Goal: Communication & Community: Answer question/provide support

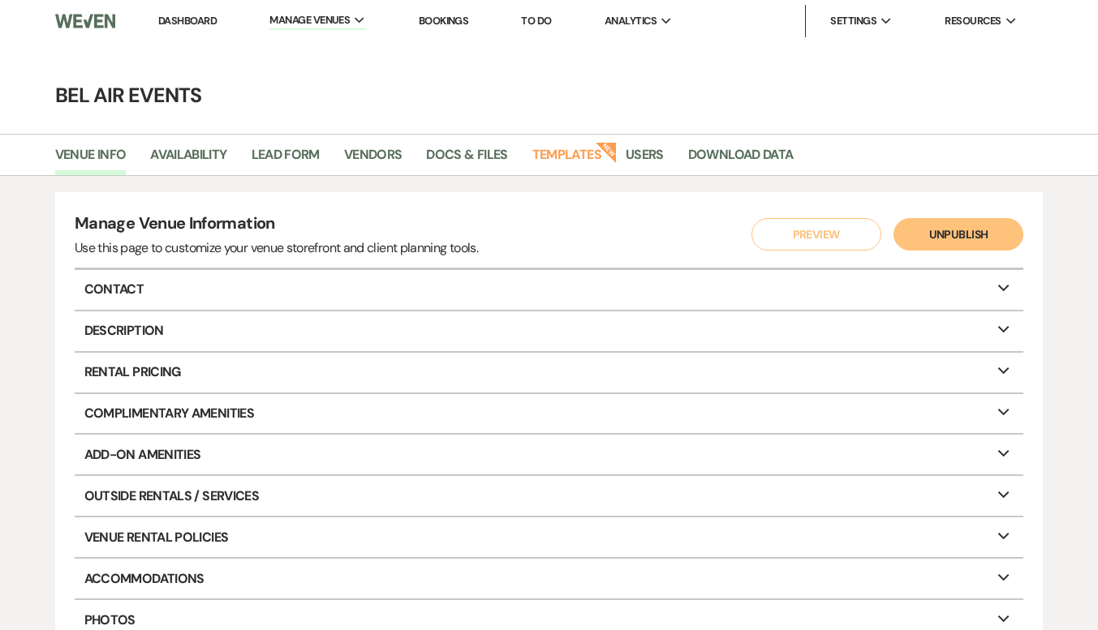
click at [188, 25] on link "Dashboard" at bounding box center [187, 21] width 58 height 14
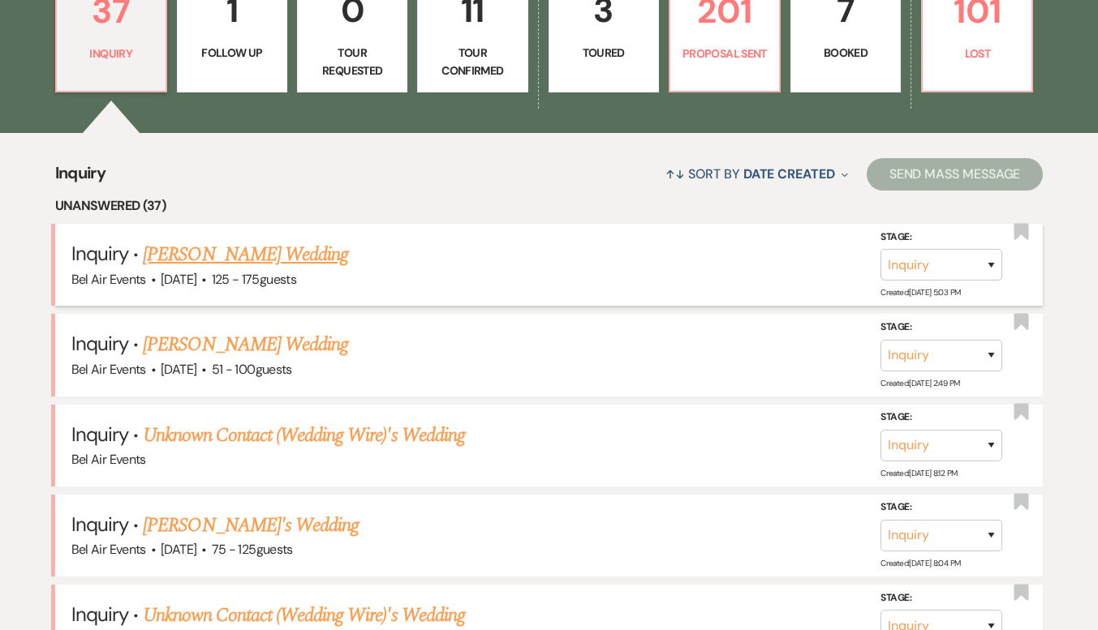
scroll to position [811, 0]
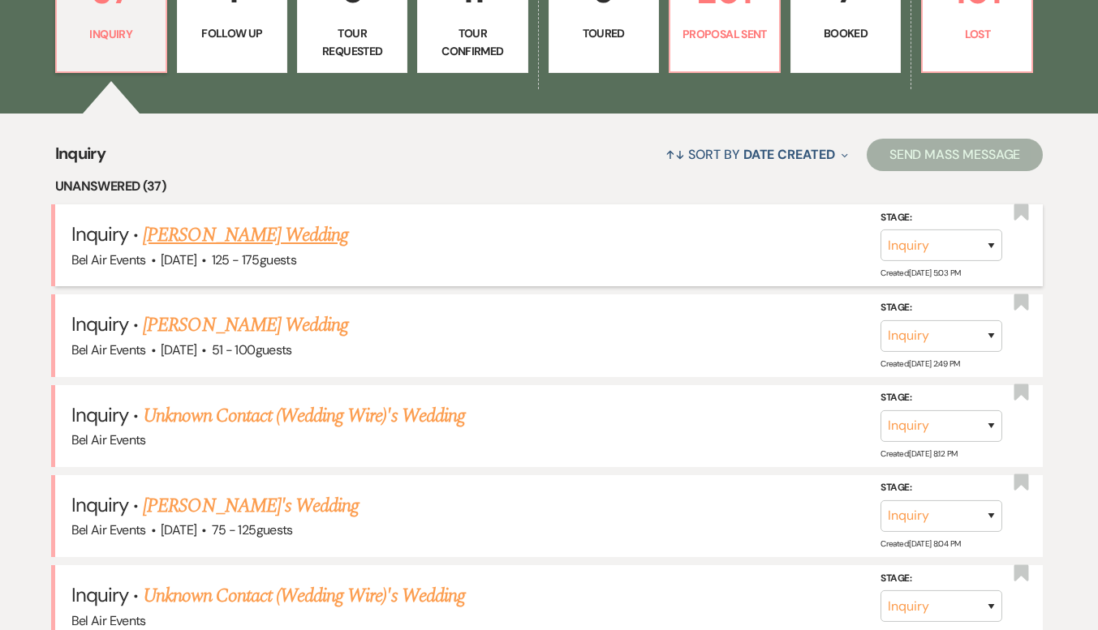
click at [276, 243] on link "[PERSON_NAME] Wedding" at bounding box center [245, 235] width 205 height 29
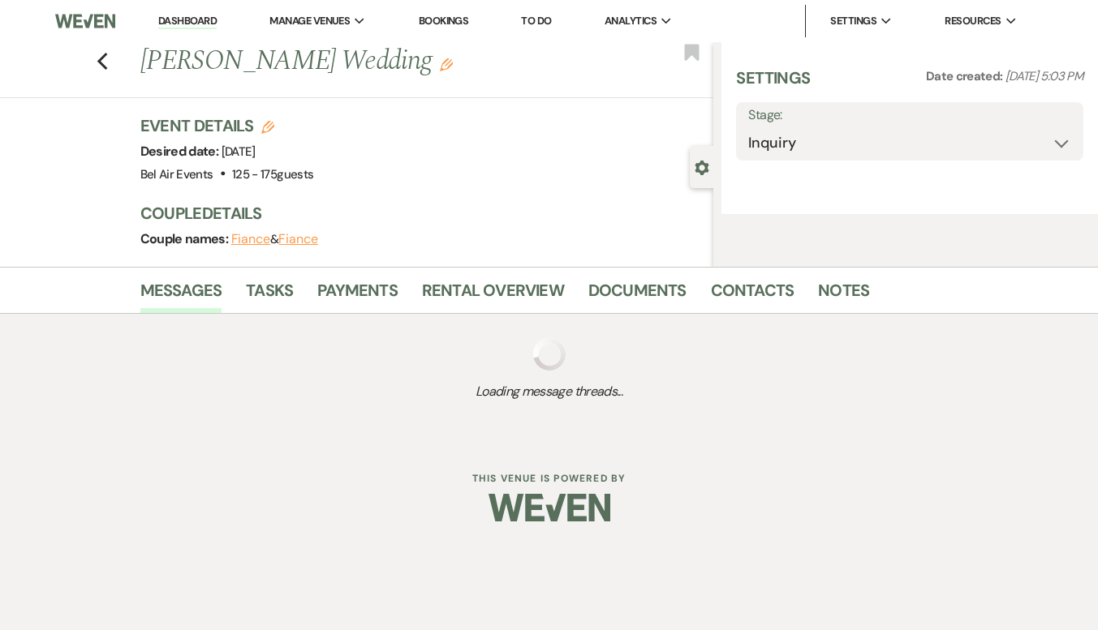
select select "3"
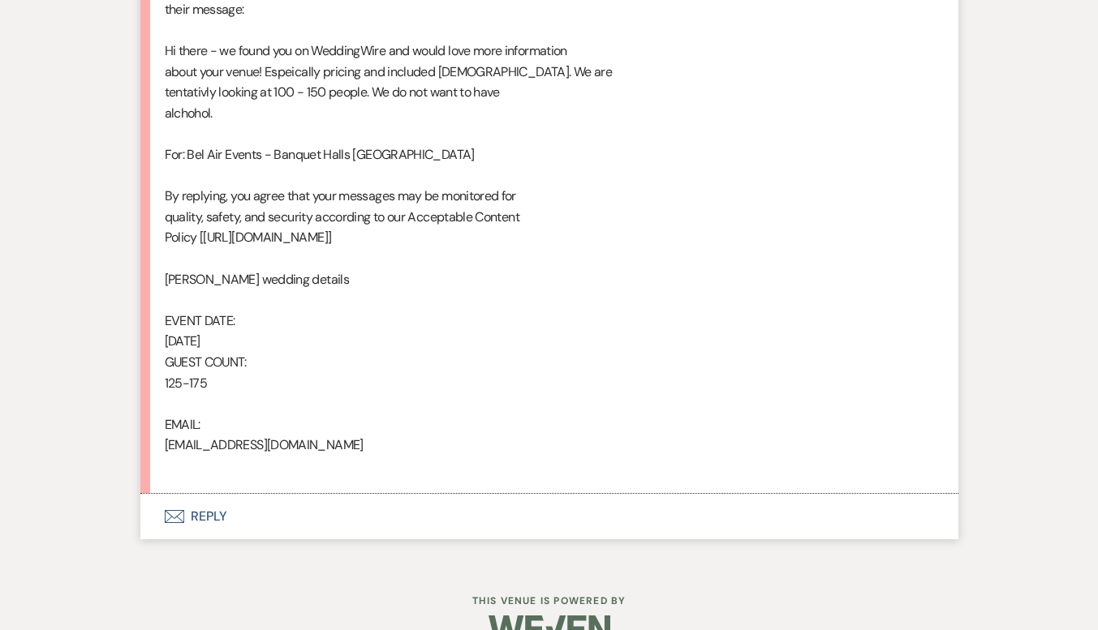
scroll to position [944, 0]
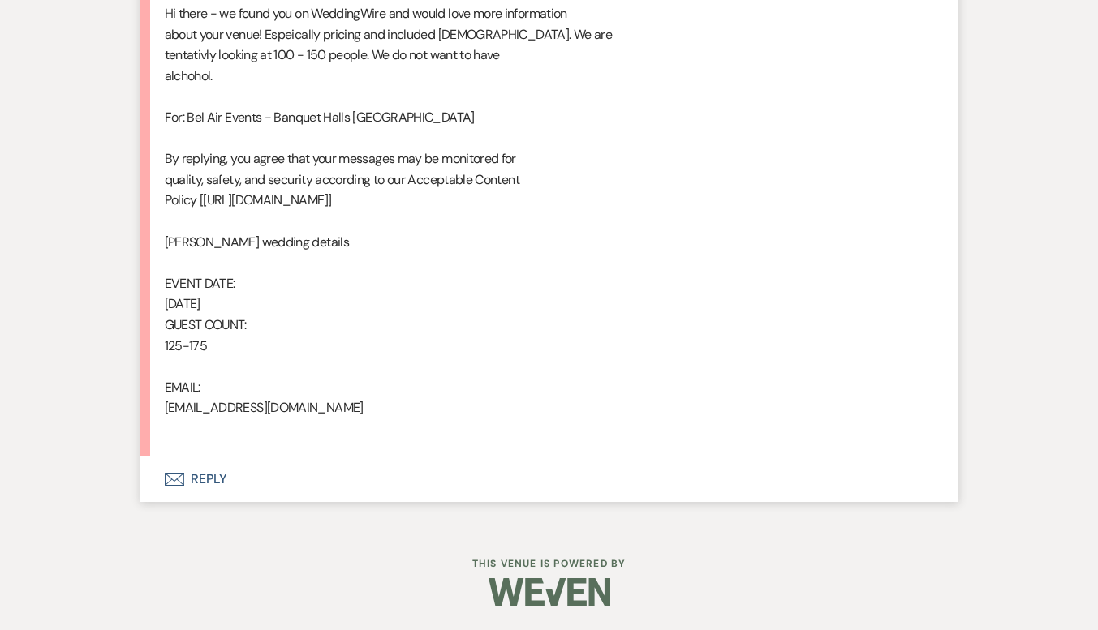
click at [213, 474] on button "Envelope Reply" at bounding box center [549, 479] width 818 height 45
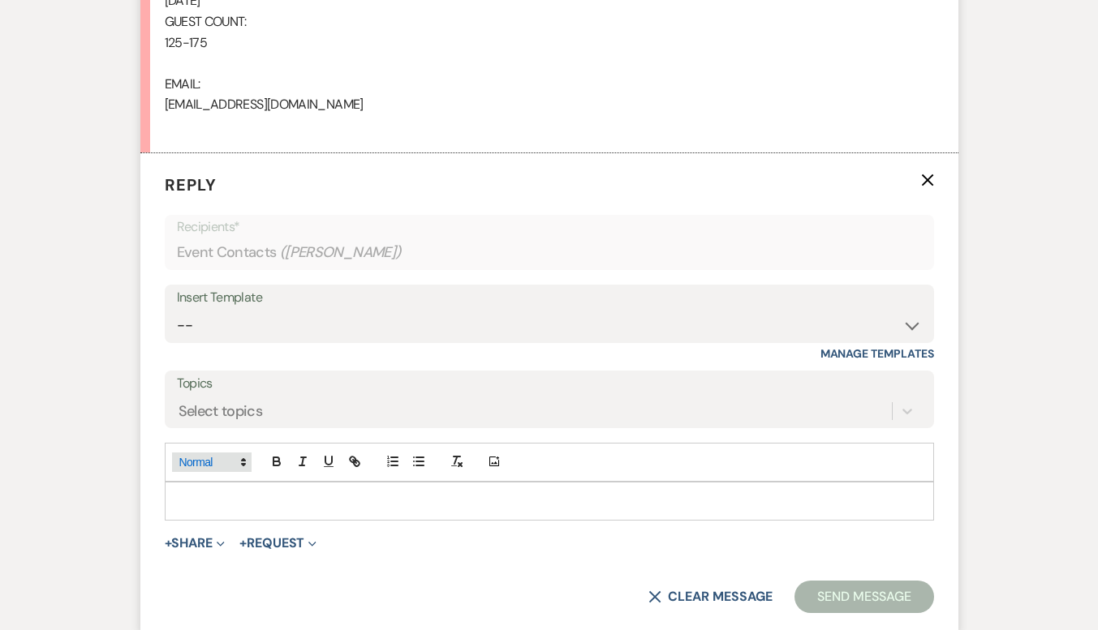
scroll to position [1253, 0]
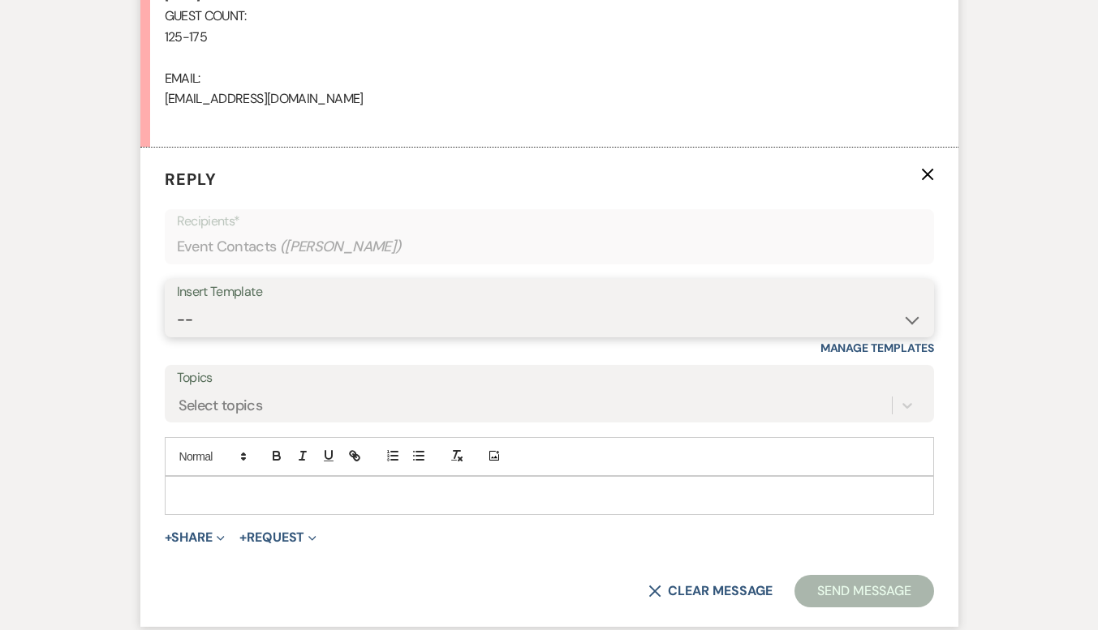
click at [331, 321] on select "-- Weven Planning Portal Introduction (Booked Events) Contract (Pre-Booked Lead…" at bounding box center [549, 320] width 745 height 32
click at [177, 304] on select "-- Weven Planning Portal Introduction (Booked Events) Contract (Pre-Booked Lead…" at bounding box center [549, 320] width 745 height 32
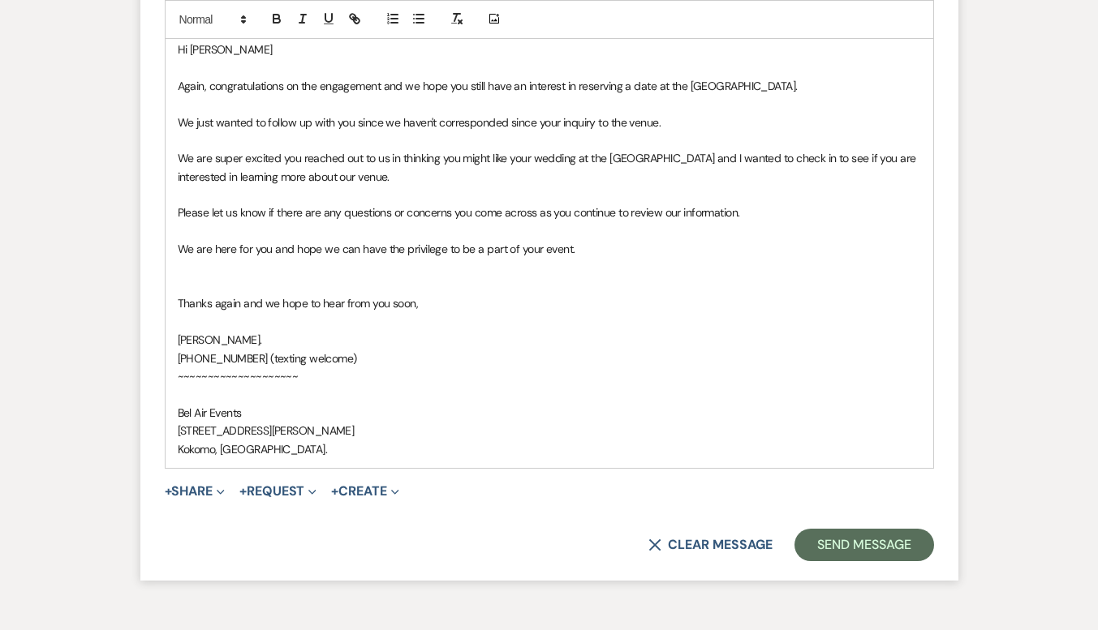
scroll to position [1798, 0]
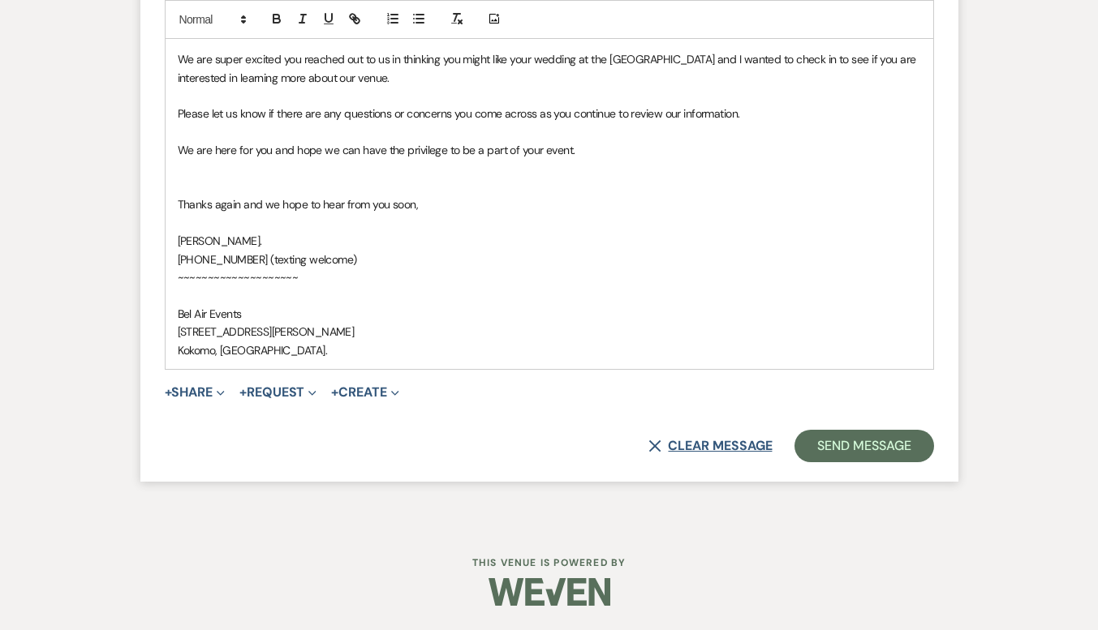
click at [728, 449] on button "X Clear message" at bounding box center [709, 446] width 123 height 13
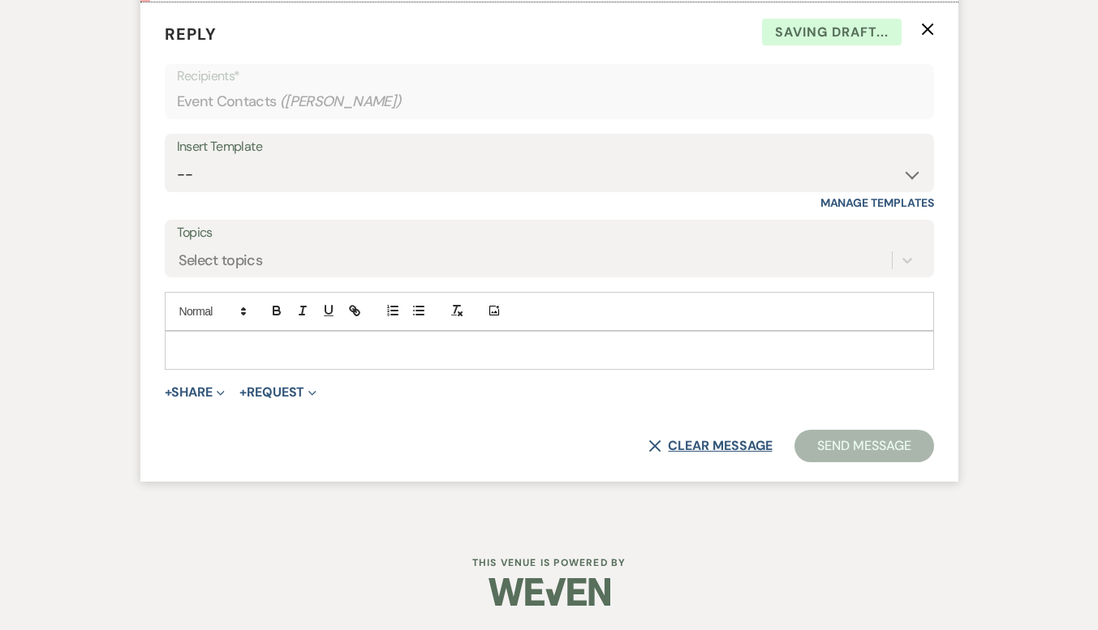
scroll to position [1398, 0]
click at [763, 170] on select "-- Weven Planning Portal Introduction (Booked Events) Contract (Pre-Booked Lead…" at bounding box center [549, 175] width 745 height 32
click at [177, 159] on select "-- Weven Planning Portal Introduction (Booked Events) Contract (Pre-Booked Lead…" at bounding box center [549, 175] width 745 height 32
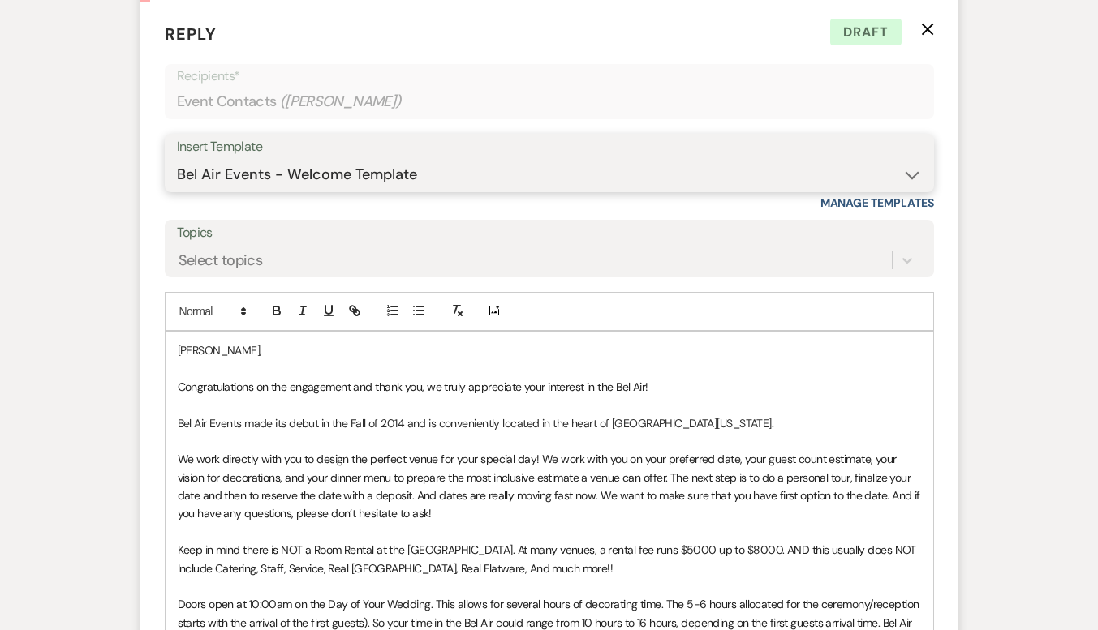
click at [814, 170] on select "-- Weven Planning Portal Introduction (Booked Events) Contract (Pre-Booked Lead…" at bounding box center [549, 175] width 745 height 32
click at [695, 157] on div "Insert Template" at bounding box center [549, 147] width 745 height 24
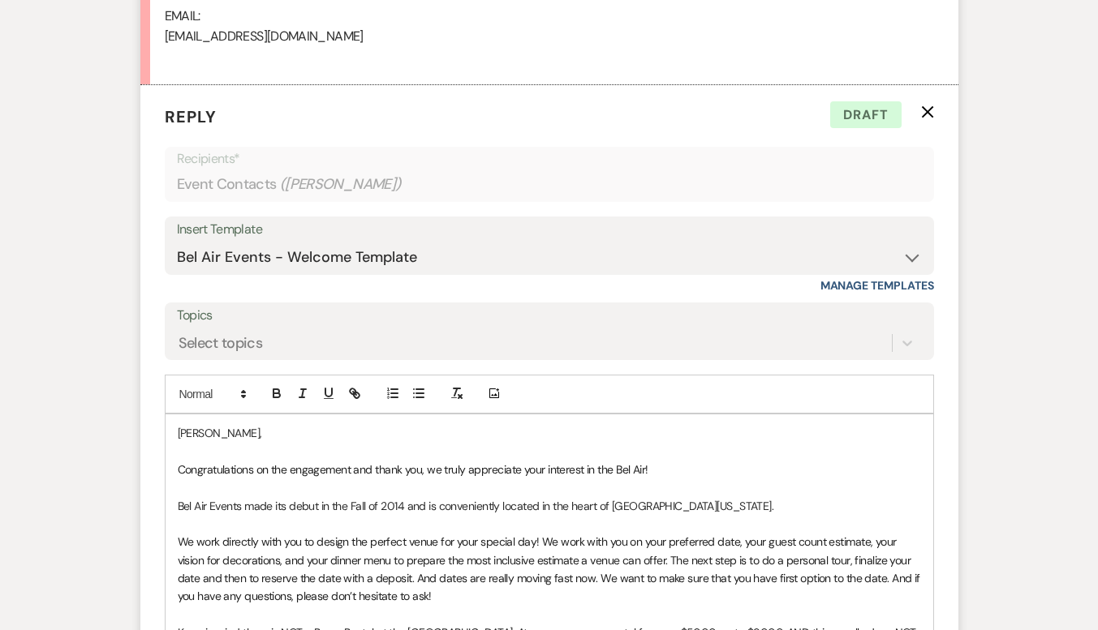
scroll to position [1317, 0]
click at [548, 247] on select "-- Weven Planning Portal Introduction (Booked Events) Contract (Pre-Booked Lead…" at bounding box center [549, 256] width 745 height 32
select select "4026"
click at [177, 240] on select "-- Weven Planning Portal Introduction (Booked Events) Contract (Pre-Booked Lead…" at bounding box center [549, 256] width 745 height 32
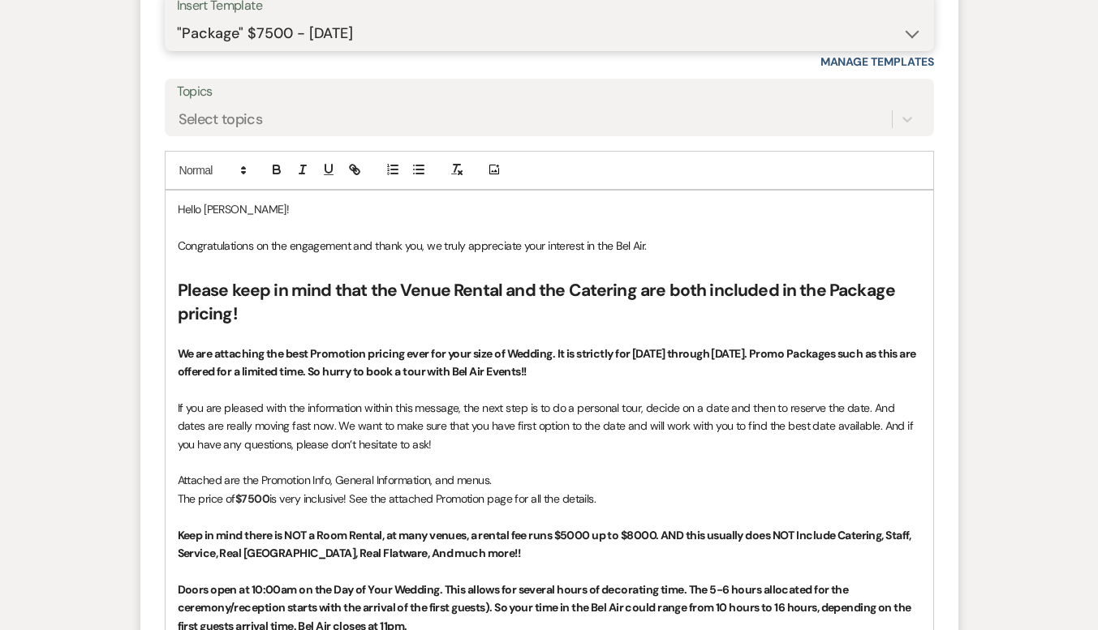
scroll to position [1559, 0]
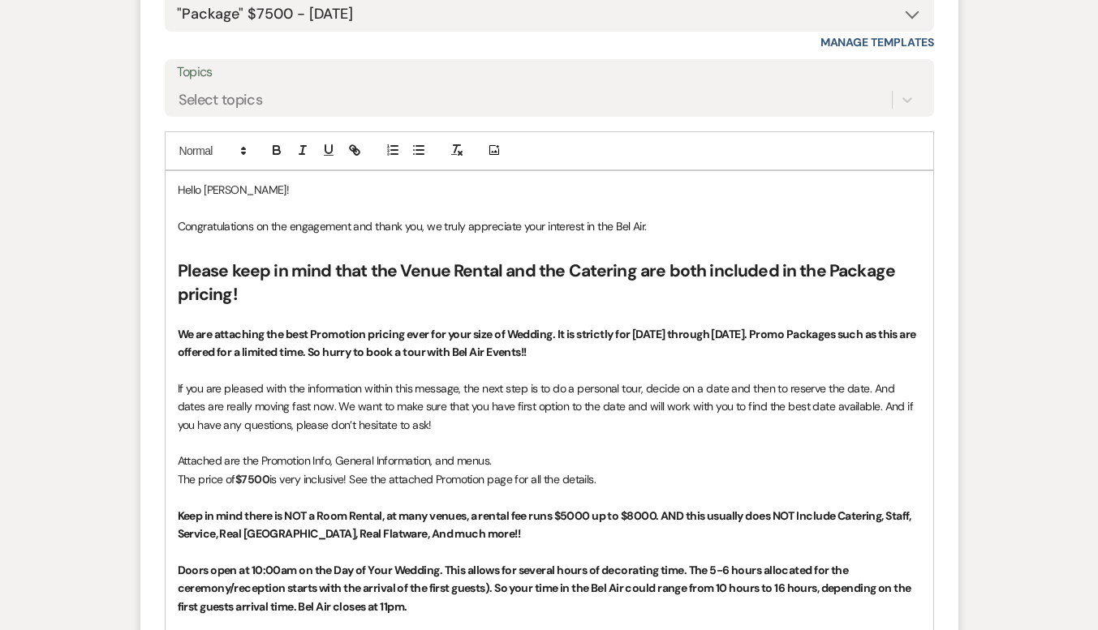
click at [262, 309] on p at bounding box center [549, 316] width 743 height 18
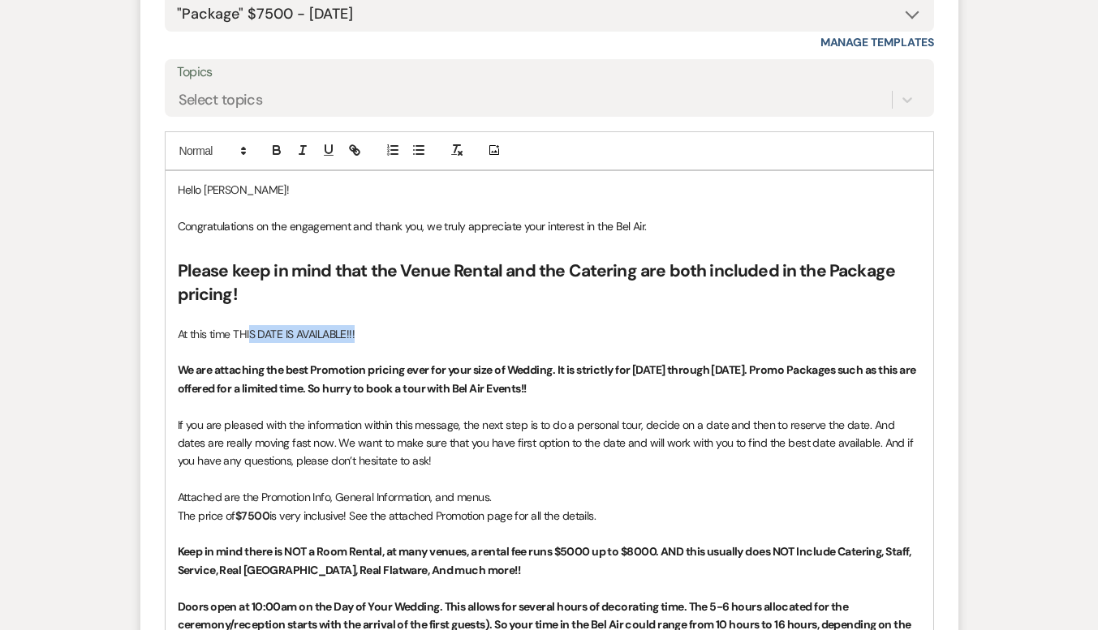
drag, startPoint x: 363, startPoint y: 341, endPoint x: 252, endPoint y: 326, distance: 112.9
click at [252, 326] on p "At this time THIS DATE IS AVAILABLE!!!" at bounding box center [549, 334] width 743 height 18
drag, startPoint x: 368, startPoint y: 337, endPoint x: 252, endPoint y: 323, distance: 116.8
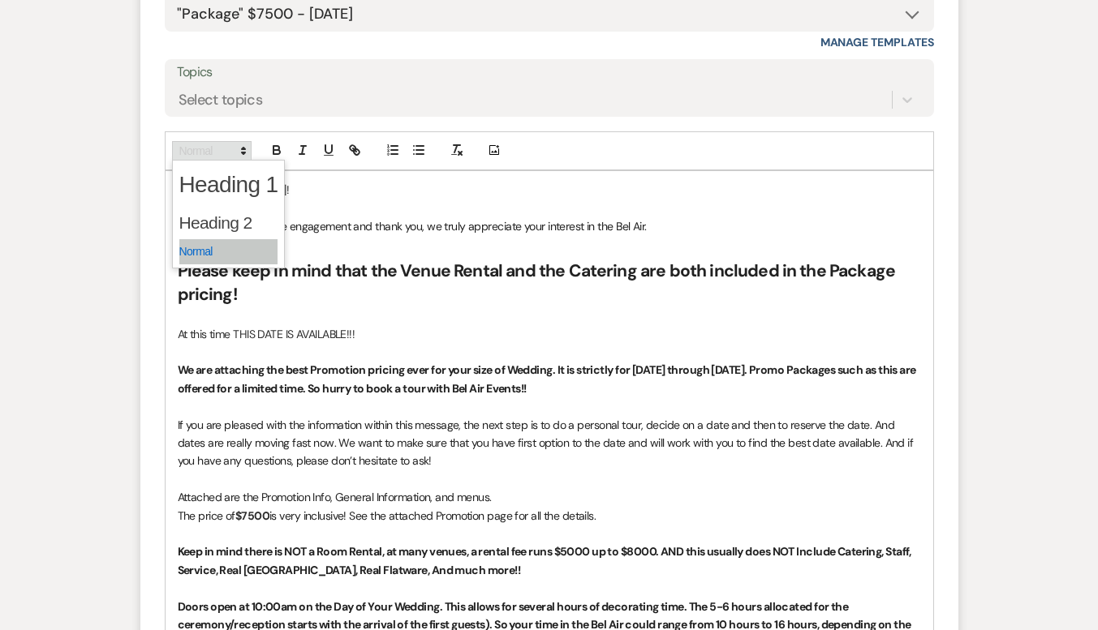
click at [247, 146] on icon at bounding box center [243, 151] width 15 height 15
click at [249, 217] on span at bounding box center [228, 223] width 99 height 34
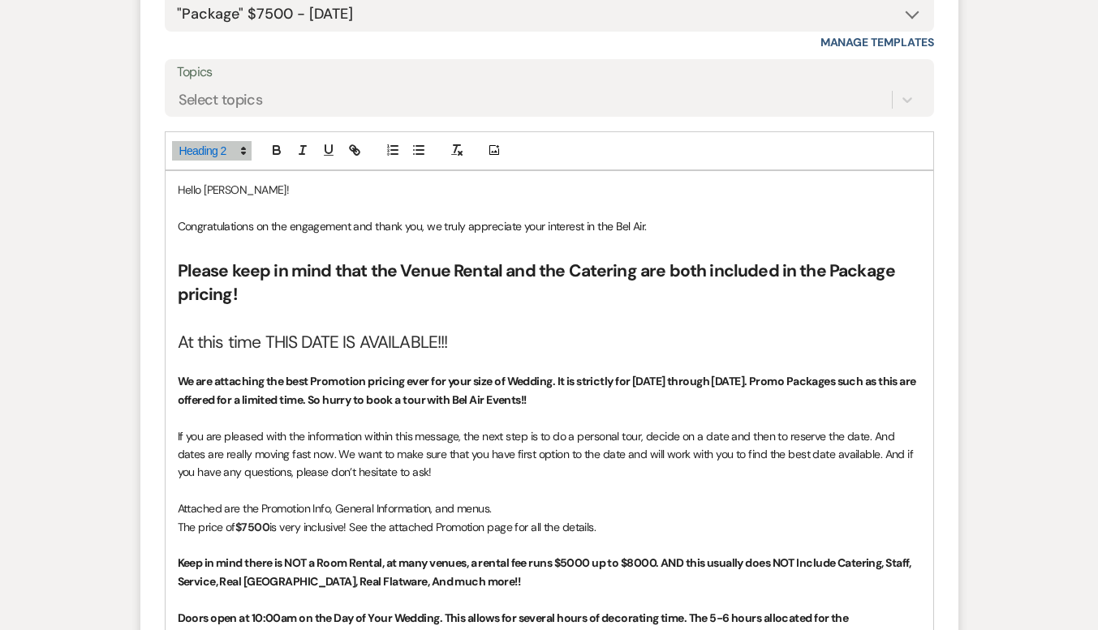
click at [459, 353] on h2 "At this time THIS DATE IS AVAILABLE!!!" at bounding box center [549, 343] width 743 height 24
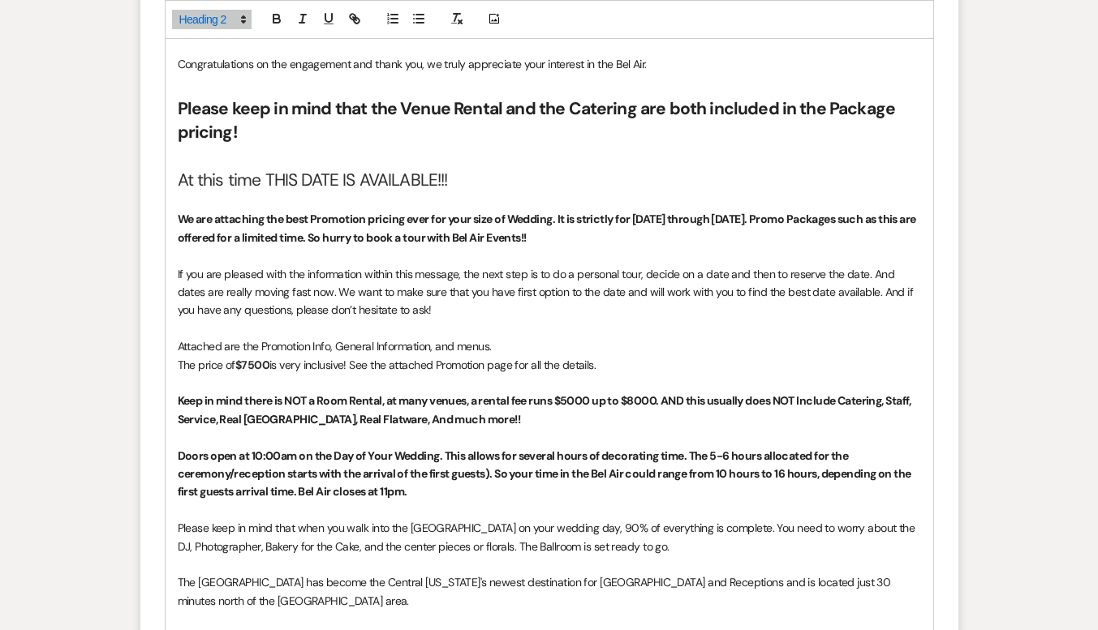
click at [338, 180] on h2 "At this time THIS DATE IS AVAILABLE!!!" at bounding box center [549, 181] width 743 height 24
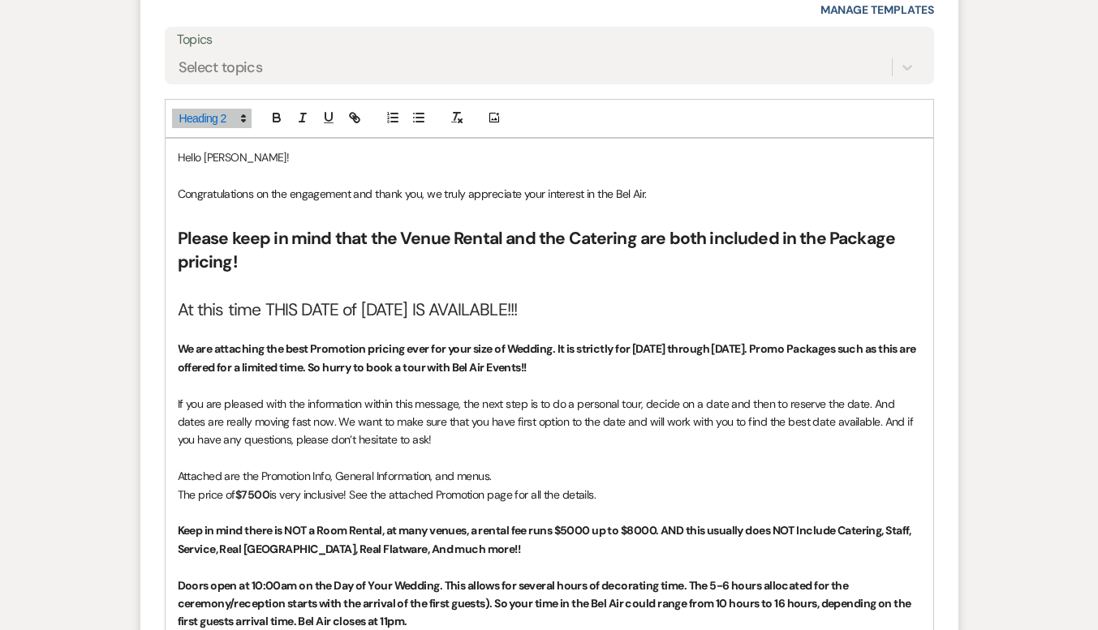
scroll to position [1590, 0]
drag, startPoint x: 656, startPoint y: 307, endPoint x: 130, endPoint y: 306, distance: 525.7
click at [130, 306] on div "Event Messages Log Log Message + New Message Communicate with clients by clicki…" at bounding box center [549, 141] width 925 height 2554
click at [279, 115] on icon "button" at bounding box center [276, 118] width 15 height 15
click at [709, 316] on h2 "At this time THIS DATE of [DATE] IS AVAILABLE!!!" at bounding box center [549, 311] width 743 height 24
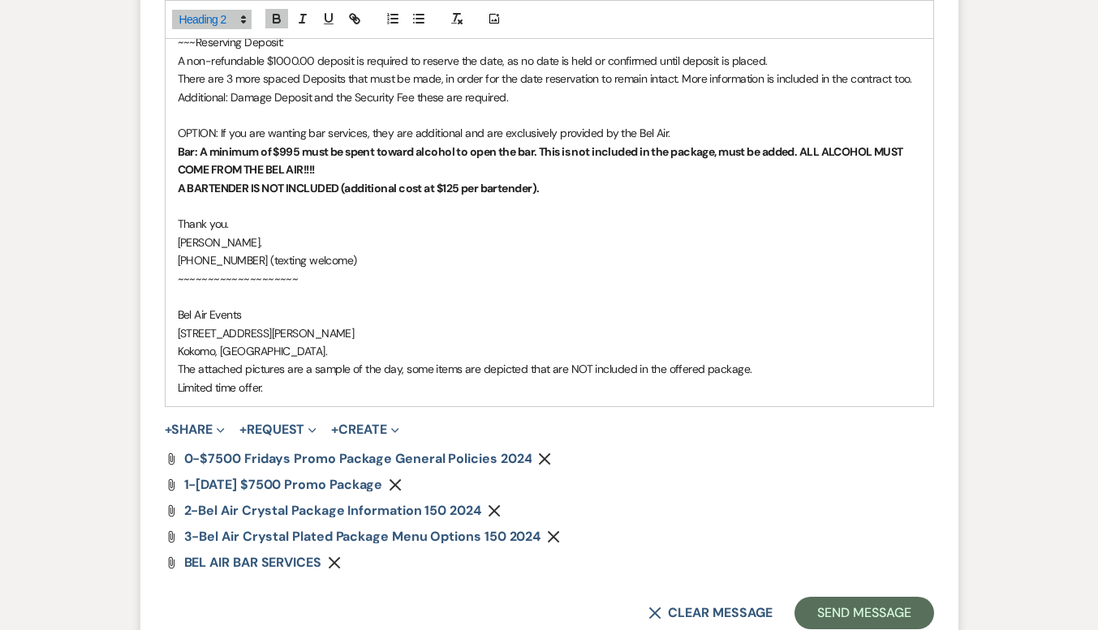
scroll to position [2414, 0]
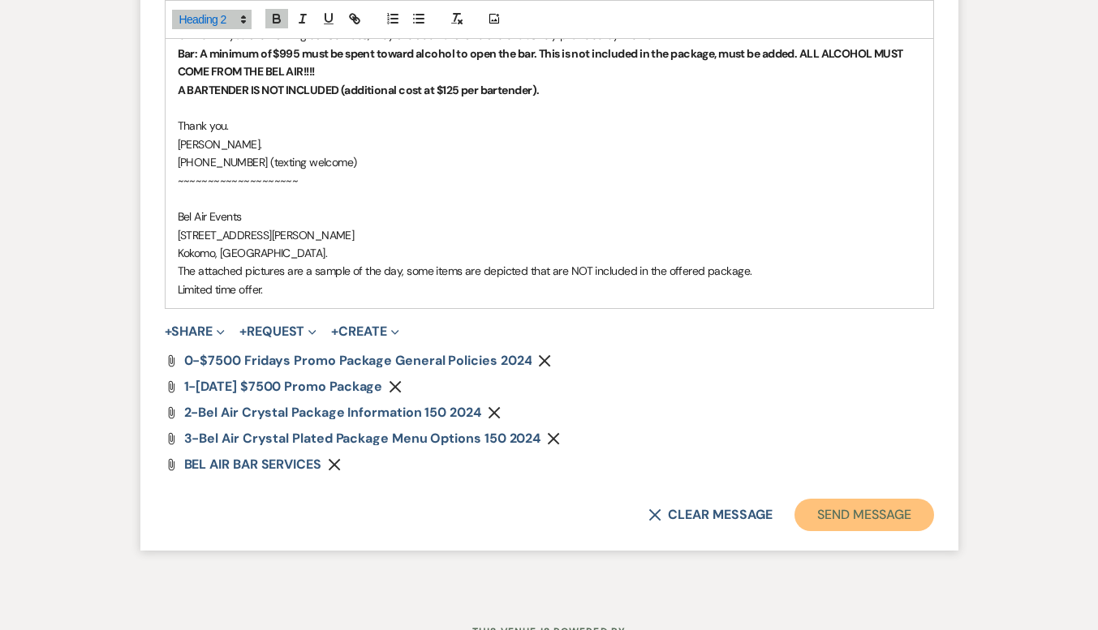
click at [836, 524] on button "Send Message" at bounding box center [863, 515] width 139 height 32
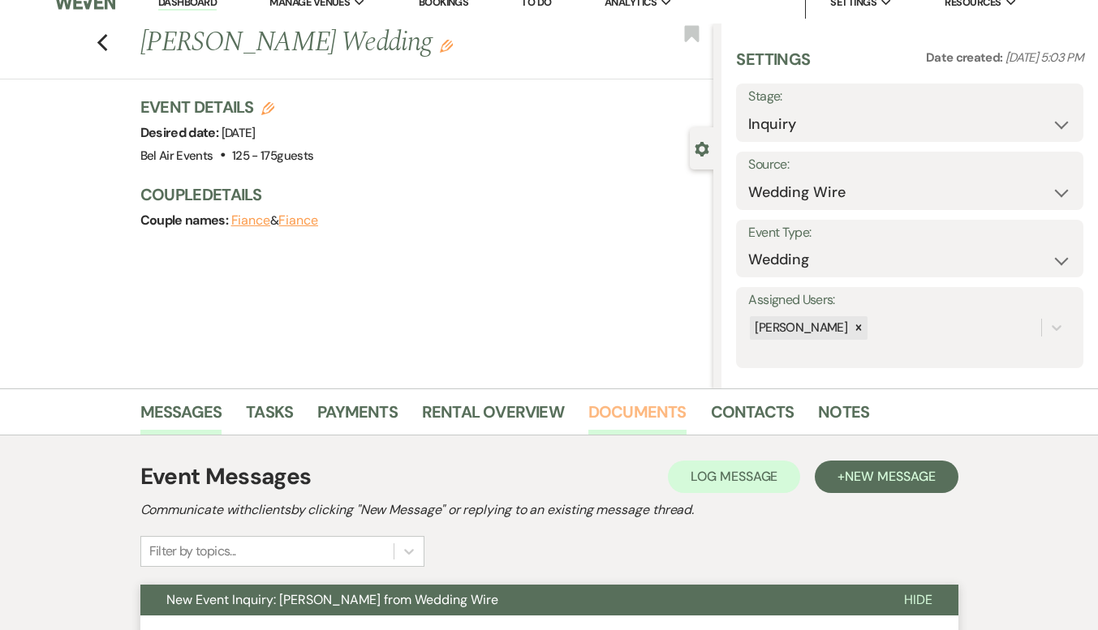
scroll to position [0, 0]
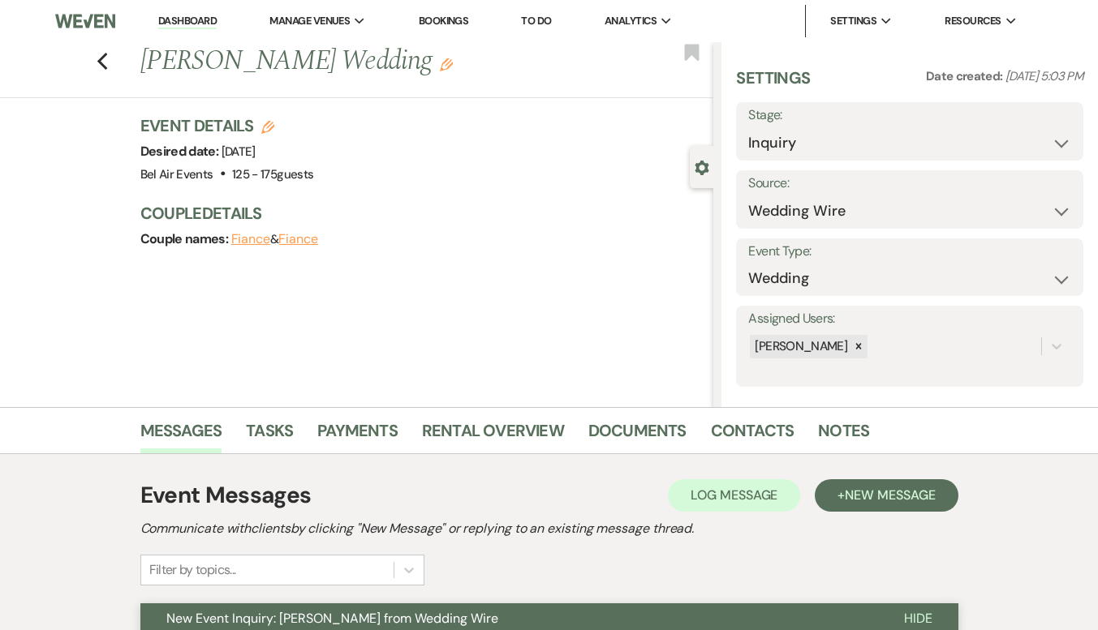
click at [189, 18] on link "Dashboard" at bounding box center [187, 21] width 58 height 15
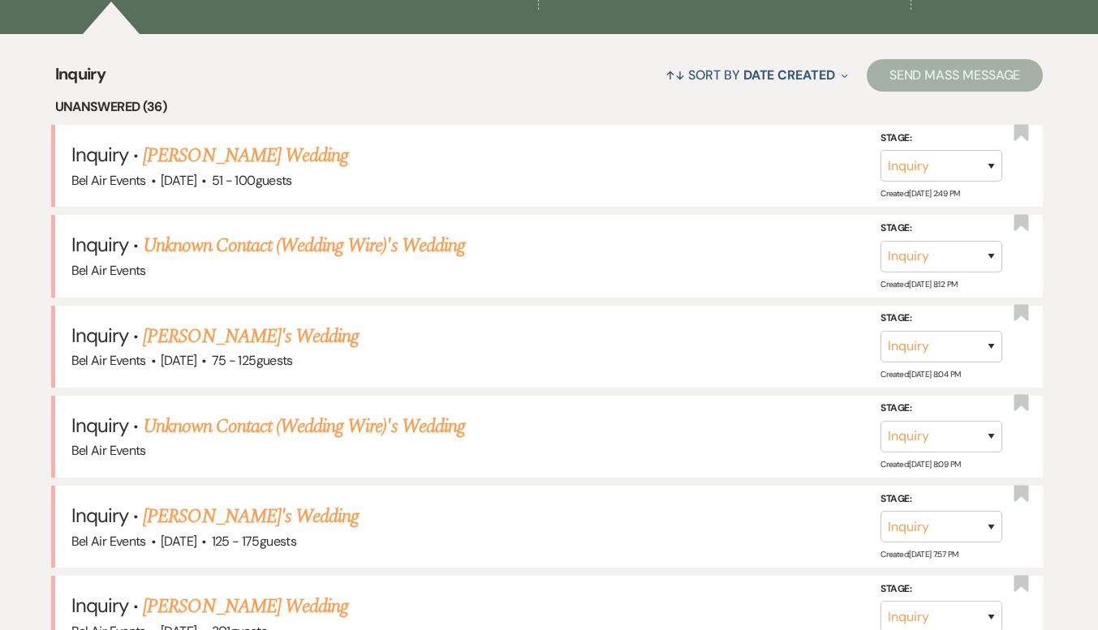
scroll to position [811, 0]
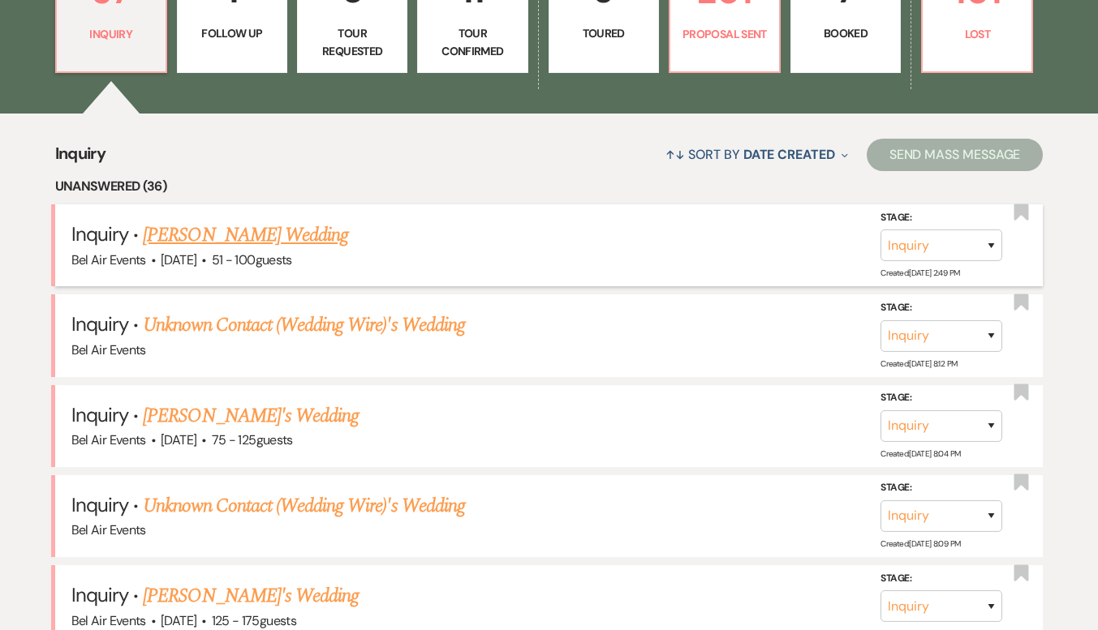
click at [261, 232] on link "[PERSON_NAME] Wedding" at bounding box center [245, 235] width 205 height 29
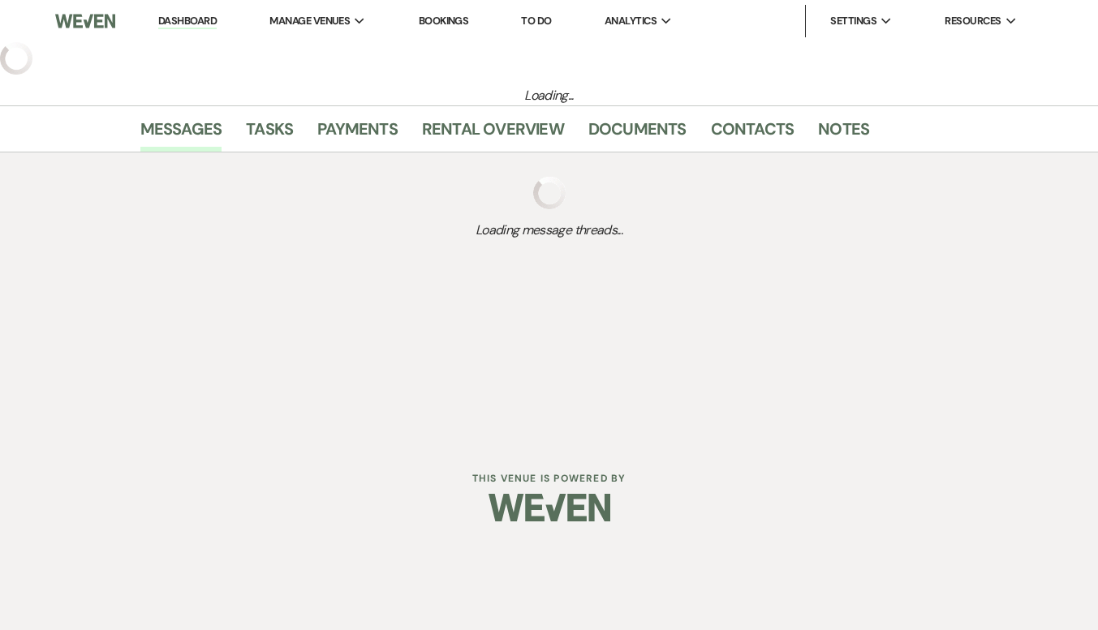
select select "2"
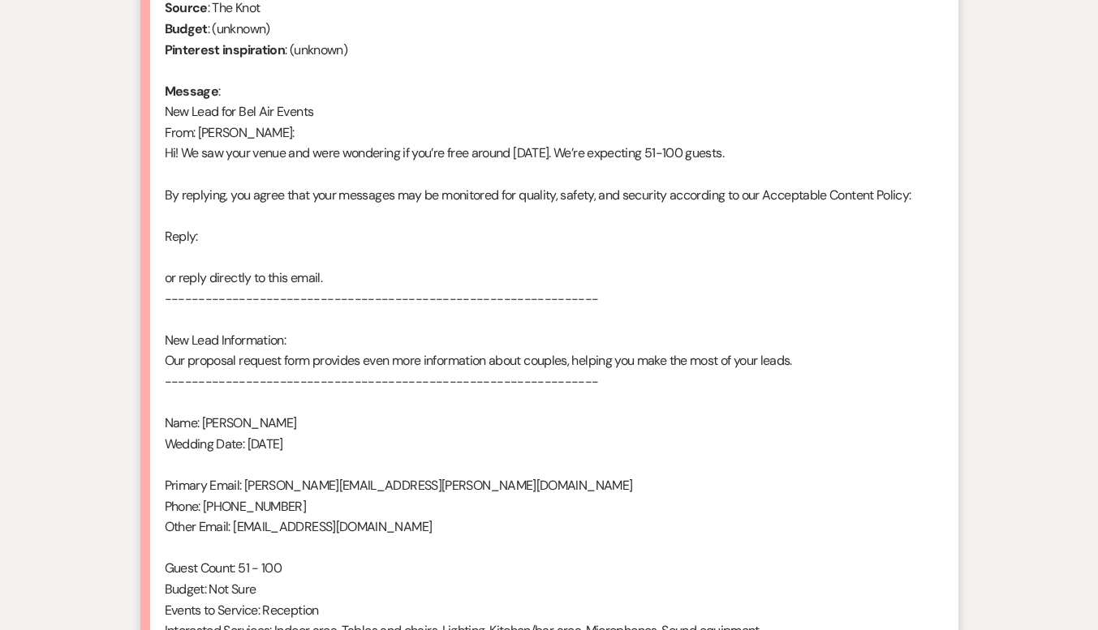
scroll to position [1006, 0]
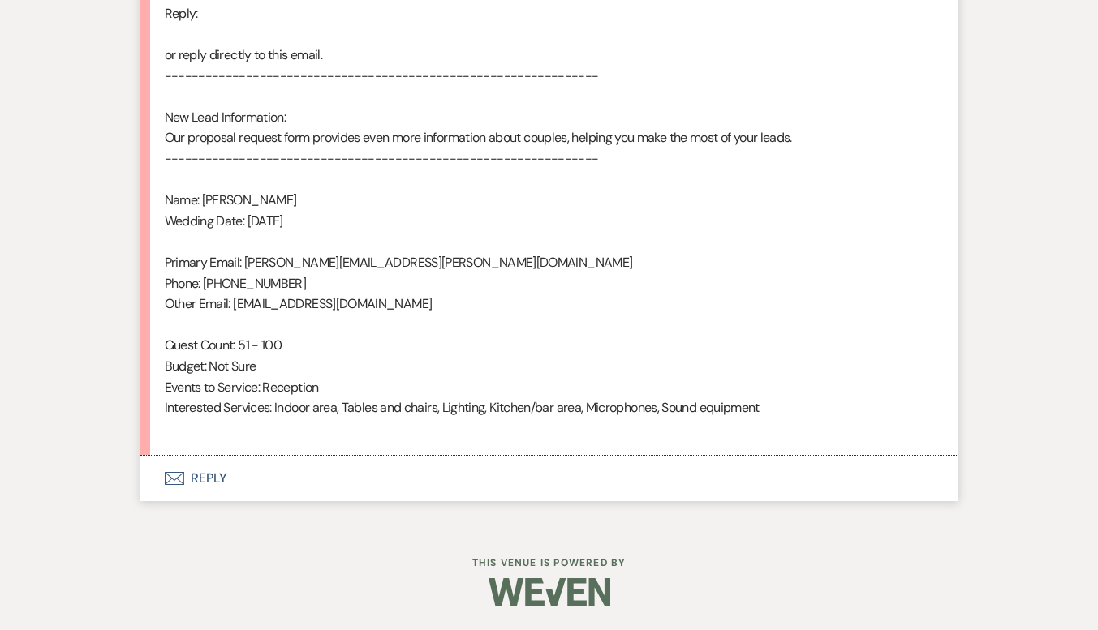
click at [203, 479] on button "Envelope Reply" at bounding box center [549, 478] width 818 height 45
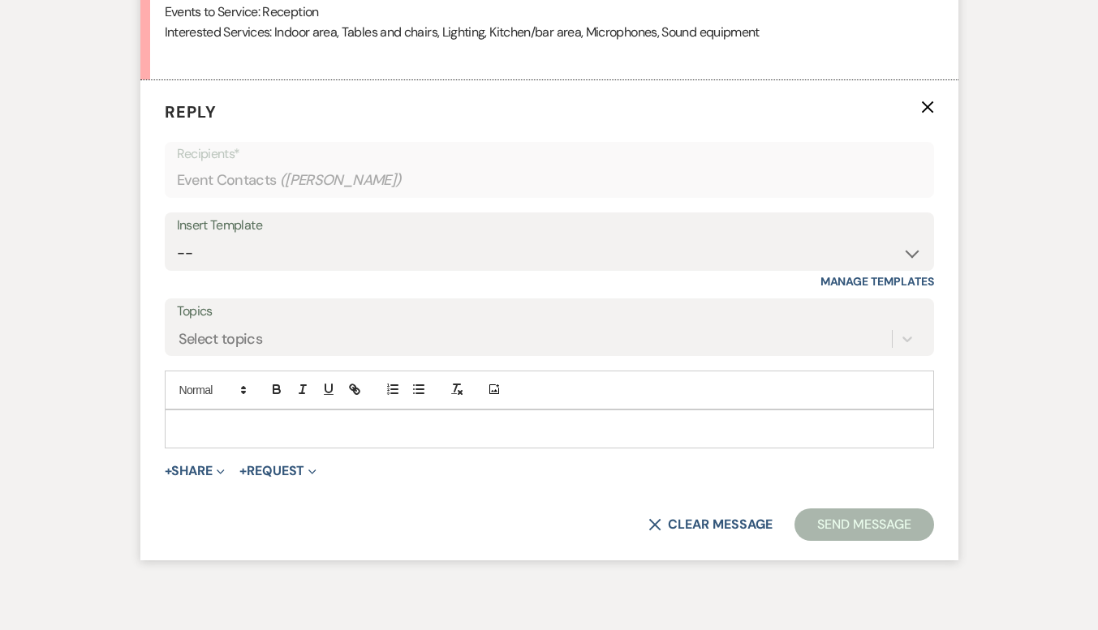
scroll to position [1387, 0]
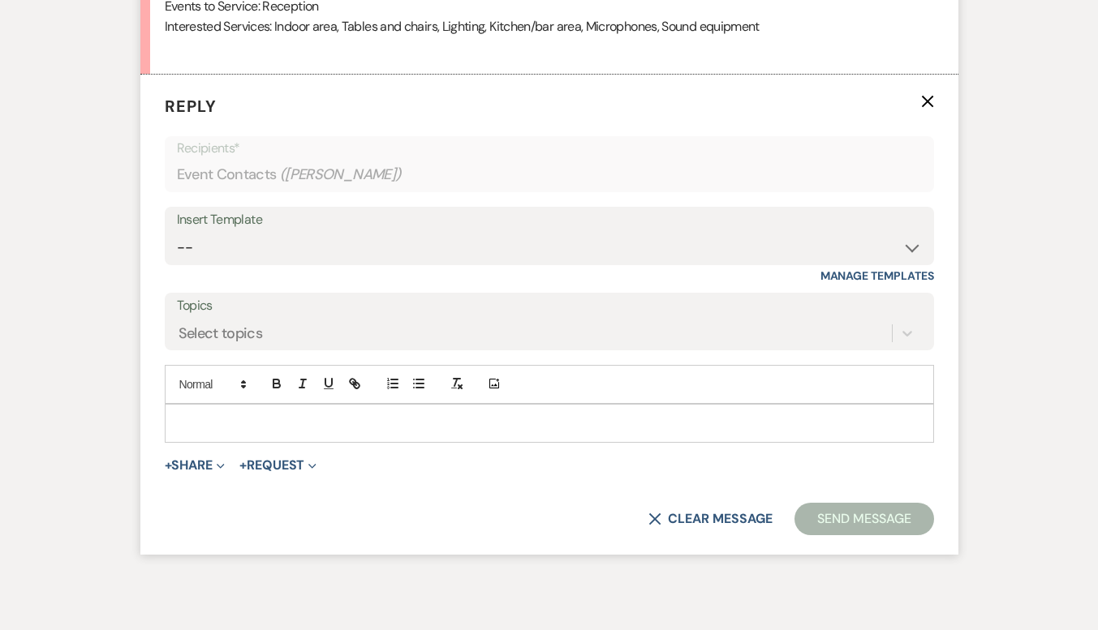
click at [298, 421] on p at bounding box center [549, 424] width 743 height 18
click at [351, 240] on select "-- Weven Planning Portal Introduction (Booked Events) Contract (Pre-Booked Lead…" at bounding box center [549, 248] width 745 height 32
select select "4027"
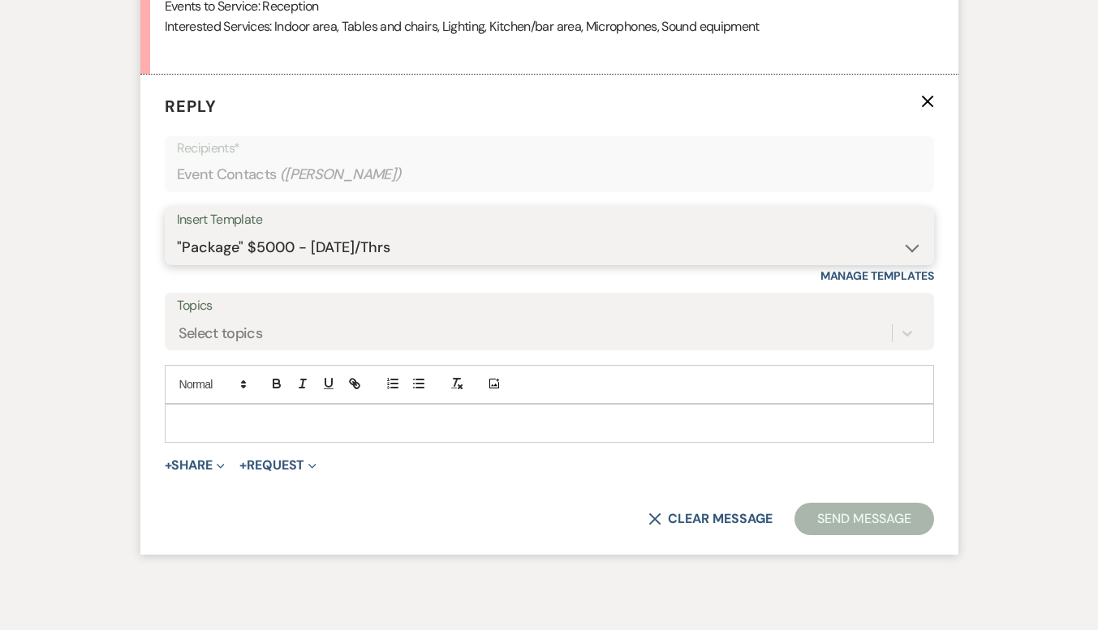
click at [177, 232] on select "-- Weven Planning Portal Introduction (Booked Events) Contract (Pre-Booked Lead…" at bounding box center [549, 248] width 745 height 32
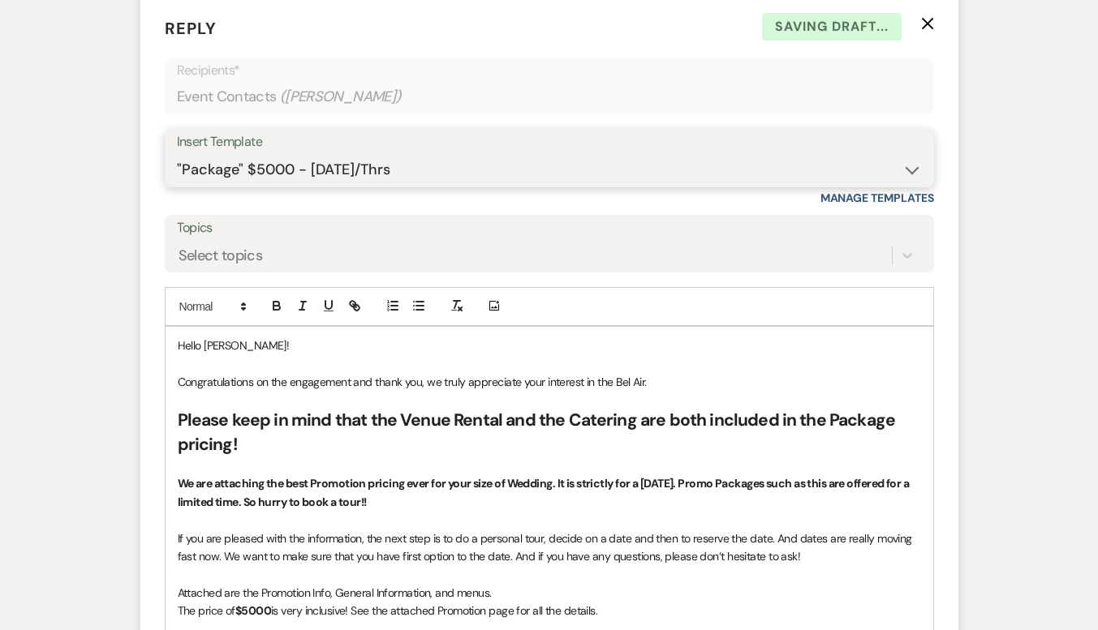
scroll to position [1550, 0]
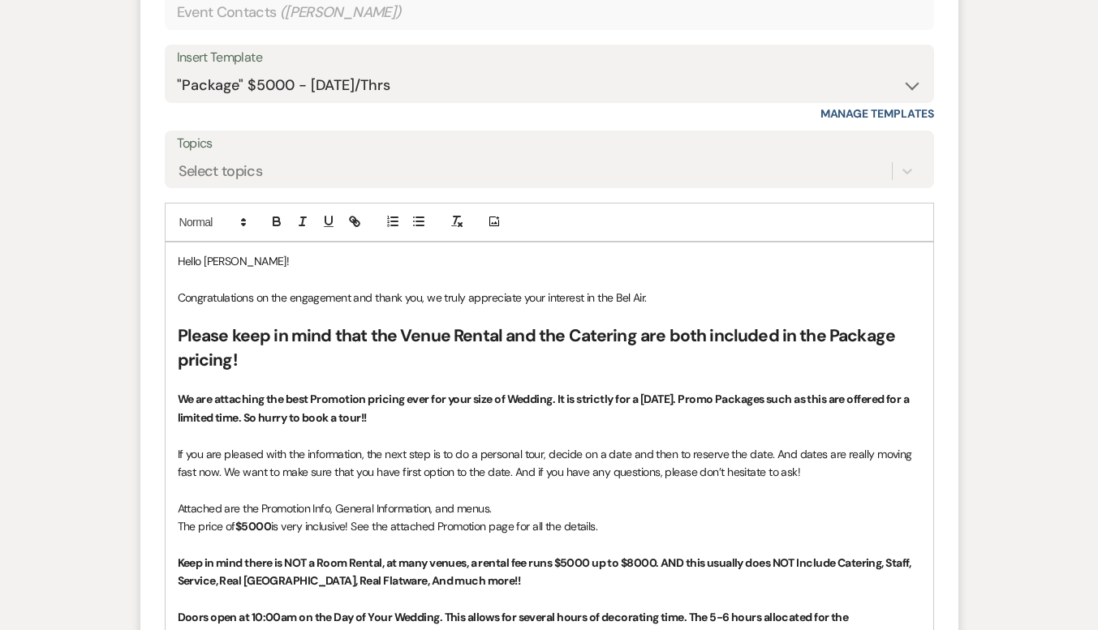
click at [671, 300] on p "Congratulations on the engagement and thank you, we truly appreciate your inter…" at bounding box center [549, 298] width 743 height 18
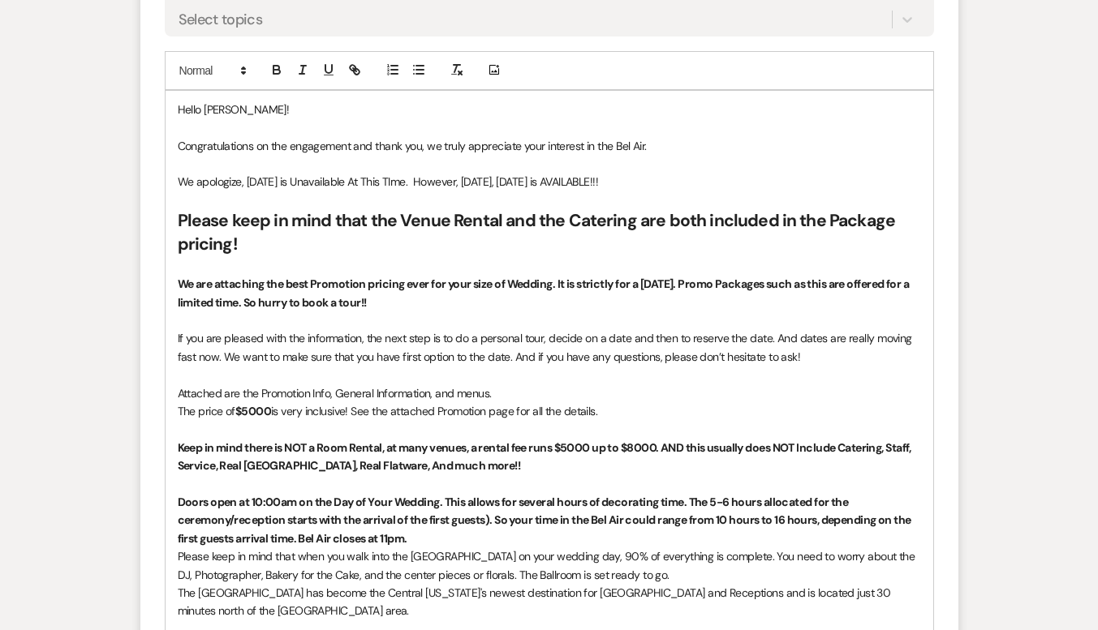
scroll to position [1712, 0]
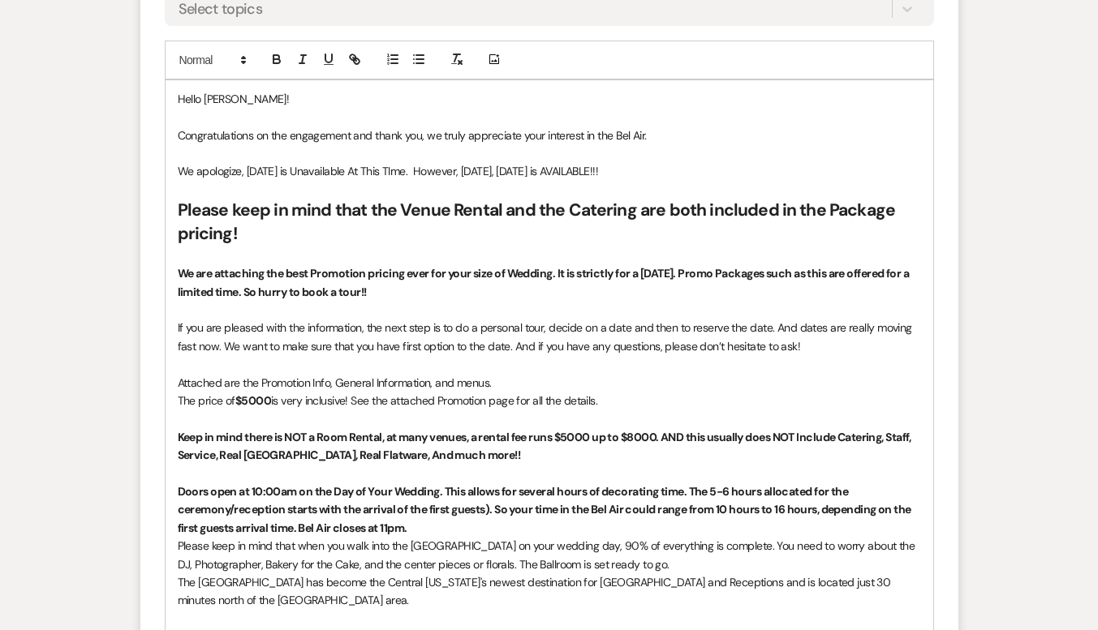
drag, startPoint x: 768, startPoint y: 166, endPoint x: 177, endPoint y: 176, distance: 590.7
click at [178, 176] on p "We apologize, [DATE] is Unavailable At This TIme. However, [DATE], [DATE] is AV…" at bounding box center [549, 171] width 743 height 18
click at [275, 53] on icon "button" at bounding box center [276, 59] width 15 height 15
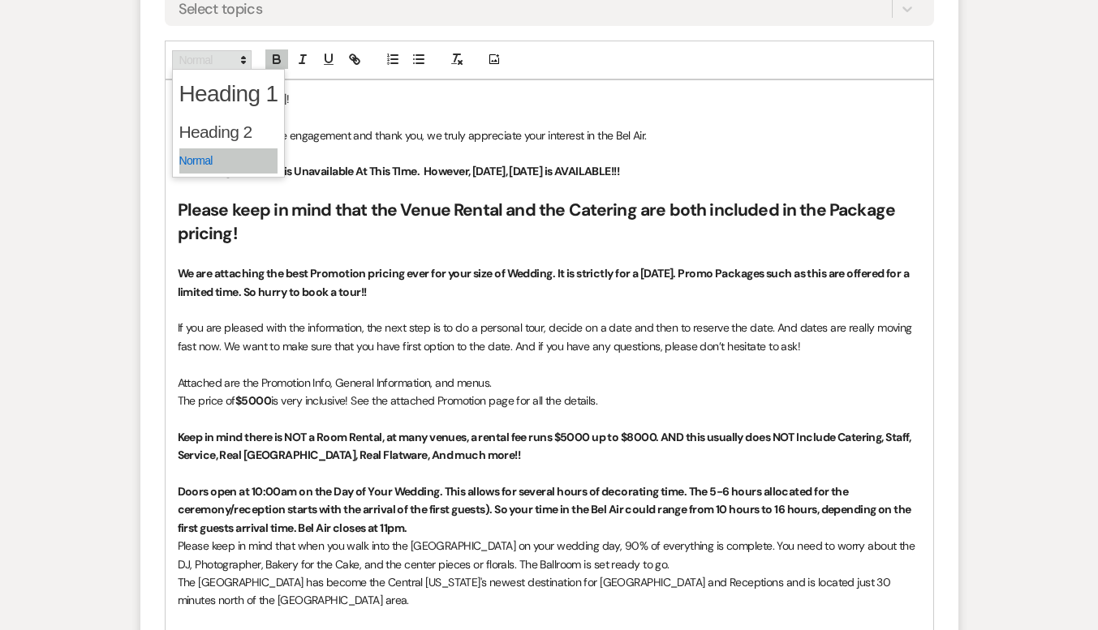
click at [239, 56] on icon at bounding box center [243, 60] width 15 height 15
click at [211, 120] on span at bounding box center [228, 132] width 99 height 34
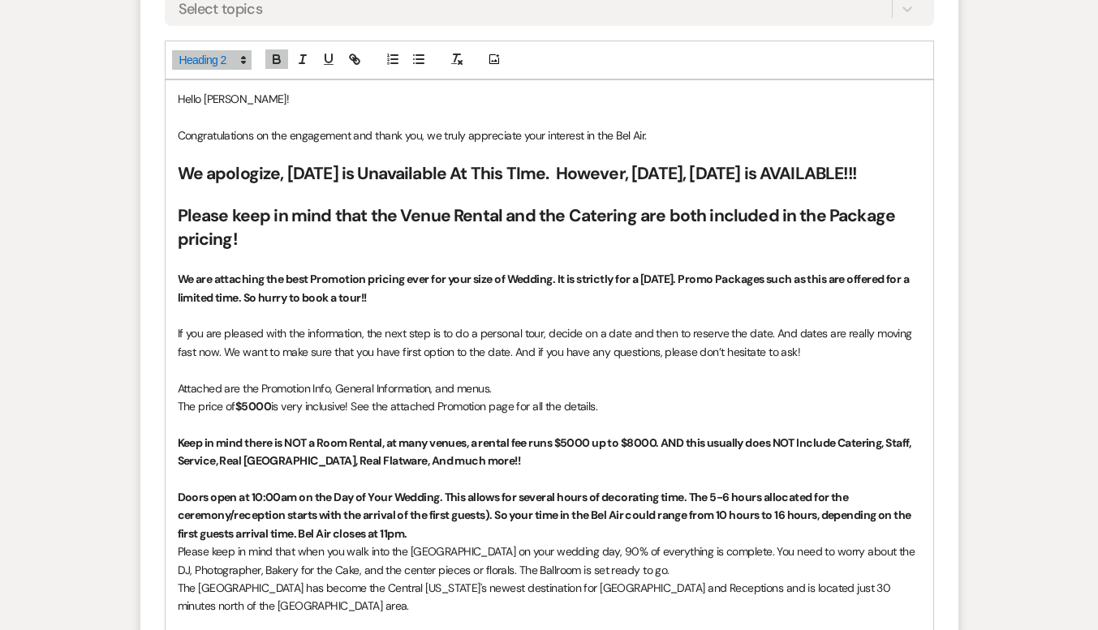
click at [423, 186] on h2 "We apologize, [DATE] is Unavailable At This TIme. However, [DATE], [DATE] is AV…" at bounding box center [549, 174] width 743 height 24
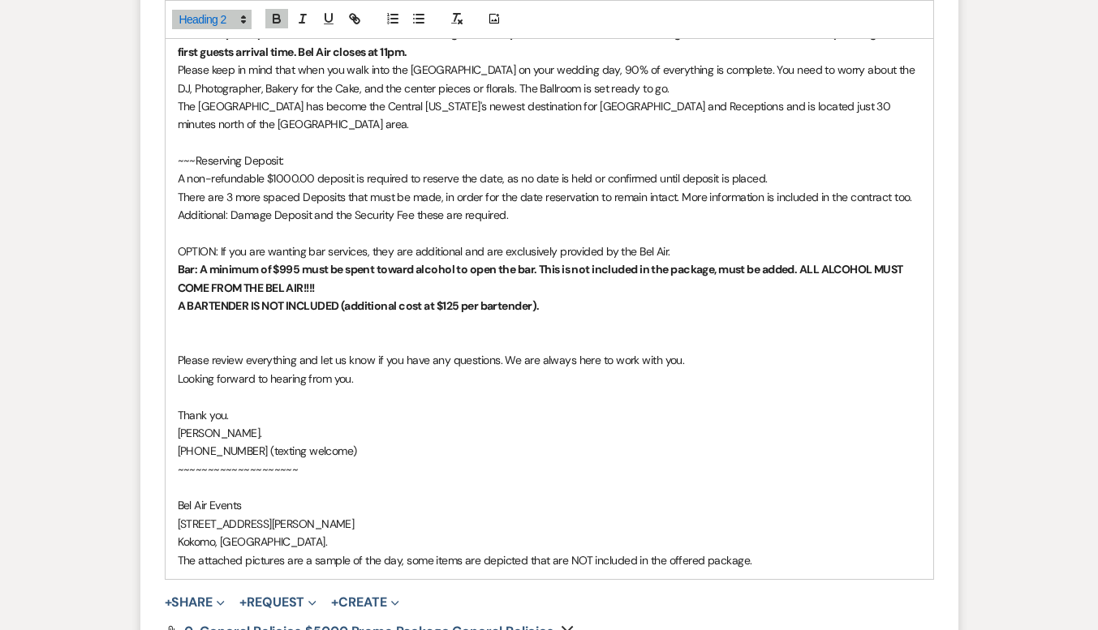
scroll to position [2523, 0]
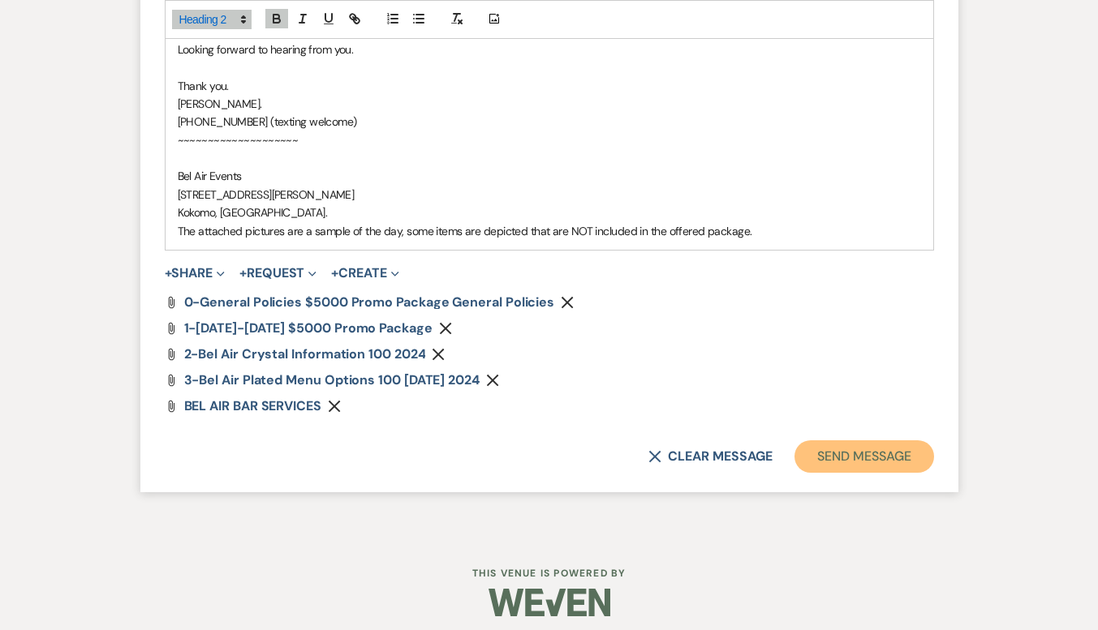
click at [882, 473] on button "Send Message" at bounding box center [863, 457] width 139 height 32
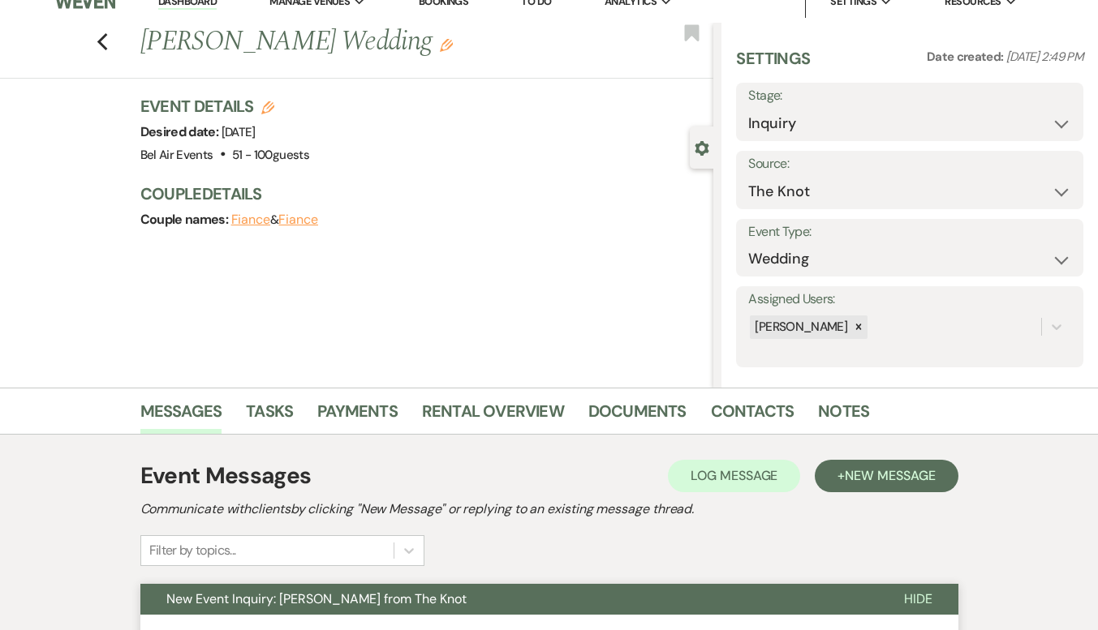
scroll to position [0, 0]
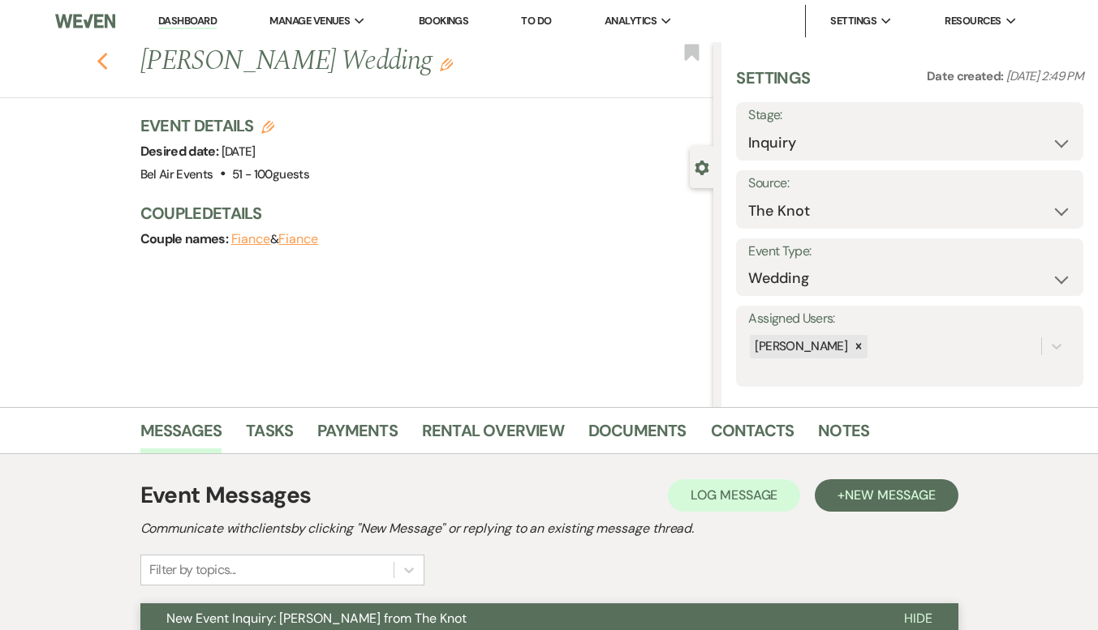
click at [107, 69] on use "button" at bounding box center [102, 62] width 11 height 18
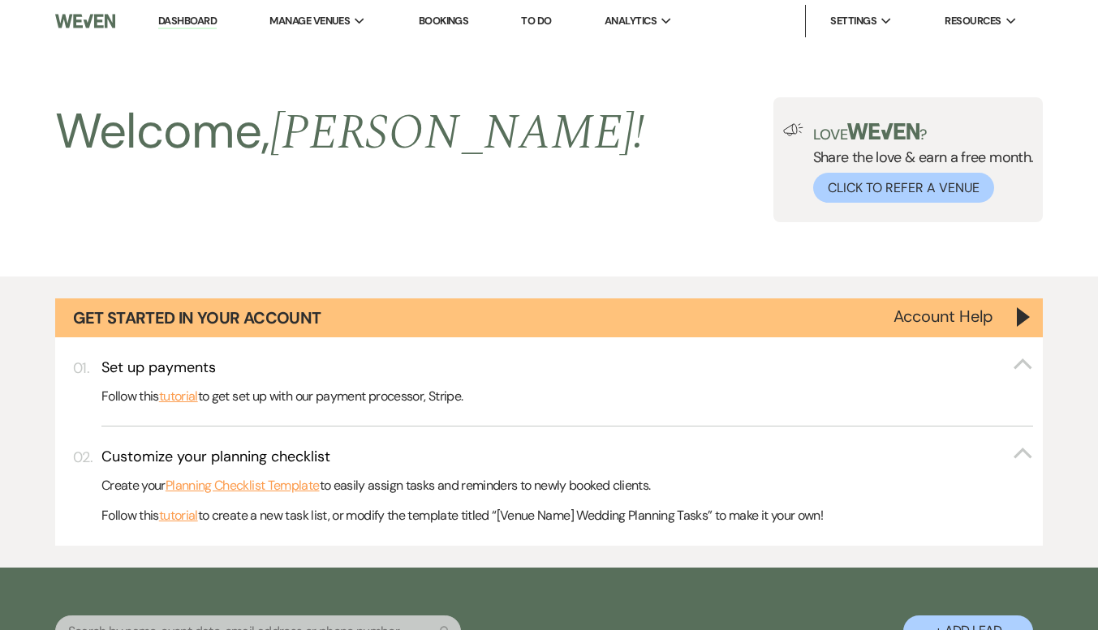
scroll to position [811, 0]
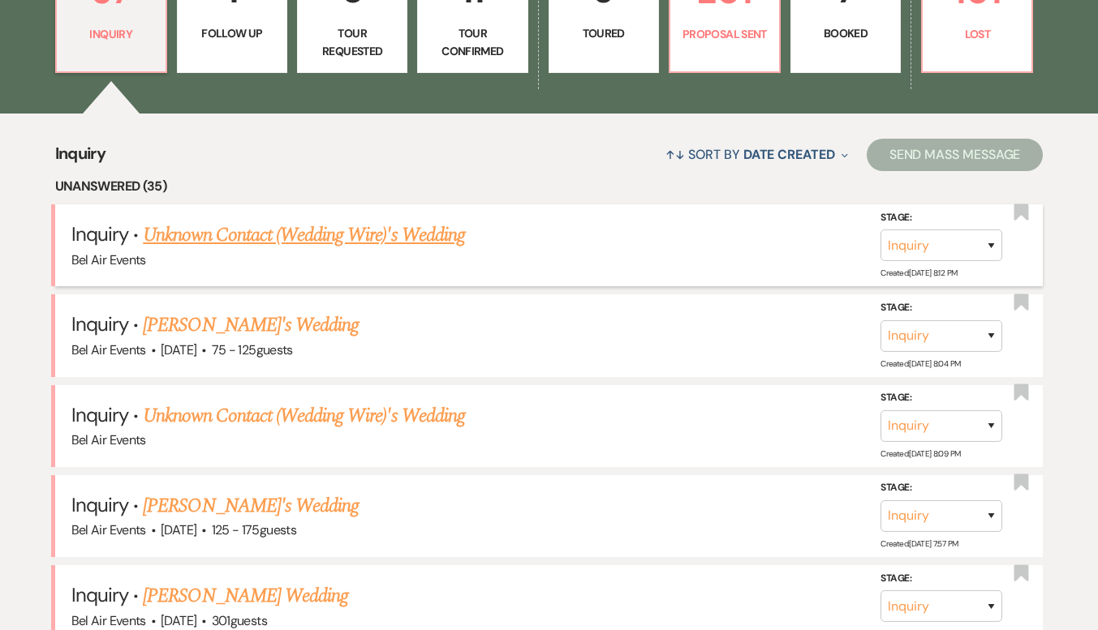
click at [372, 232] on link "Unknown Contact (Wedding Wire)'s Wedding" at bounding box center [304, 235] width 322 height 29
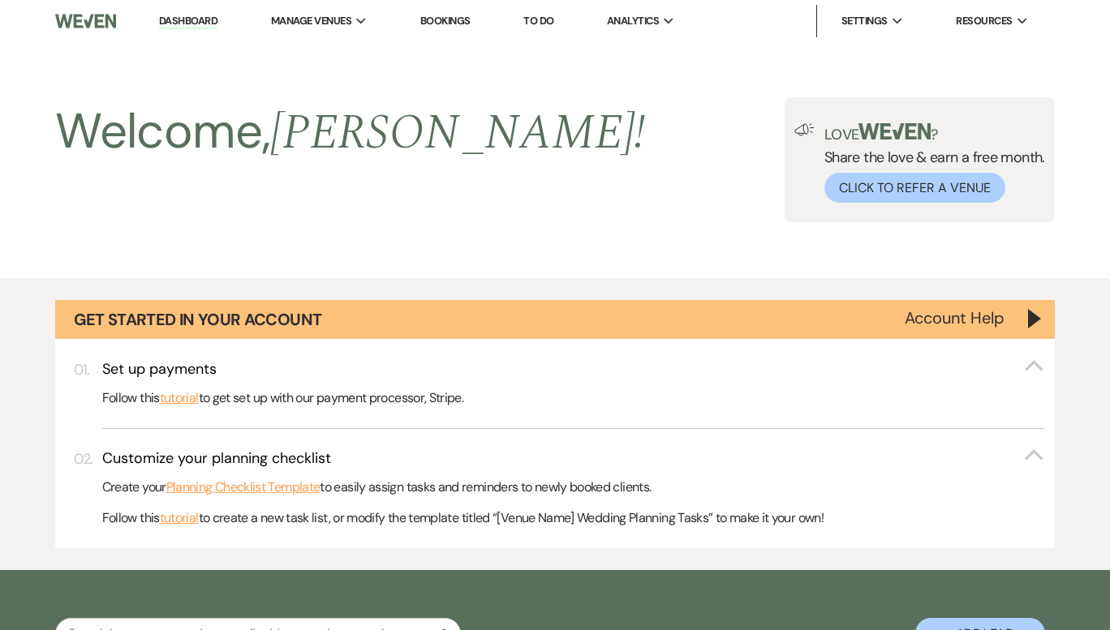
select select "3"
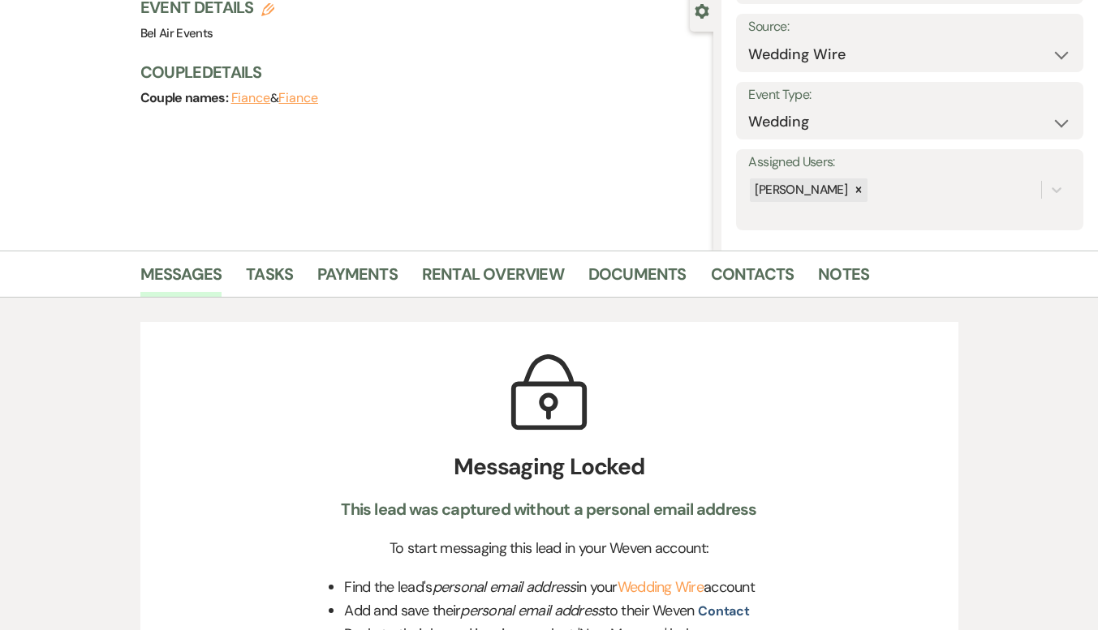
scroll to position [153, 0]
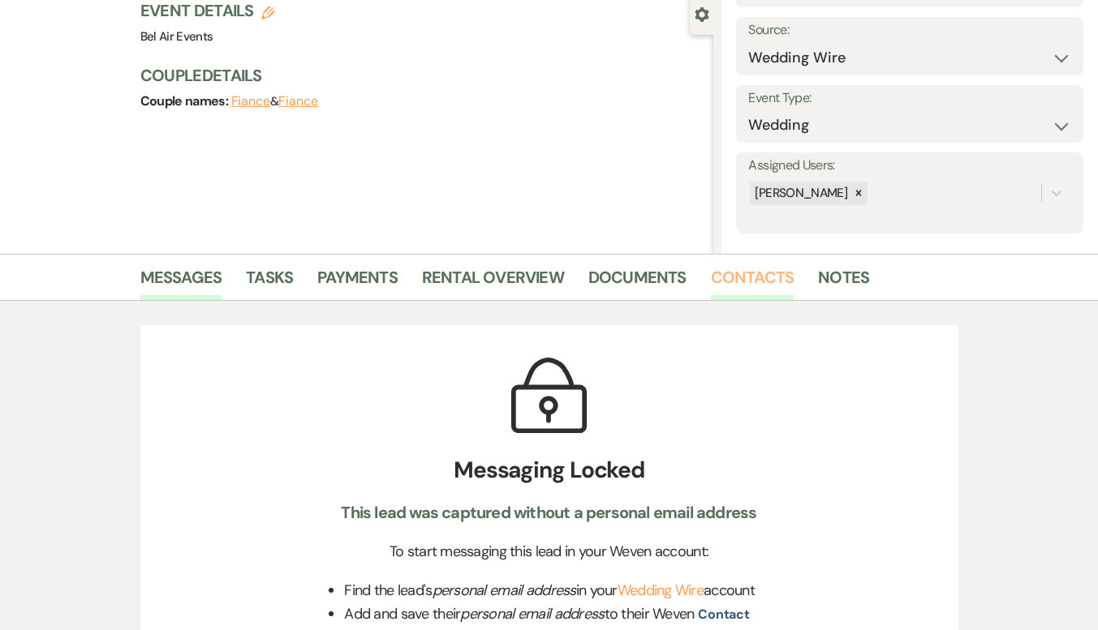
click at [750, 273] on link "Contacts" at bounding box center [753, 282] width 84 height 36
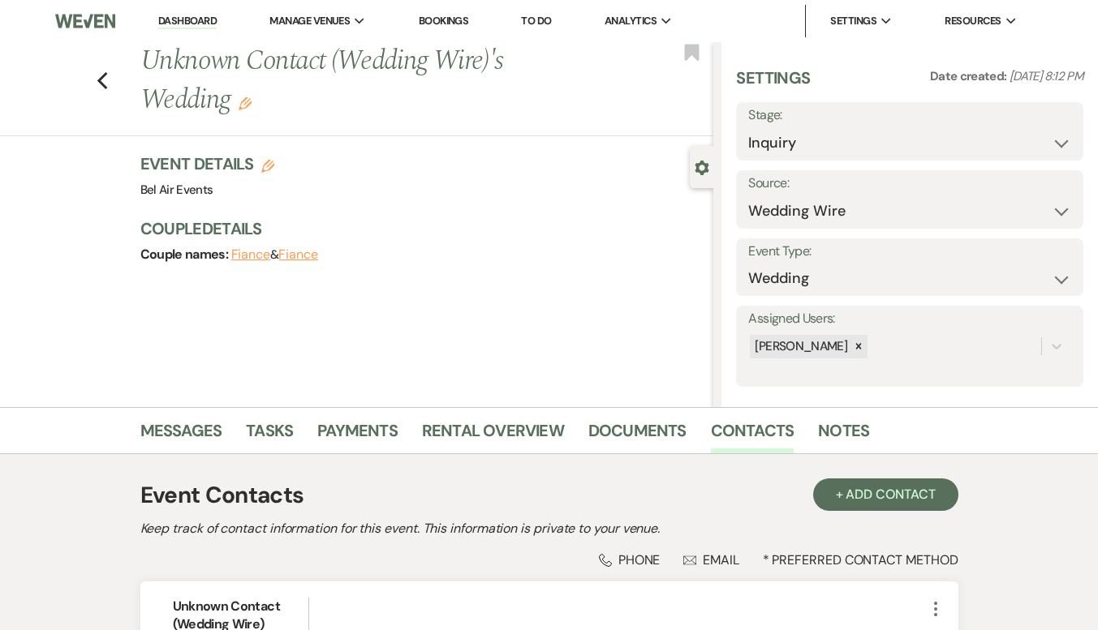
click at [101, 87] on div "Previous Unknown Contact (Wedding Wire)'s Wedding Edit Bookmark" at bounding box center [352, 89] width 721 height 94
click at [105, 83] on use "button" at bounding box center [102, 81] width 11 height 18
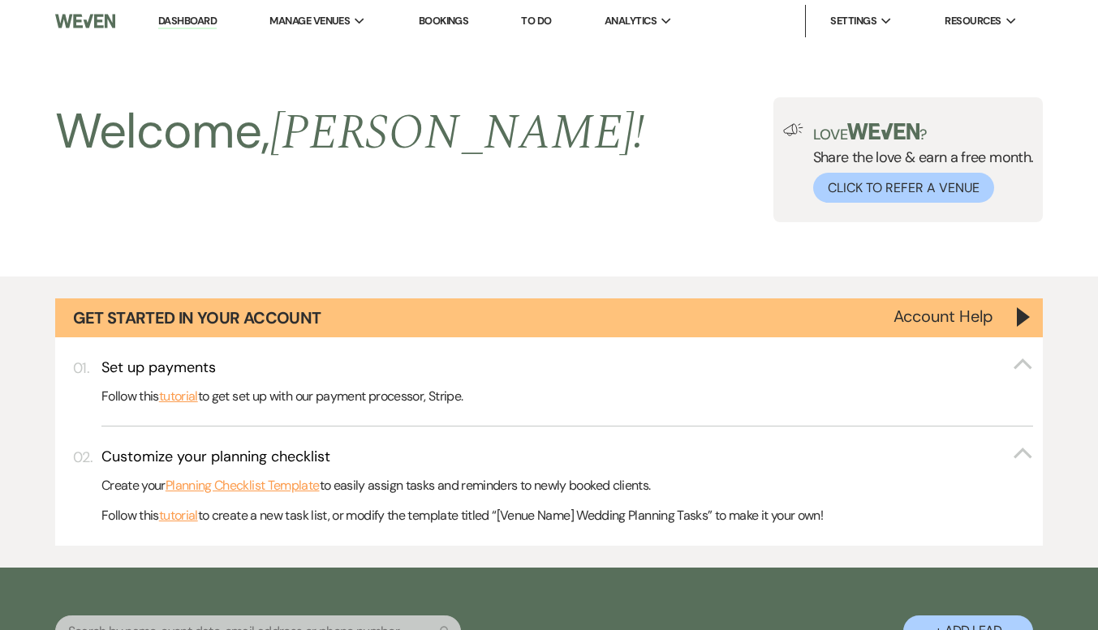
scroll to position [811, 0]
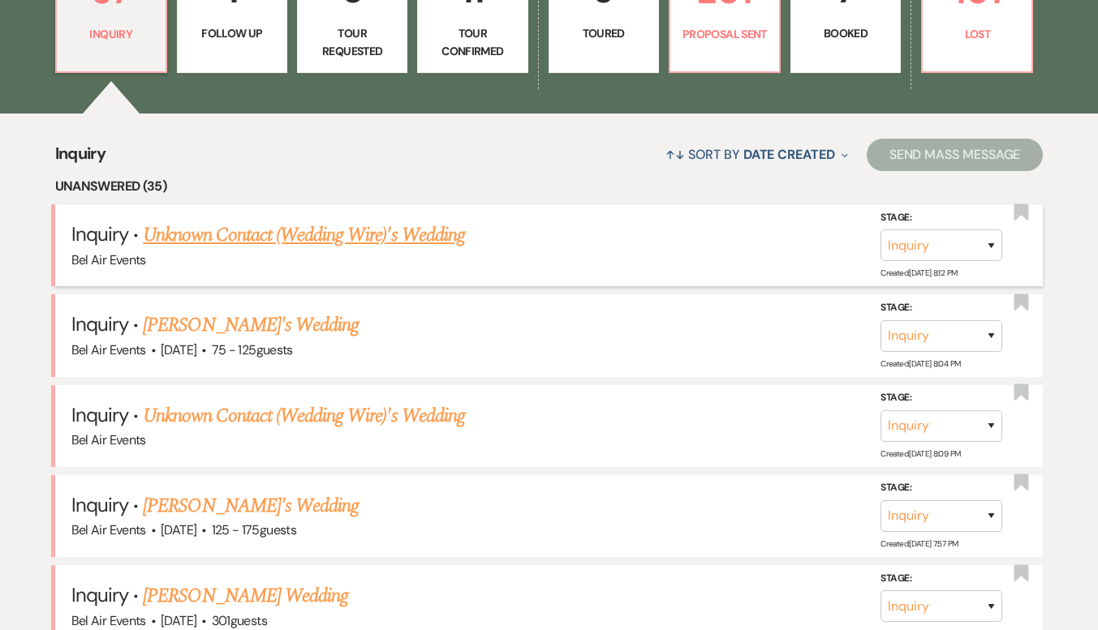
click at [363, 237] on link "Unknown Contact (Wedding Wire)'s Wedding" at bounding box center [304, 235] width 322 height 29
select select "3"
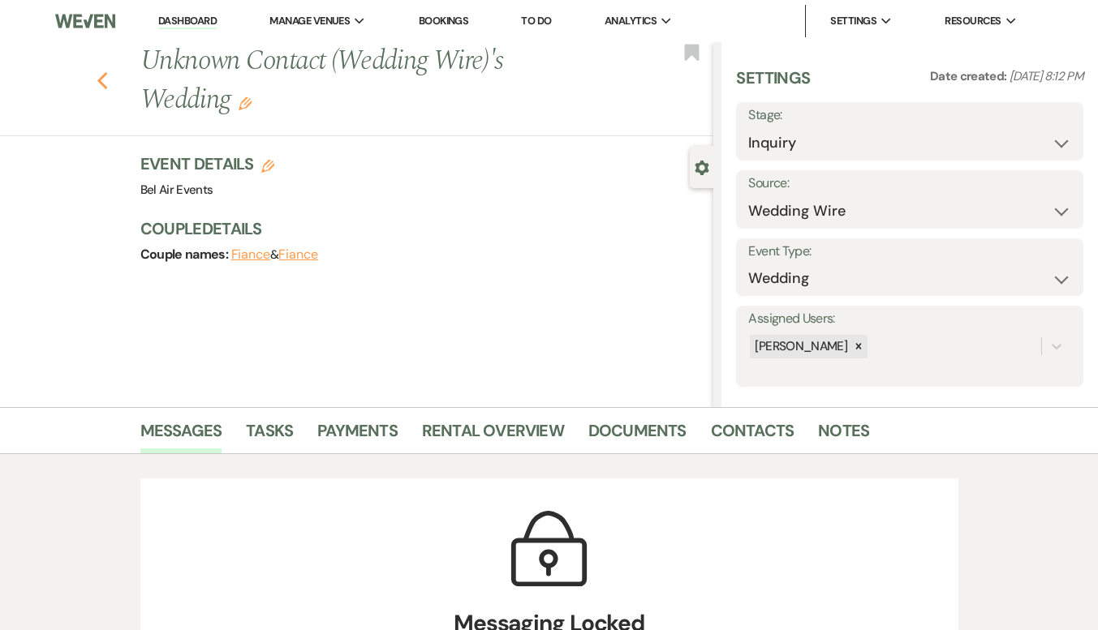
click at [102, 79] on icon "Previous" at bounding box center [103, 80] width 12 height 19
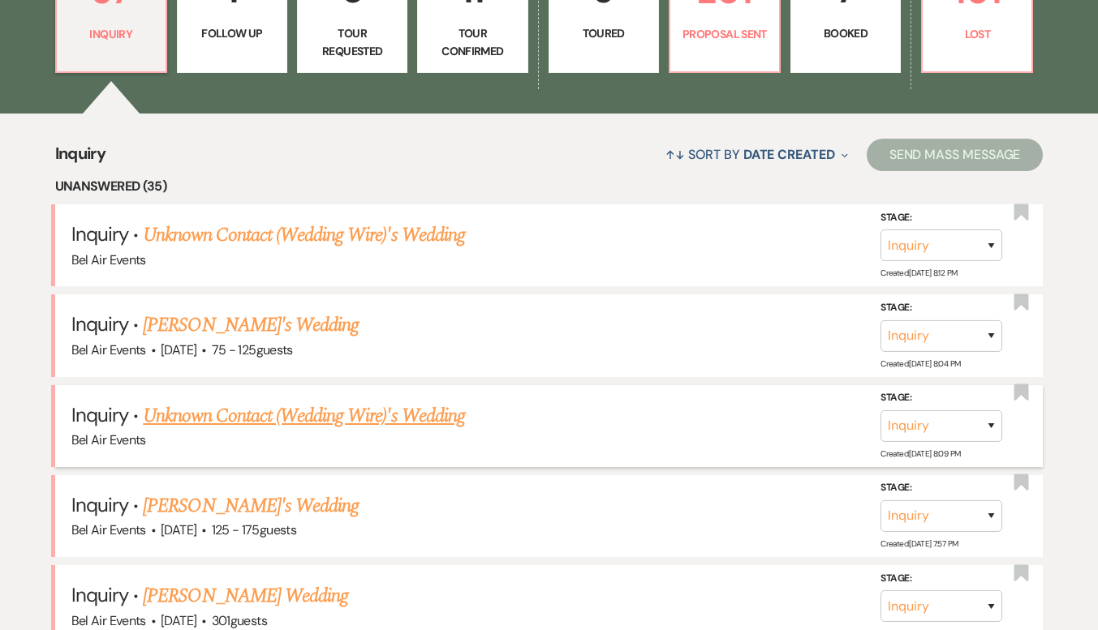
click at [226, 415] on link "Unknown Contact (Wedding Wire)'s Wedding" at bounding box center [304, 416] width 322 height 29
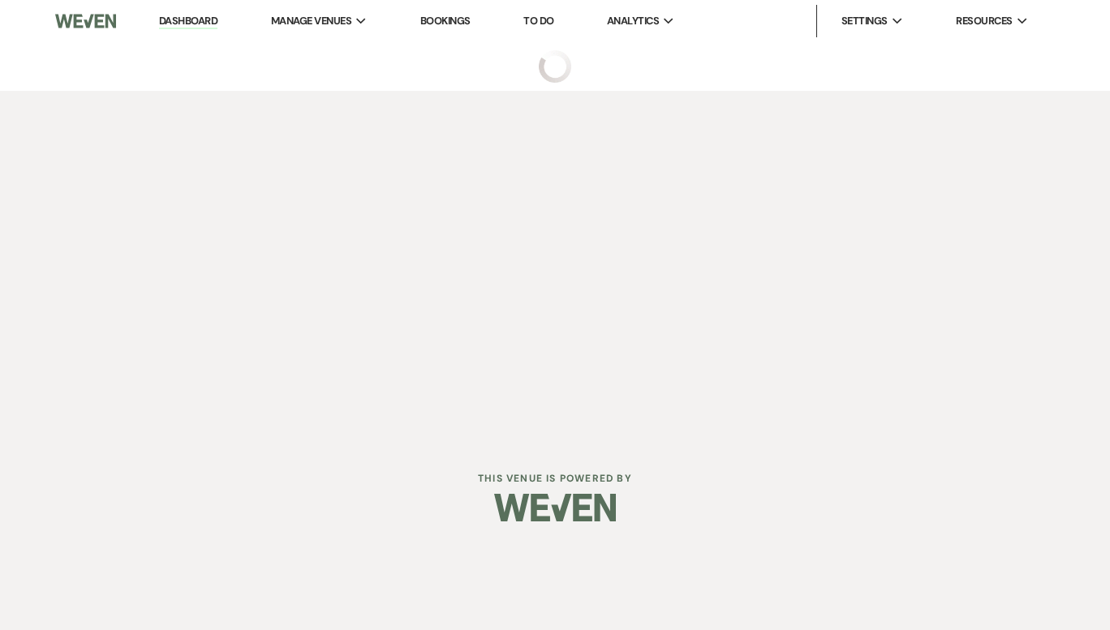
select select "3"
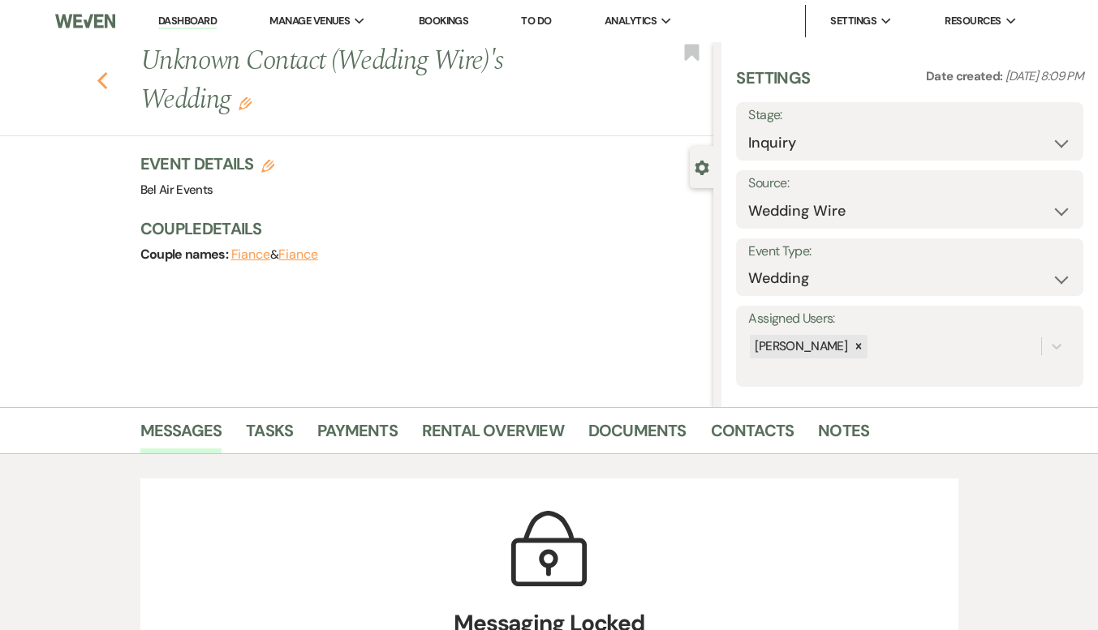
click at [102, 84] on icon "Previous" at bounding box center [103, 80] width 12 height 19
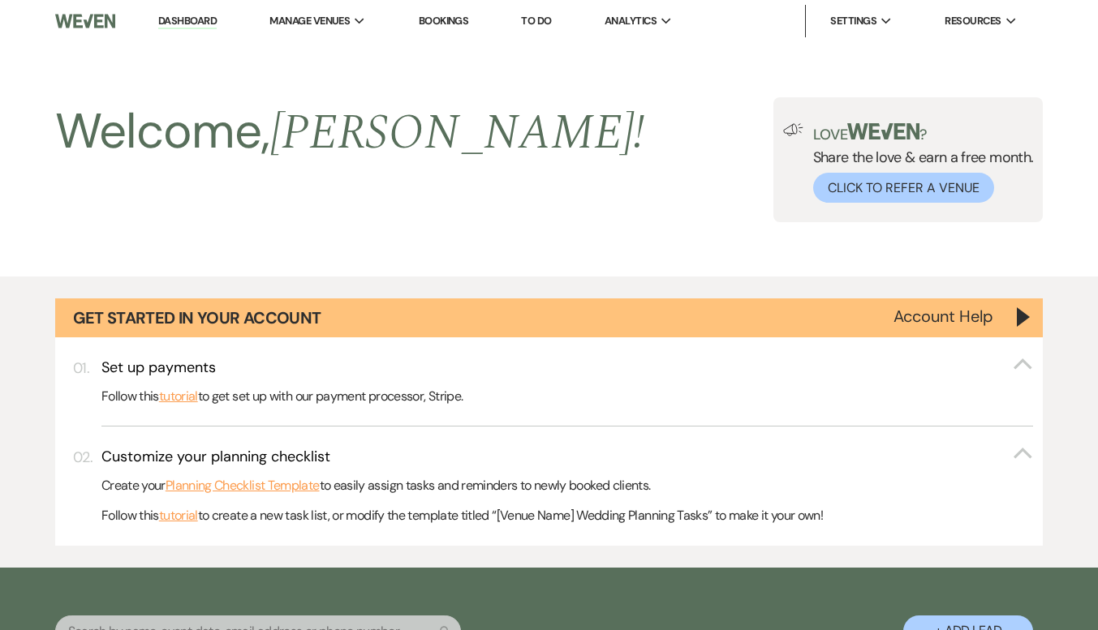
scroll to position [811, 0]
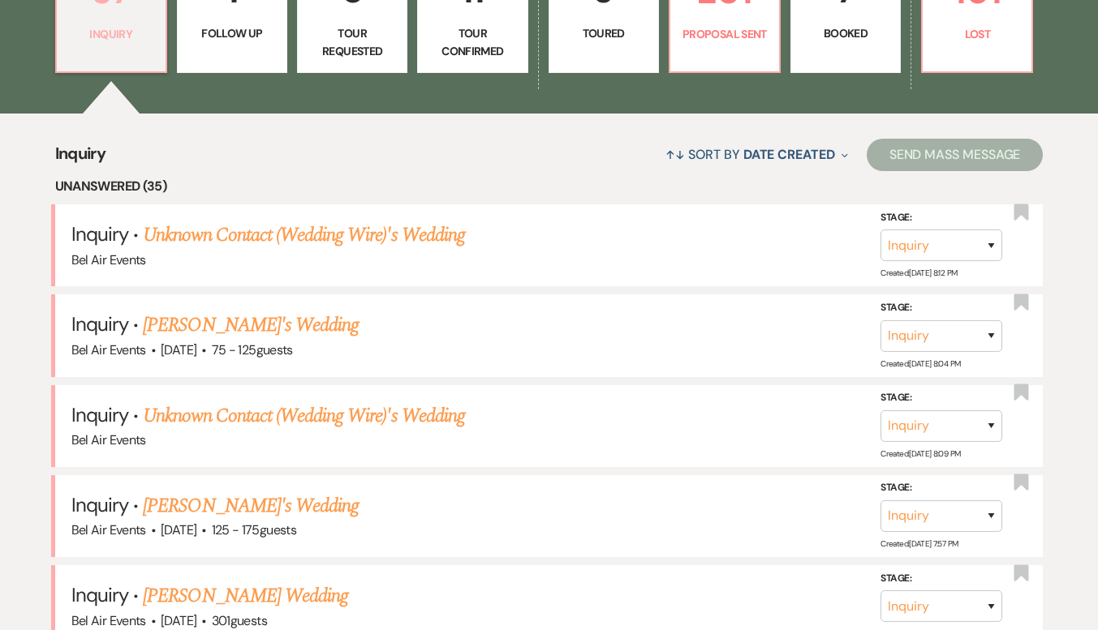
click at [102, 73] on link "37 Inquiry" at bounding box center [111, 12] width 112 height 122
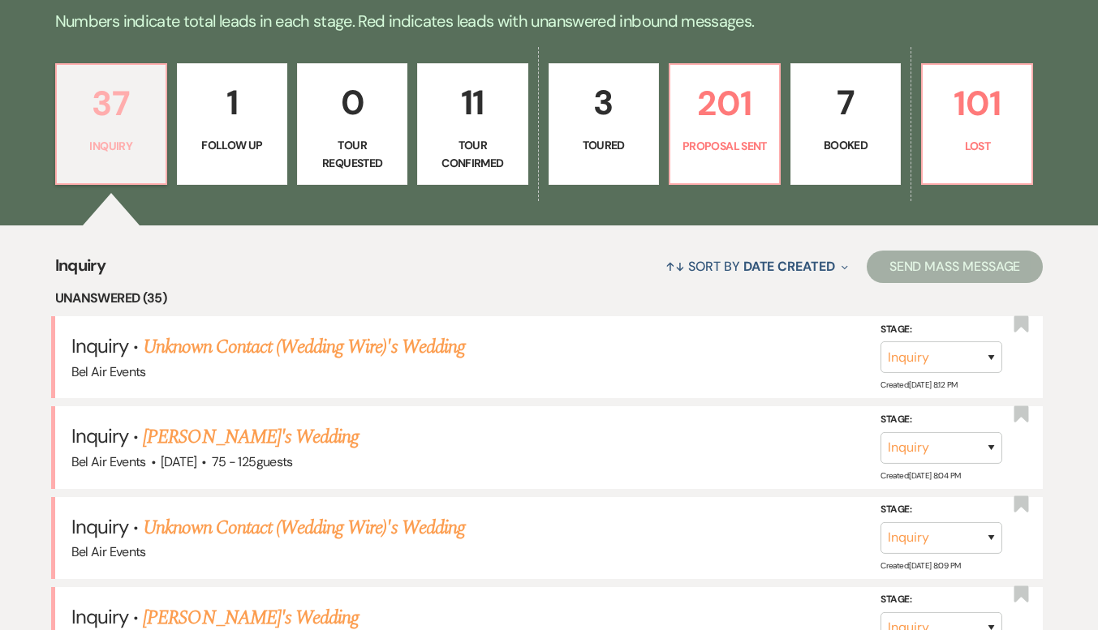
scroll to position [892, 0]
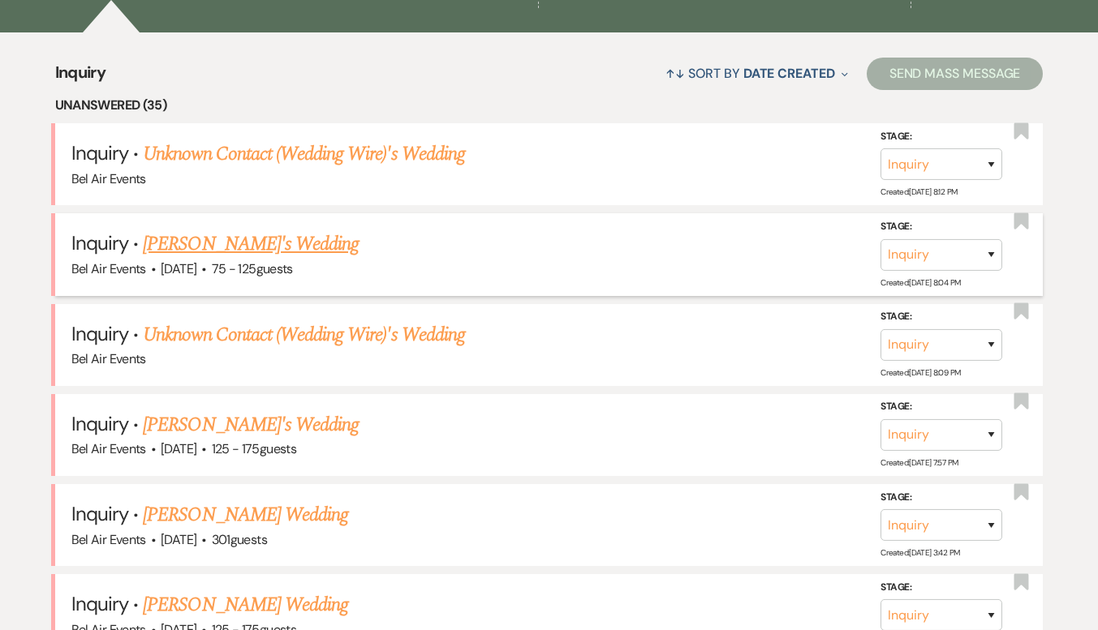
click at [282, 250] on link "[PERSON_NAME]'s Wedding" at bounding box center [251, 244] width 216 height 29
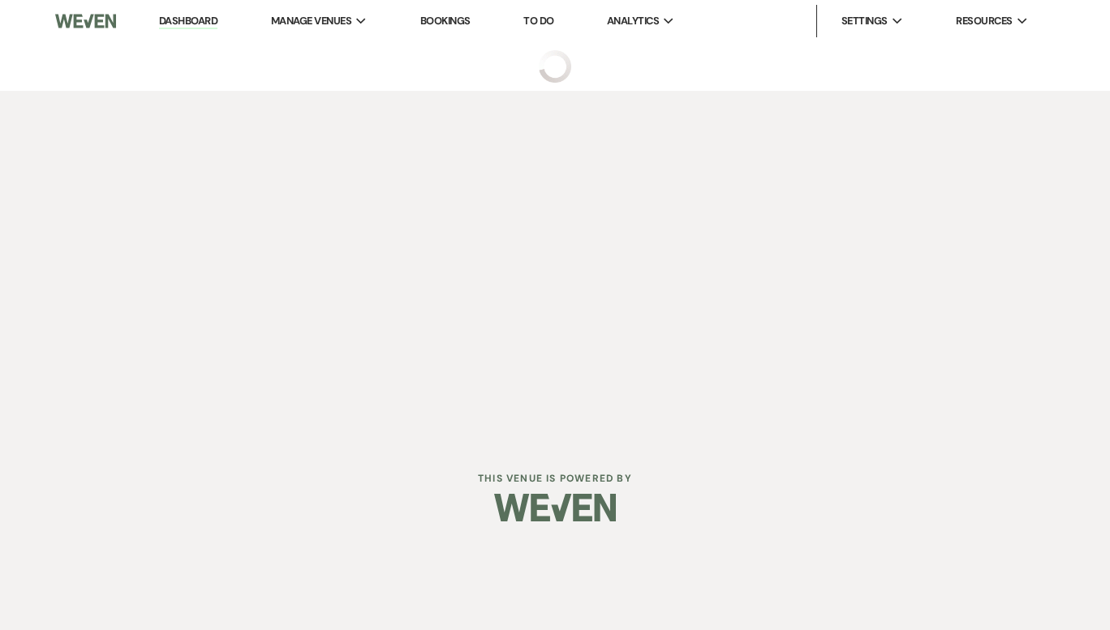
select select "3"
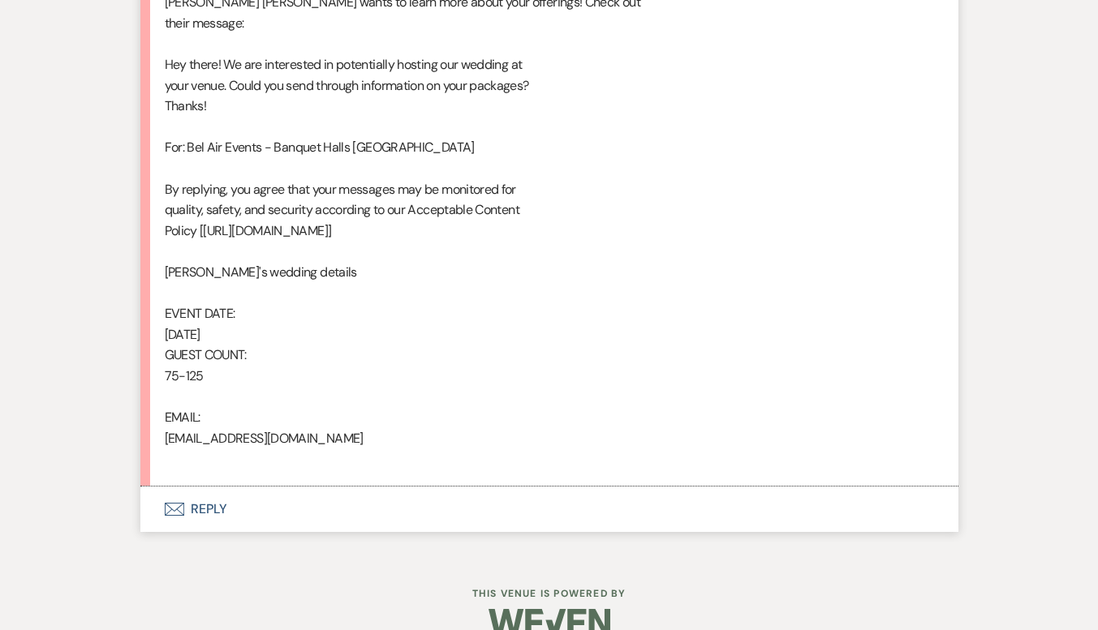
scroll to position [922, 0]
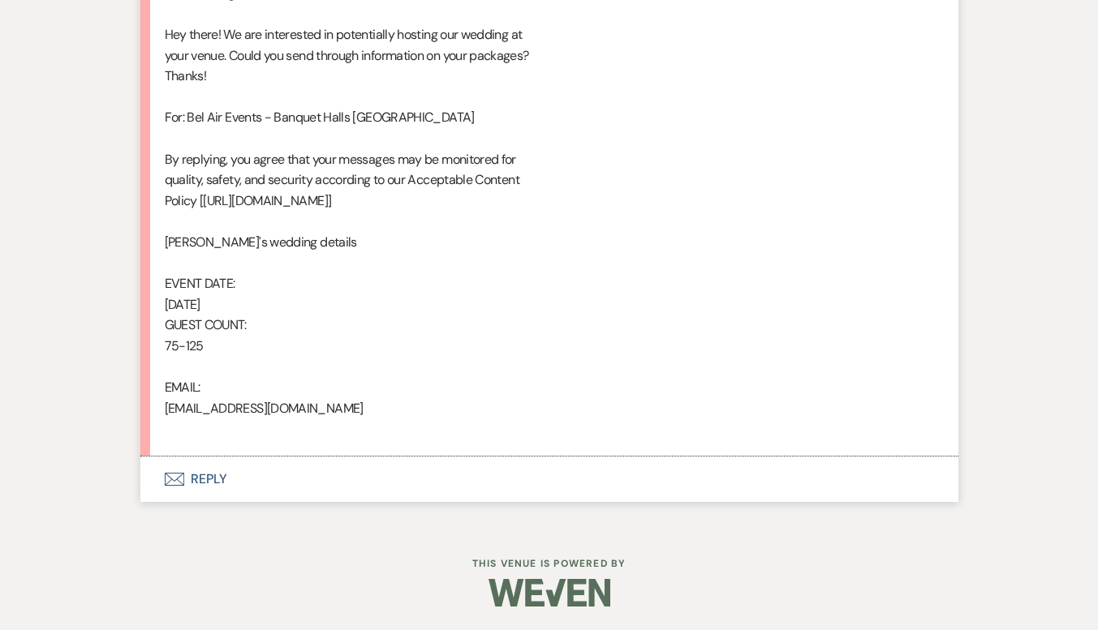
click at [190, 486] on button "Envelope Reply" at bounding box center [549, 479] width 818 height 45
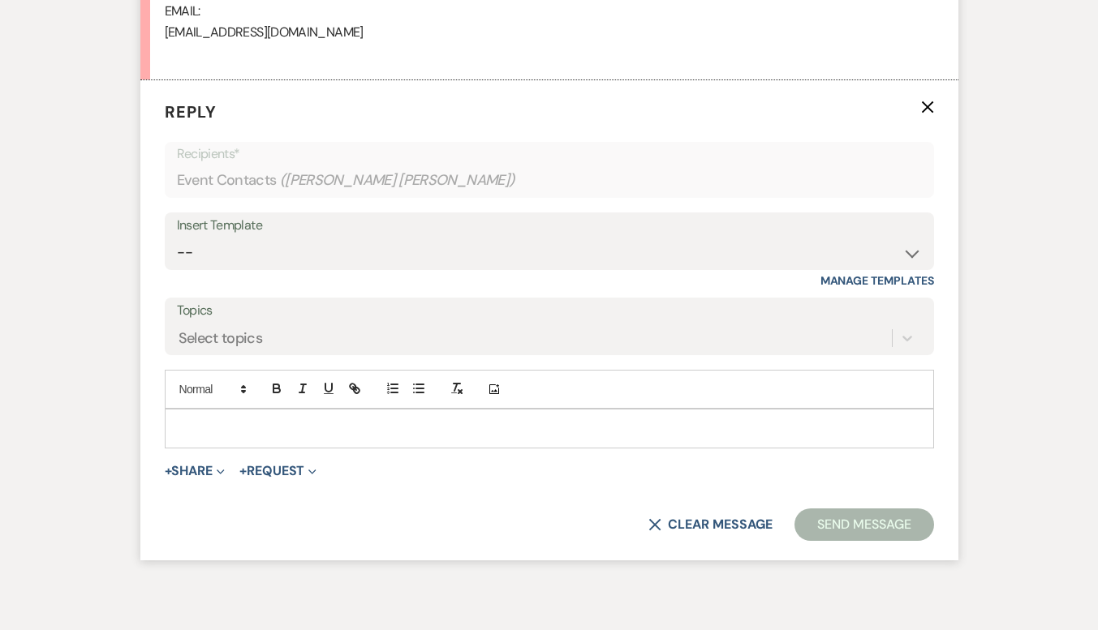
scroll to position [1305, 0]
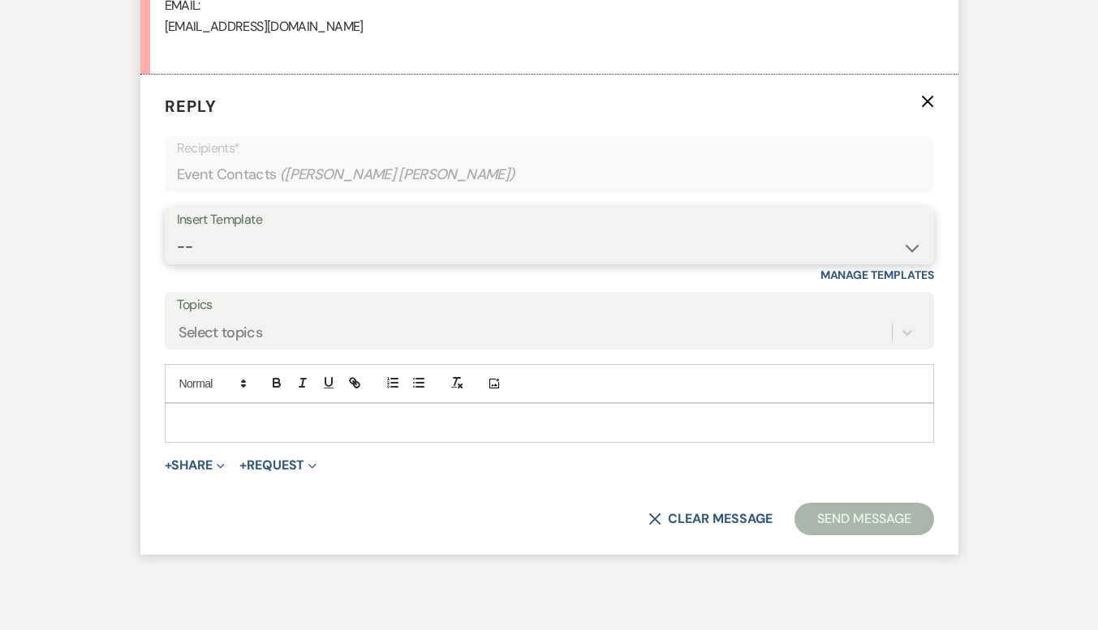
click at [249, 237] on select "-- Weven Planning Portal Introduction (Booked Events) Contract (Pre-Booked Lead…" at bounding box center [549, 247] width 745 height 32
select select "4027"
click at [177, 231] on select "-- Weven Planning Portal Introduction (Booked Events) Contract (Pre-Booked Lead…" at bounding box center [549, 247] width 745 height 32
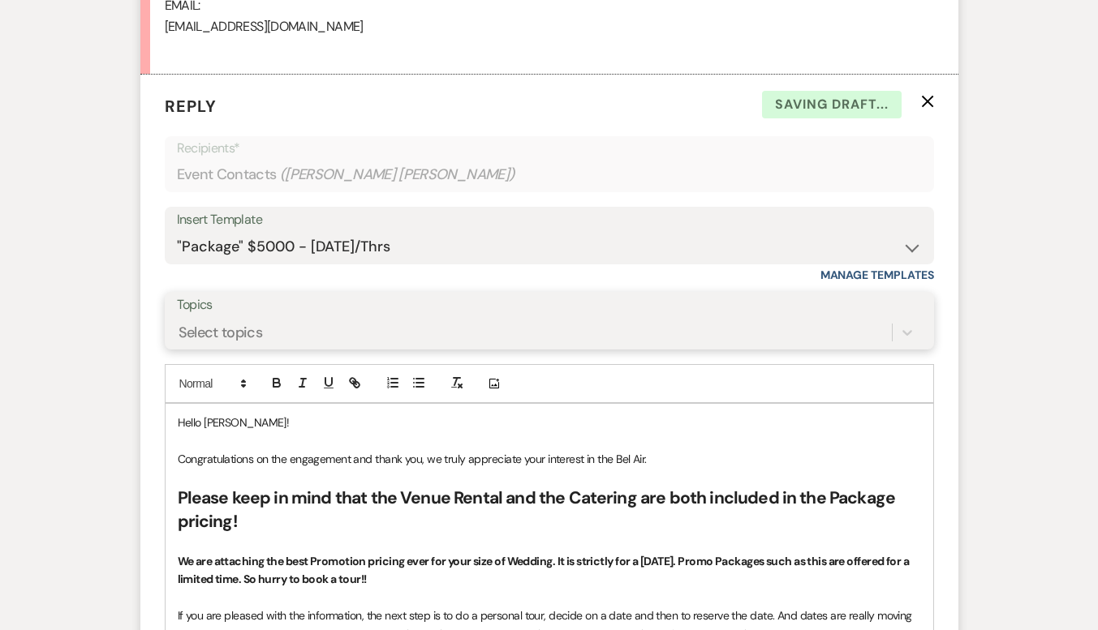
click at [329, 320] on div "Select topics" at bounding box center [534, 333] width 715 height 28
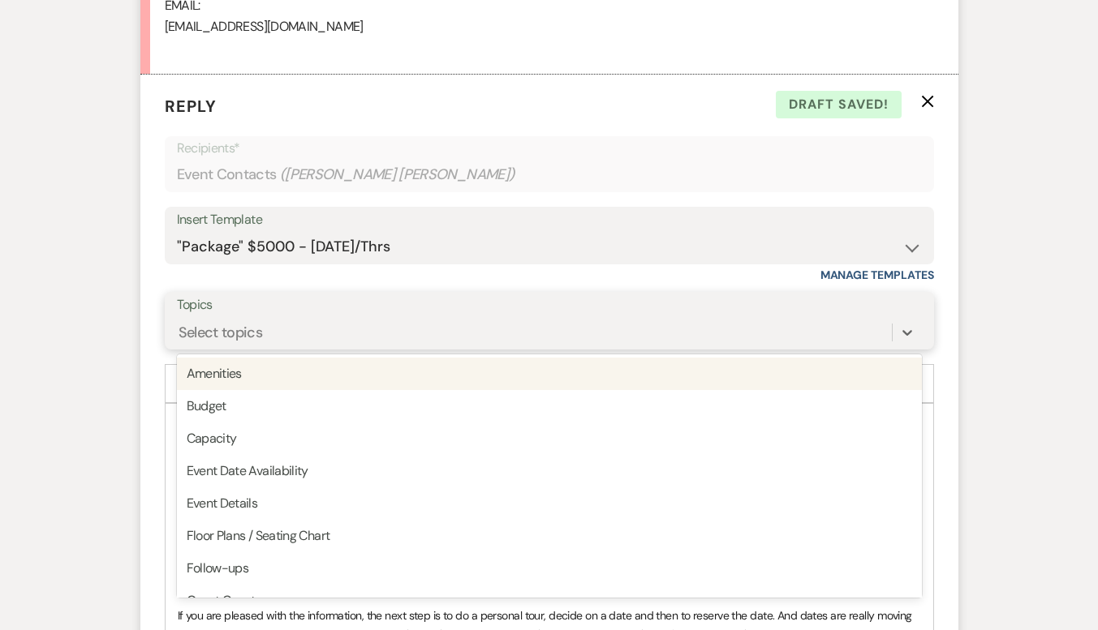
click at [329, 320] on div "Select topics" at bounding box center [534, 333] width 715 height 28
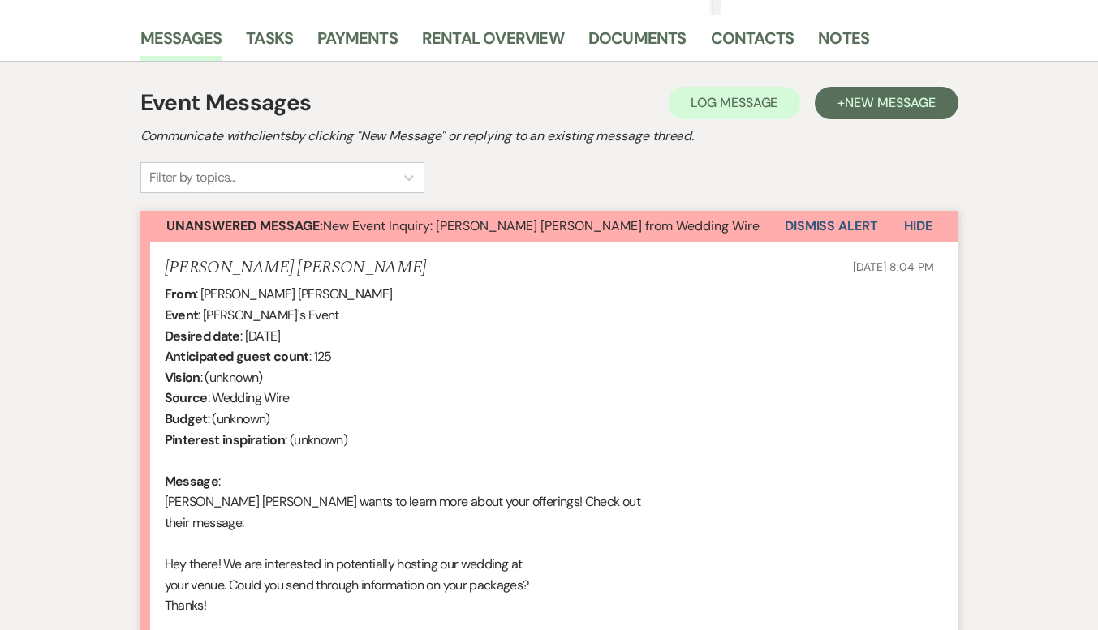
scroll to position [331, 0]
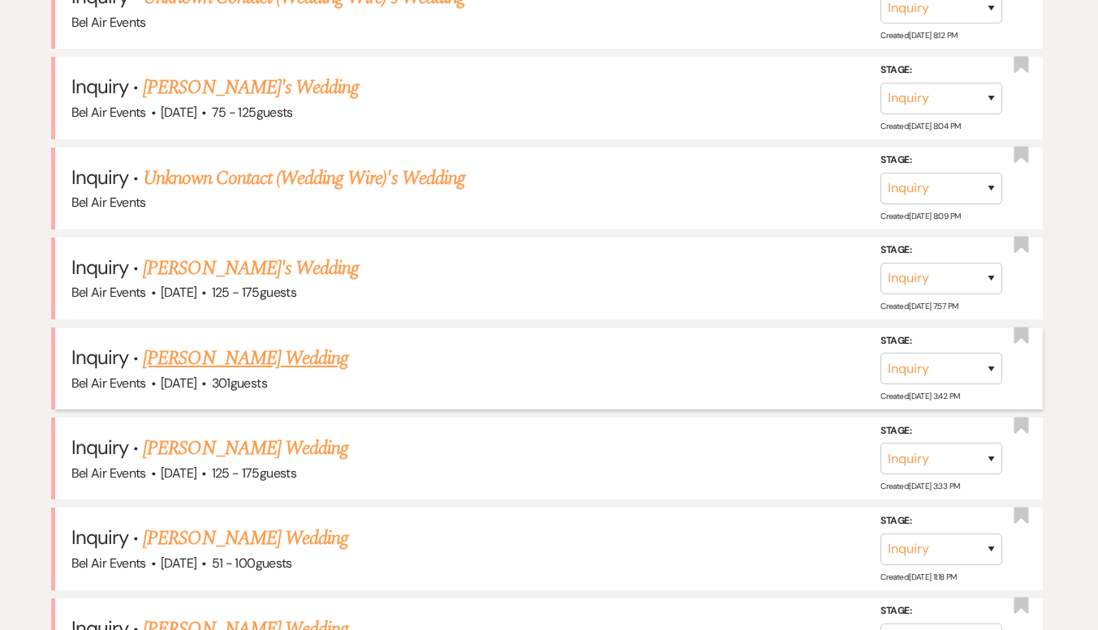
scroll to position [1055, 0]
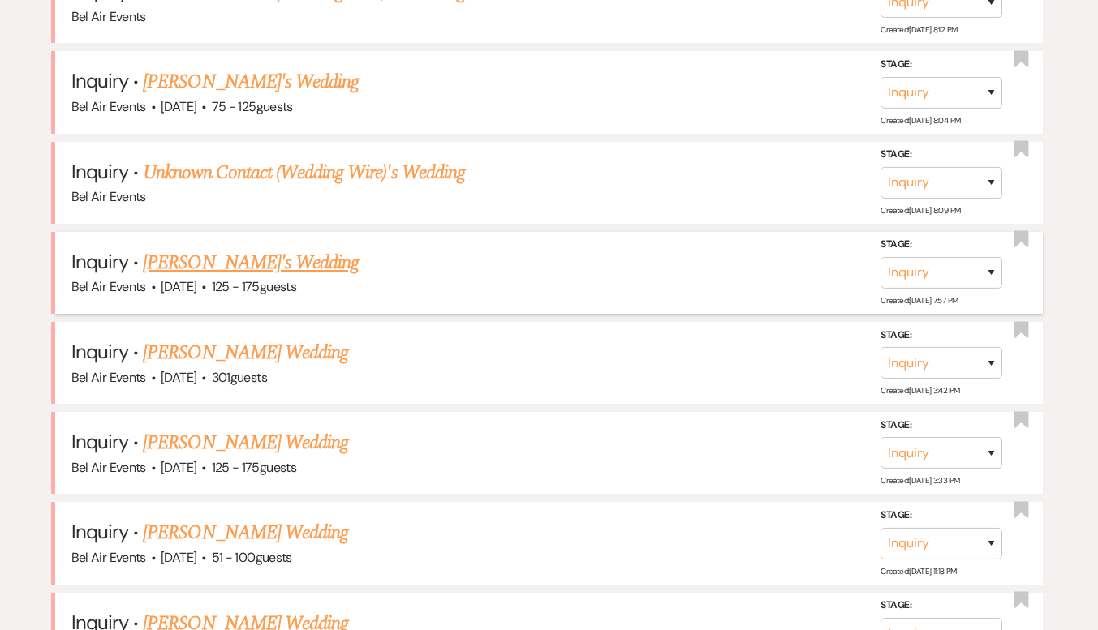
click at [269, 257] on link "[PERSON_NAME]'s Wedding" at bounding box center [251, 262] width 216 height 29
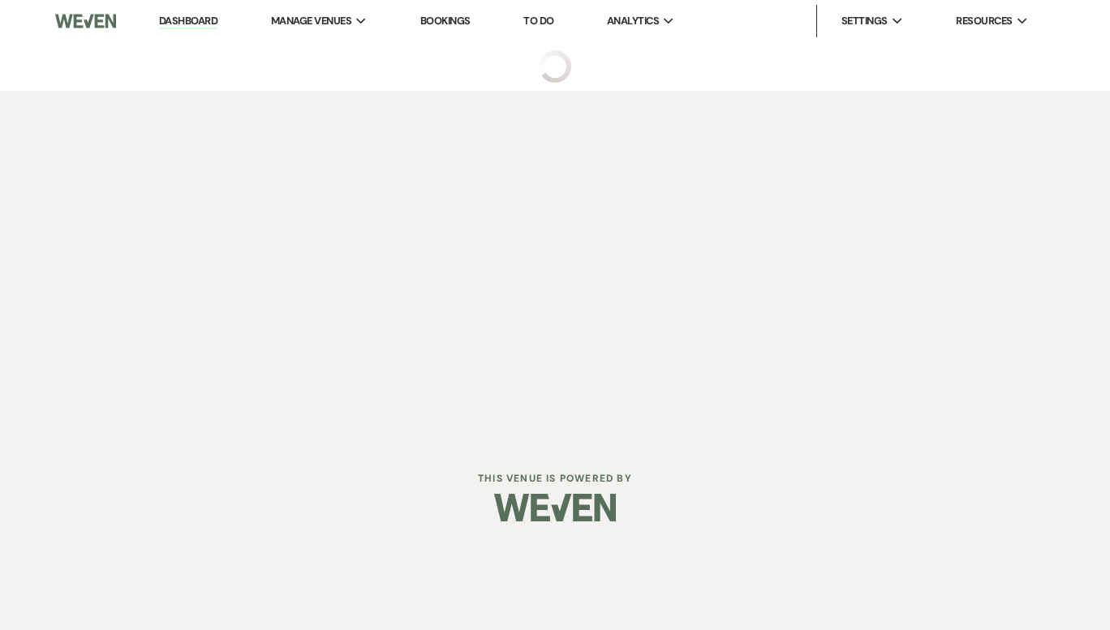
select select "3"
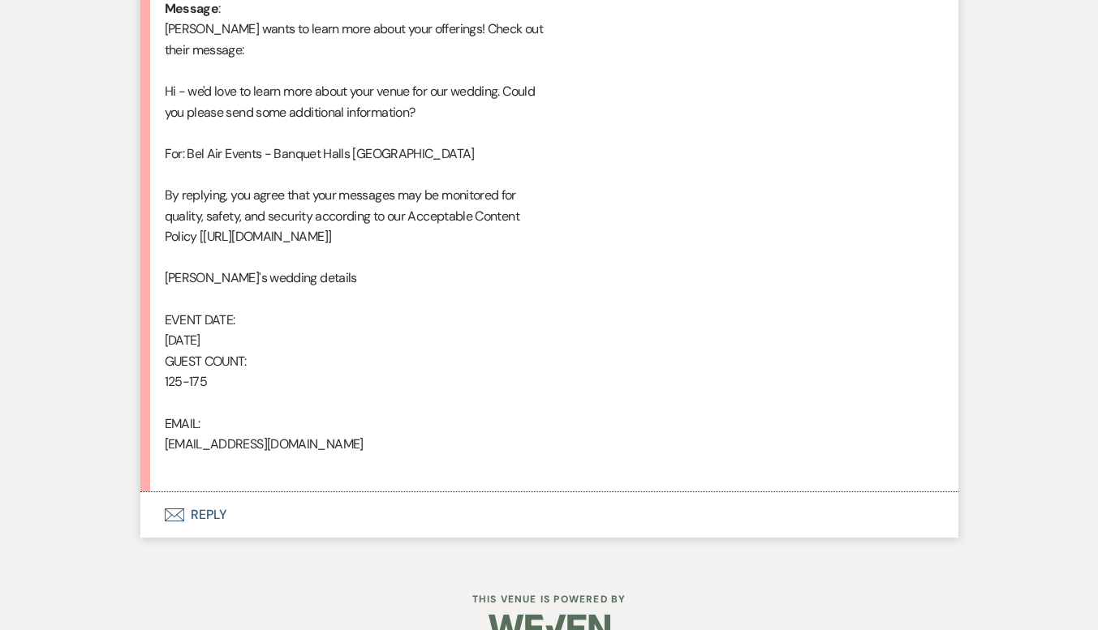
scroll to position [902, 0]
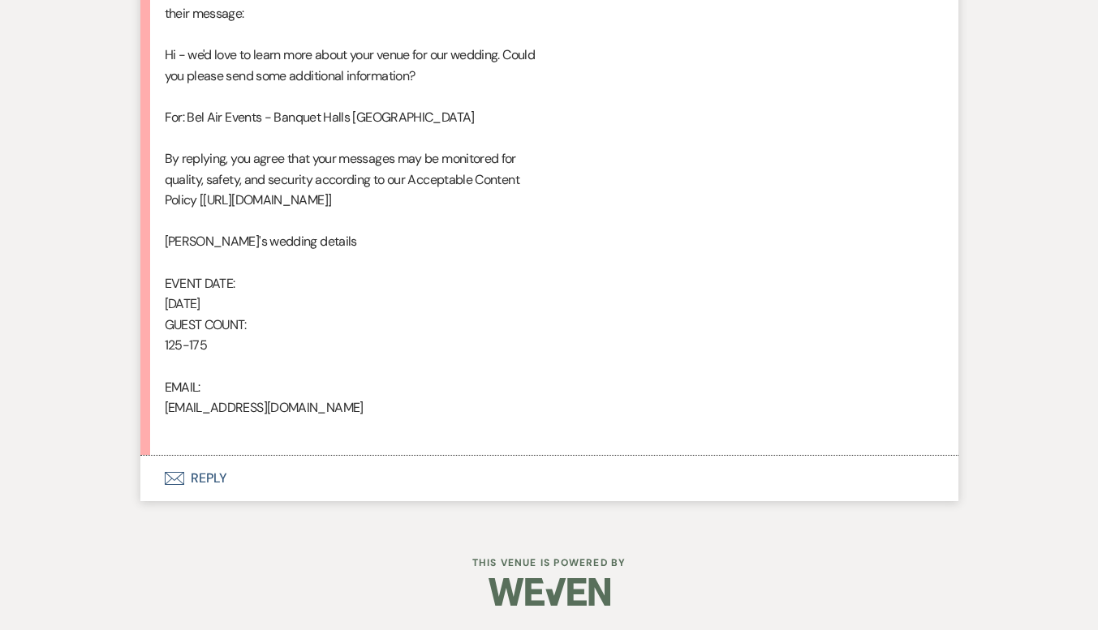
click at [214, 482] on button "Envelope Reply" at bounding box center [549, 478] width 818 height 45
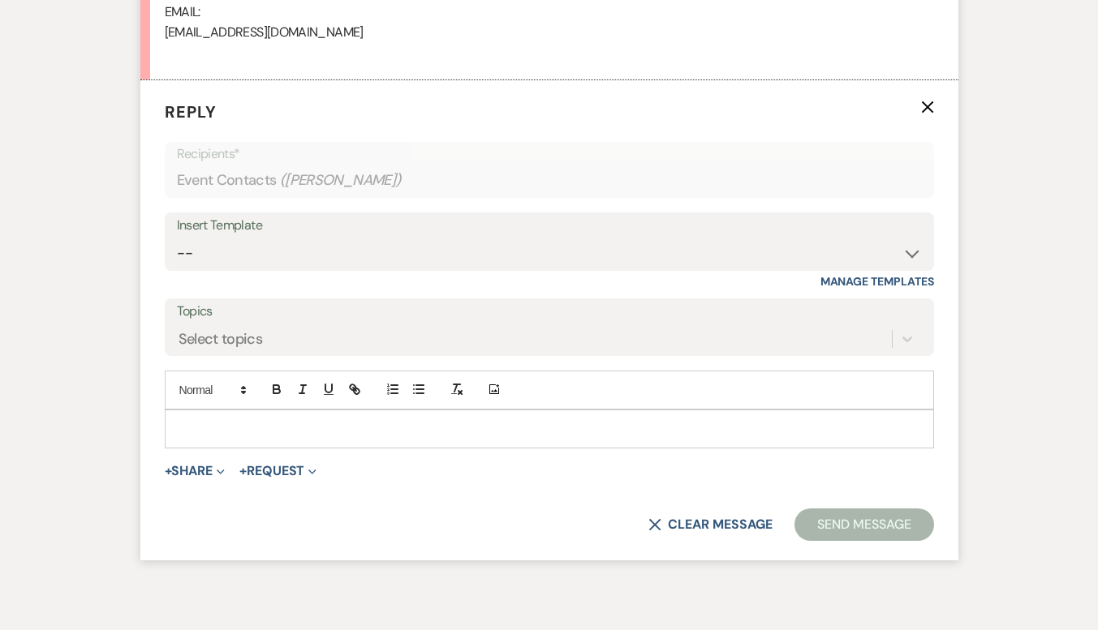
scroll to position [1284, 0]
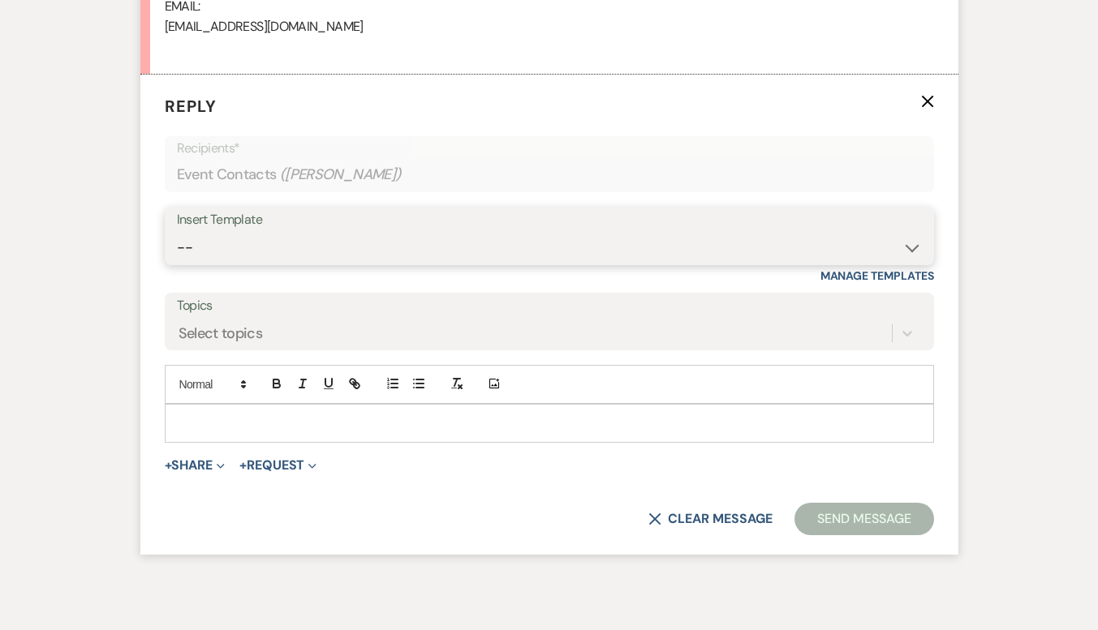
click at [557, 255] on select "-- Weven Planning Portal Introduction (Booked Events) Contract (Pre-Booked Lead…" at bounding box center [549, 248] width 745 height 32
select select "4027"
click at [177, 232] on select "-- Weven Planning Portal Introduction (Booked Events) Contract (Pre-Booked Lead…" at bounding box center [549, 248] width 745 height 32
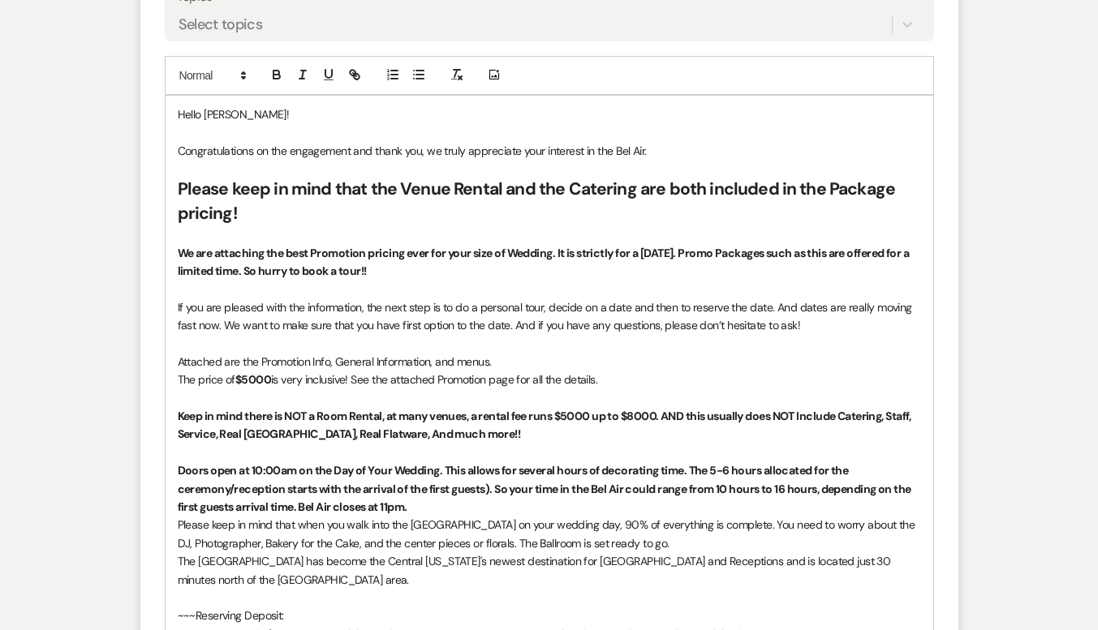
scroll to position [1608, 0]
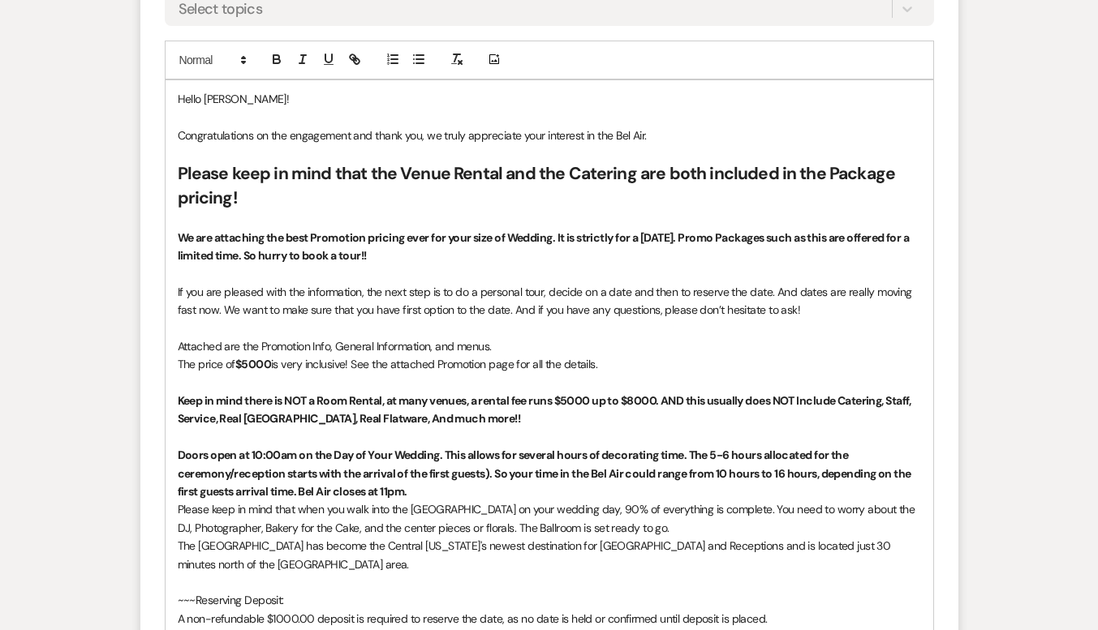
click at [289, 202] on h2 "Please keep in mind that the Venue Rental and the Catering are both included in…" at bounding box center [549, 186] width 743 height 48
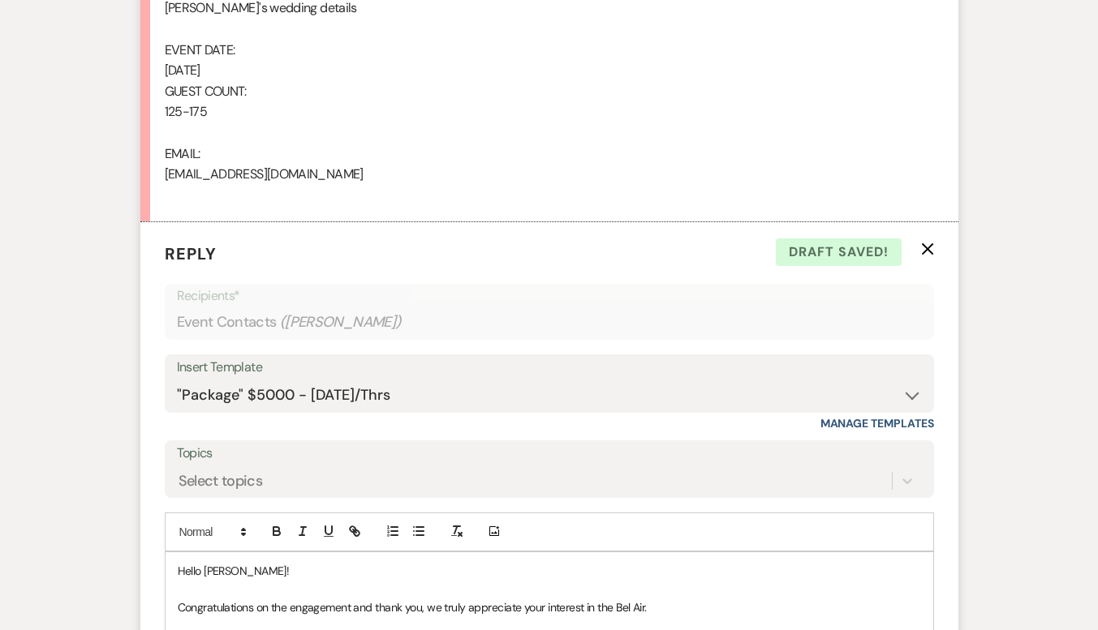
scroll to position [1379, 0]
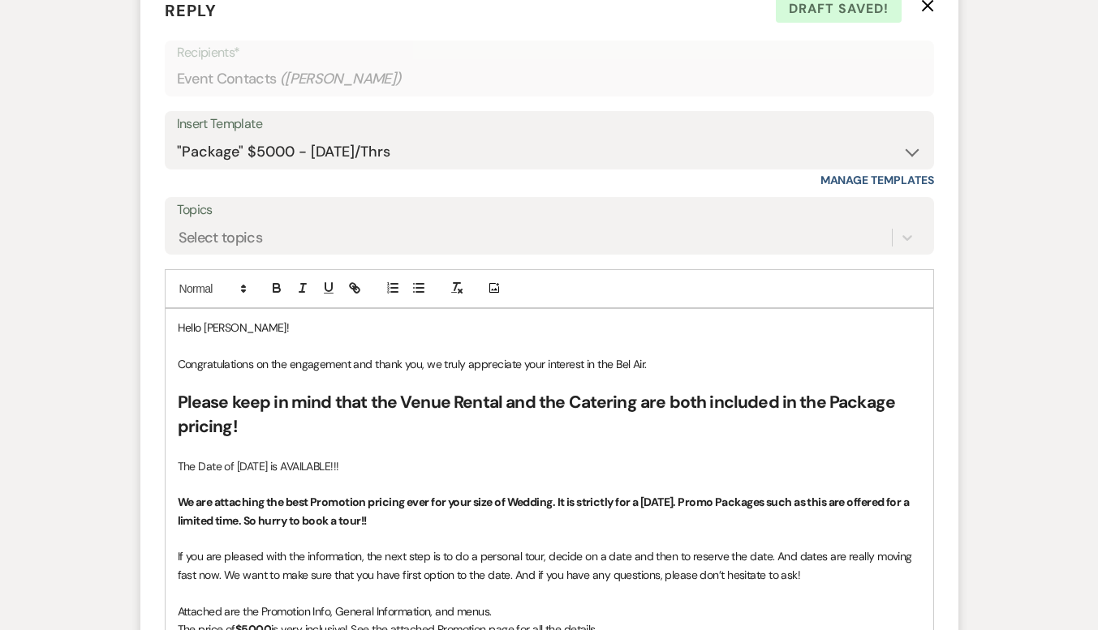
drag, startPoint x: 452, startPoint y: 465, endPoint x: 189, endPoint y: 452, distance: 263.2
click at [212, 296] on span at bounding box center [212, 288] width 80 height 19
click at [214, 350] on span at bounding box center [228, 361] width 99 height 34
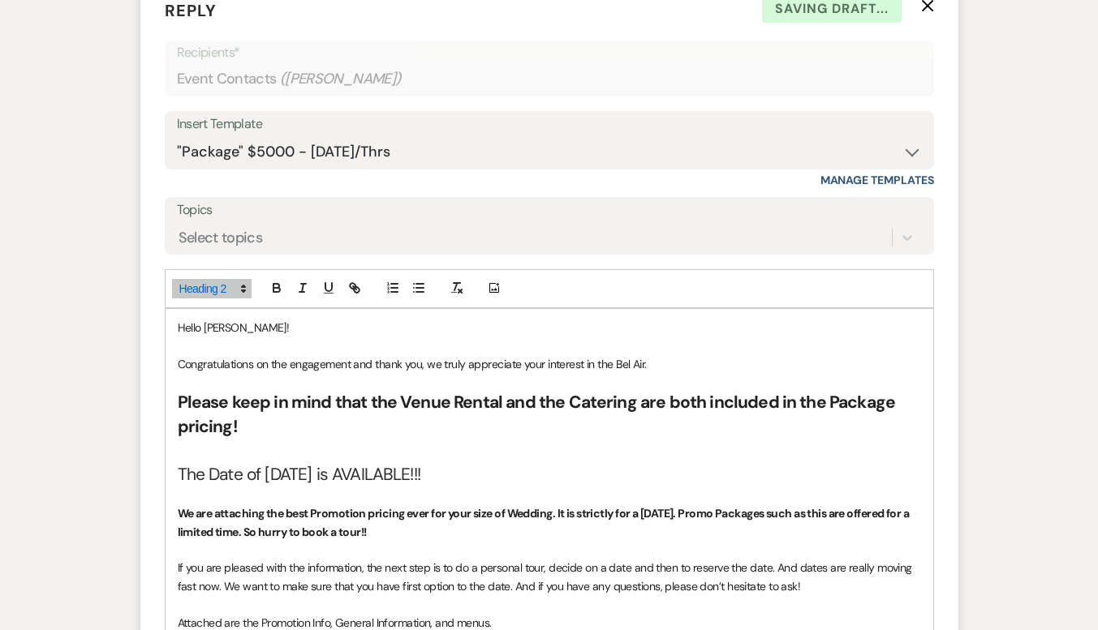
click at [601, 484] on h2 "The Date of [DATE] is AVAILABLE!!!" at bounding box center [549, 475] width 743 height 24
drag, startPoint x: 601, startPoint y: 484, endPoint x: 200, endPoint y: 462, distance: 401.3
click at [278, 285] on icon "button" at bounding box center [276, 286] width 6 height 4
click at [660, 480] on h2 "The Date of [DATE] is AVAILABLE!!!" at bounding box center [549, 475] width 743 height 24
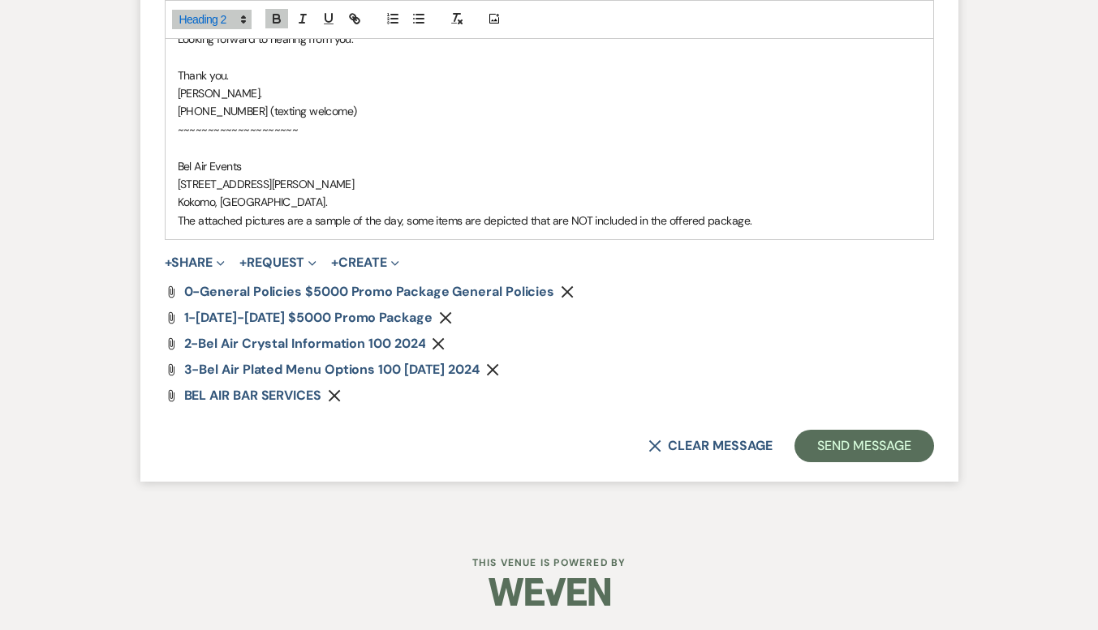
scroll to position [2436, 0]
click at [859, 454] on button "Send Message" at bounding box center [863, 446] width 139 height 32
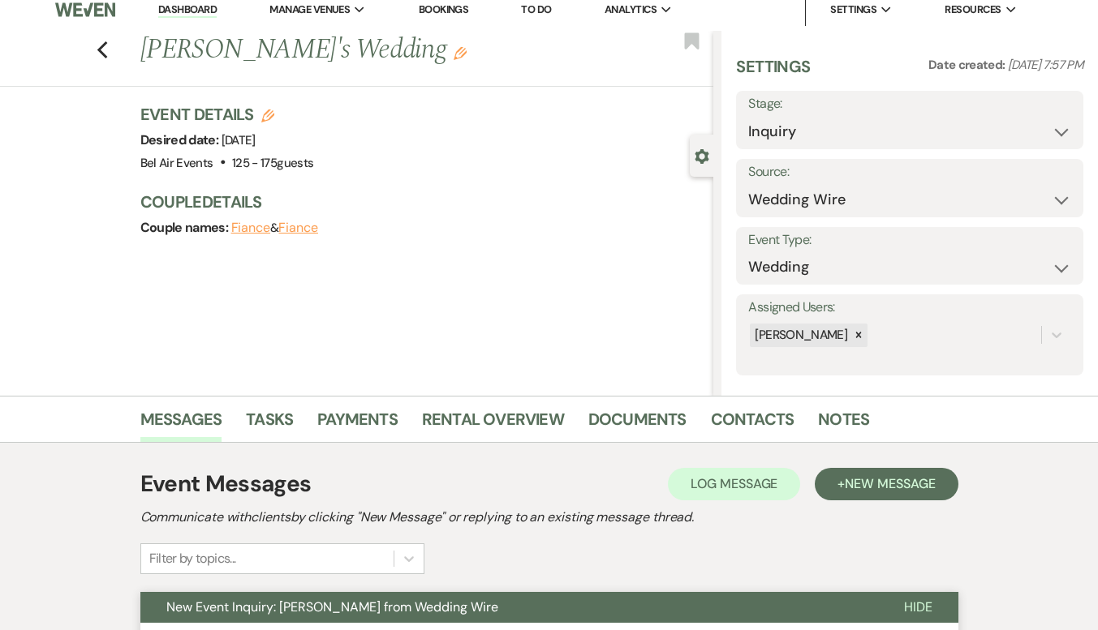
scroll to position [0, 0]
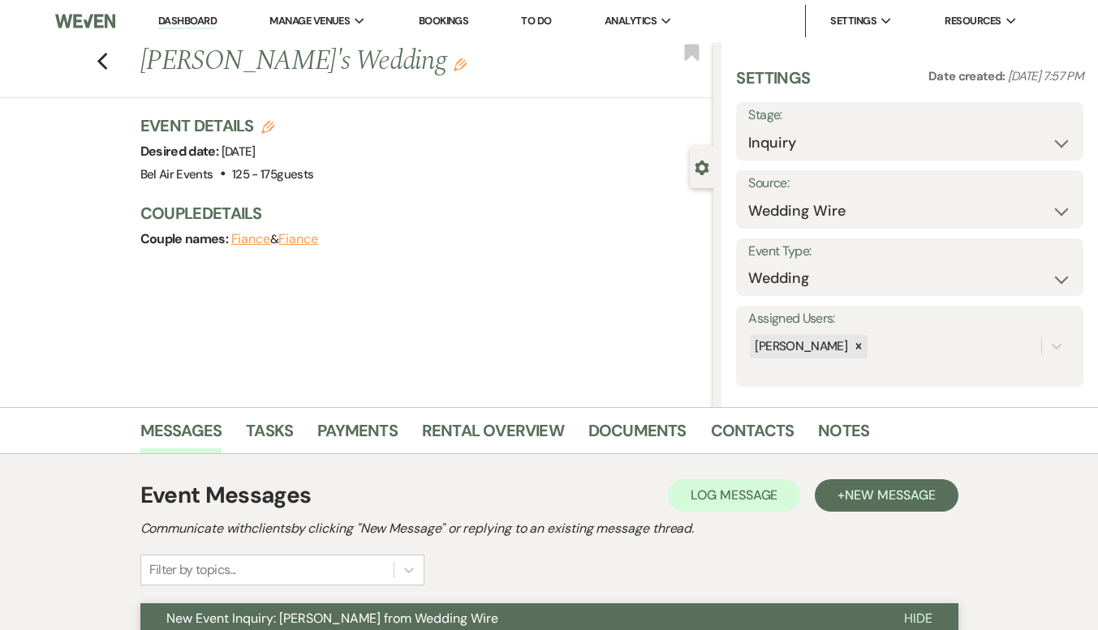
click at [196, 23] on link "Dashboard" at bounding box center [187, 21] width 58 height 15
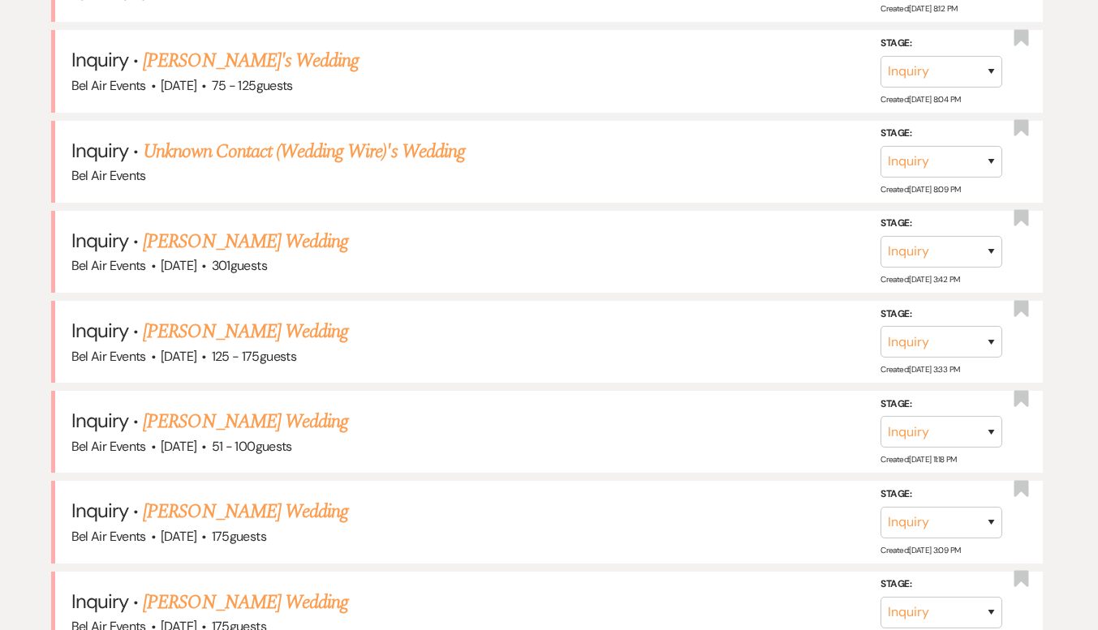
scroll to position [1136, 0]
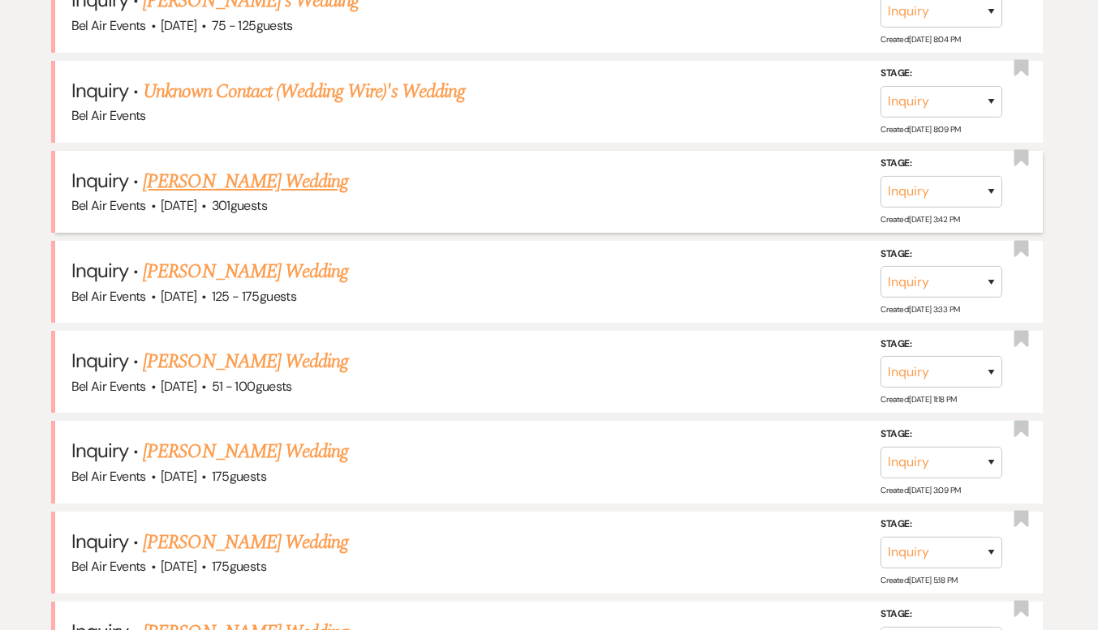
click at [225, 180] on link "[PERSON_NAME] Wedding" at bounding box center [245, 181] width 205 height 29
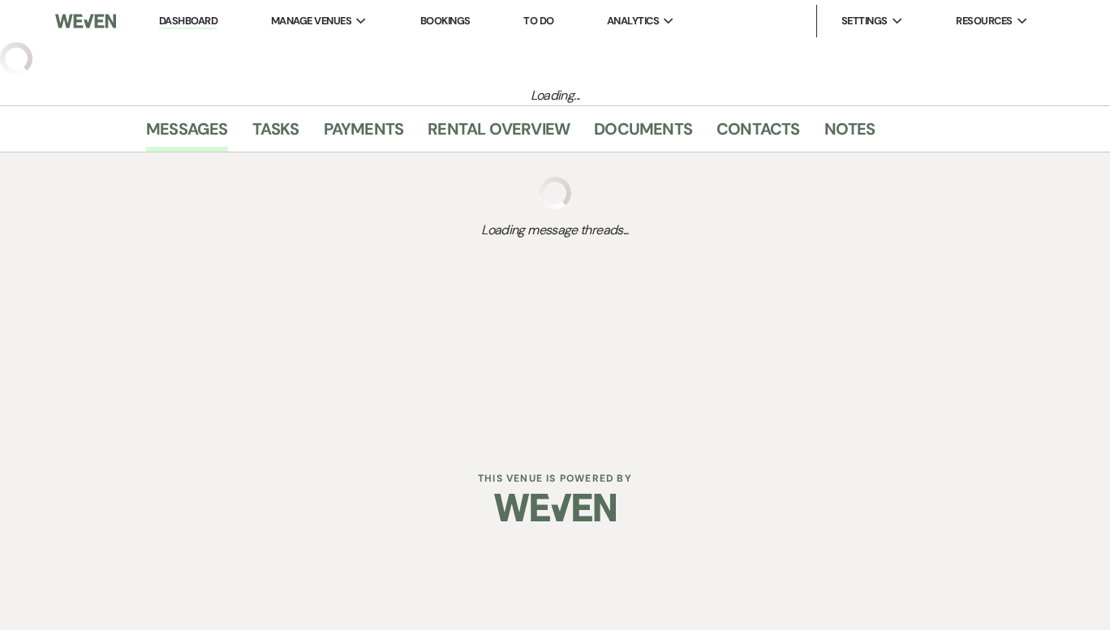
select select "2"
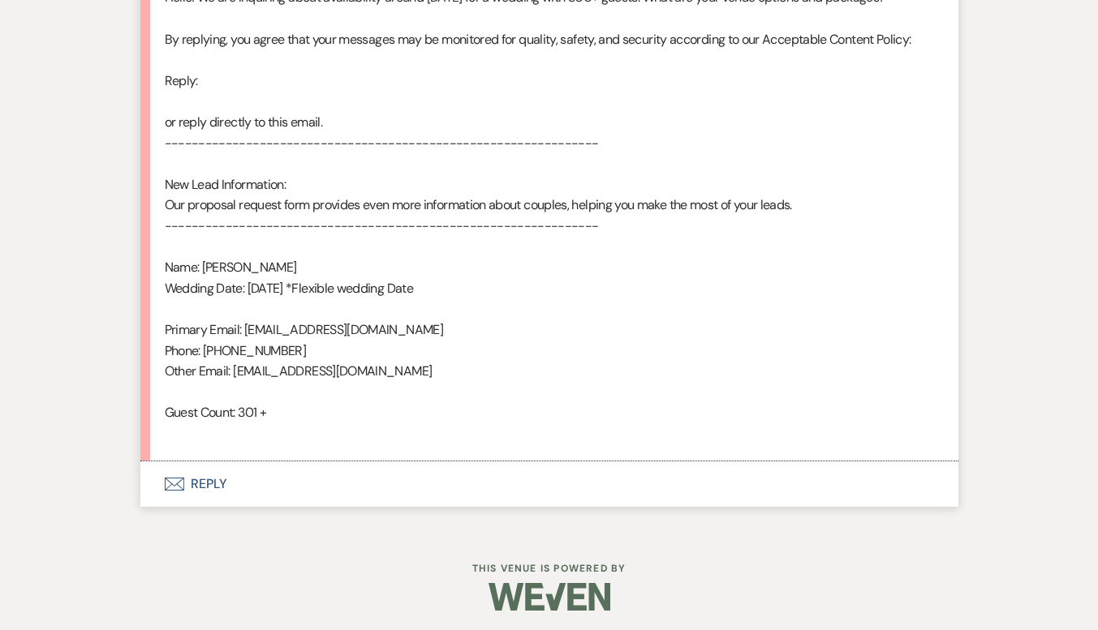
scroll to position [944, 0]
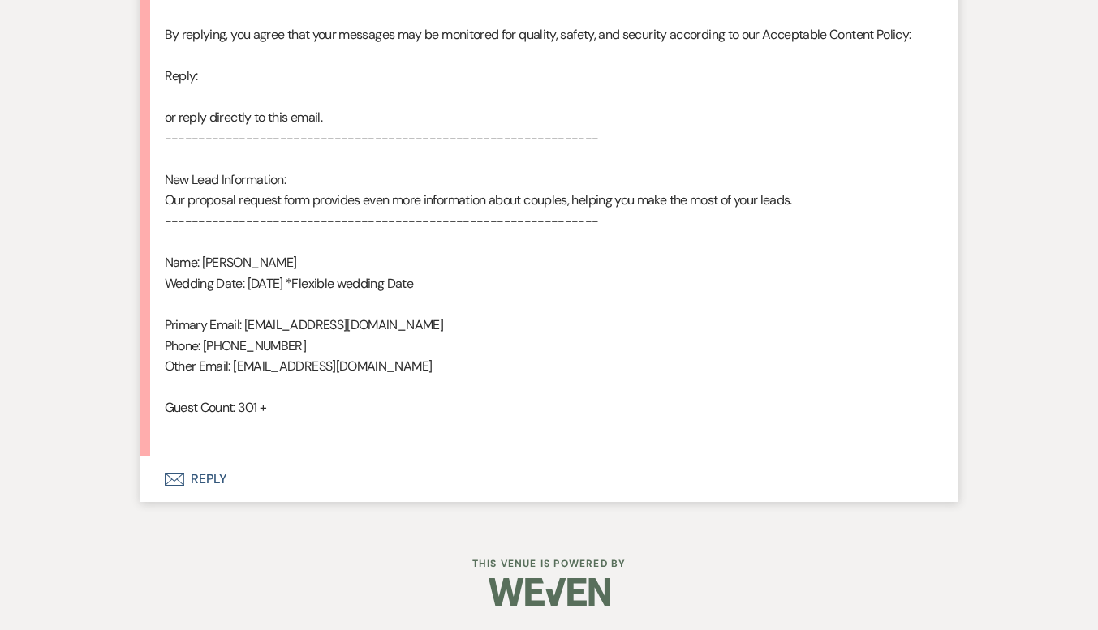
click at [214, 475] on button "Envelope Reply" at bounding box center [549, 479] width 818 height 45
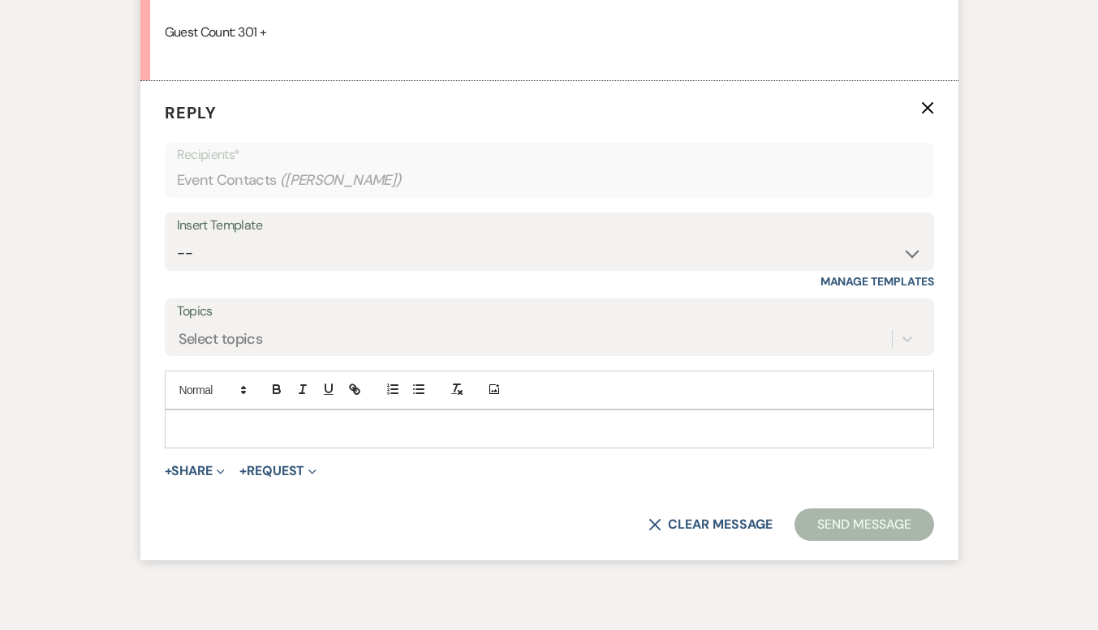
scroll to position [1325, 0]
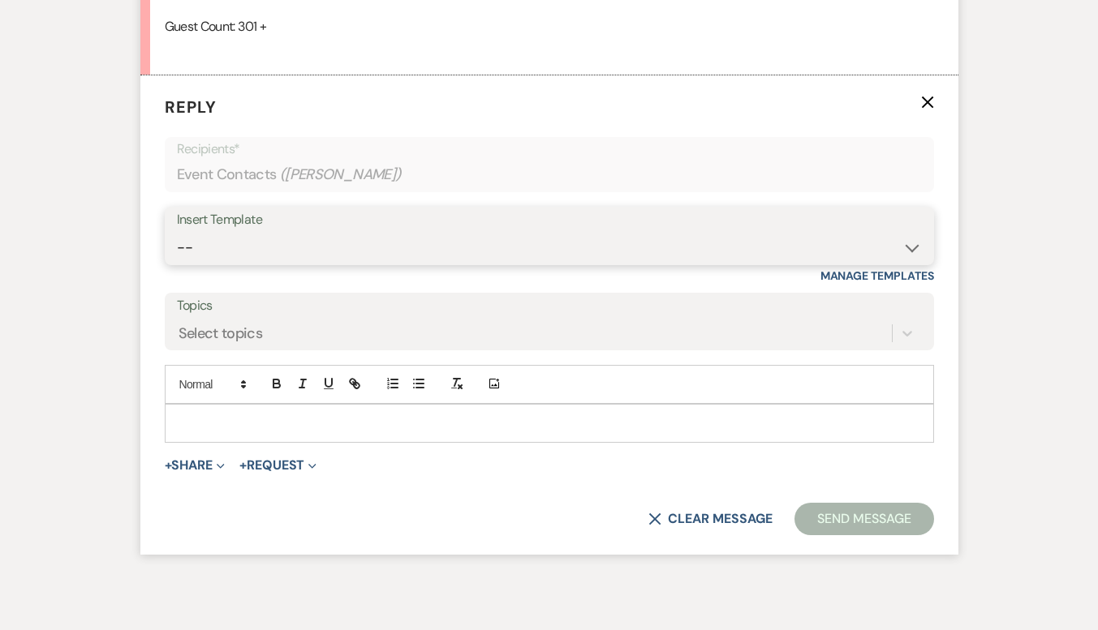
click at [396, 235] on select "-- Weven Planning Portal Introduction (Booked Events) Contract (Pre-Booked Lead…" at bounding box center [549, 248] width 745 height 32
select select "4027"
click at [177, 232] on select "-- Weven Planning Portal Introduction (Booked Events) Contract (Pre-Booked Lead…" at bounding box center [549, 248] width 745 height 32
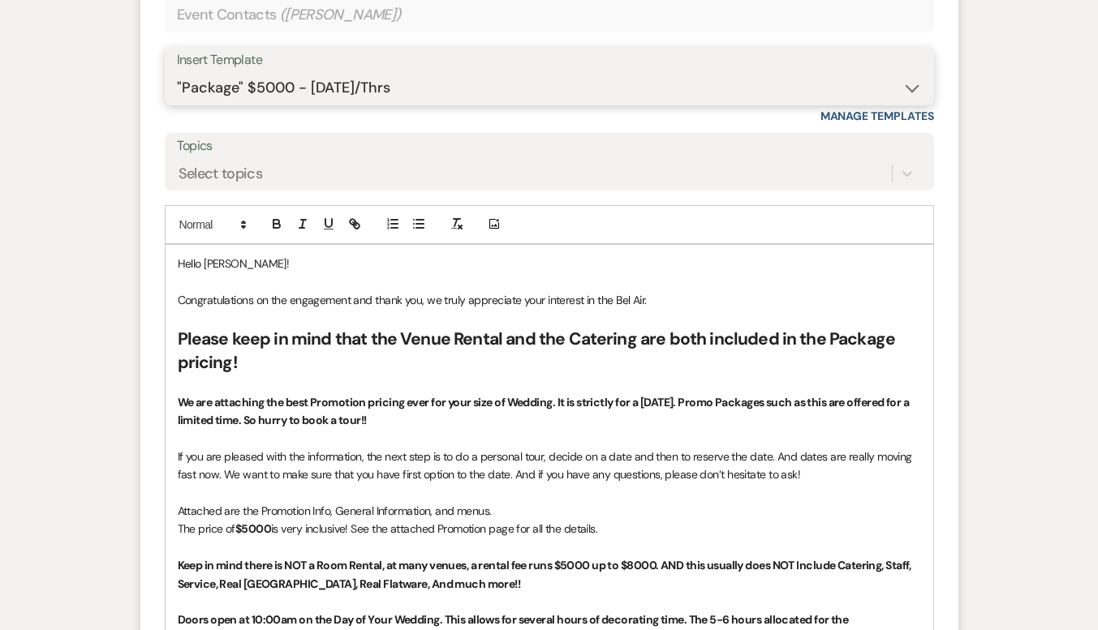
scroll to position [1542, 0]
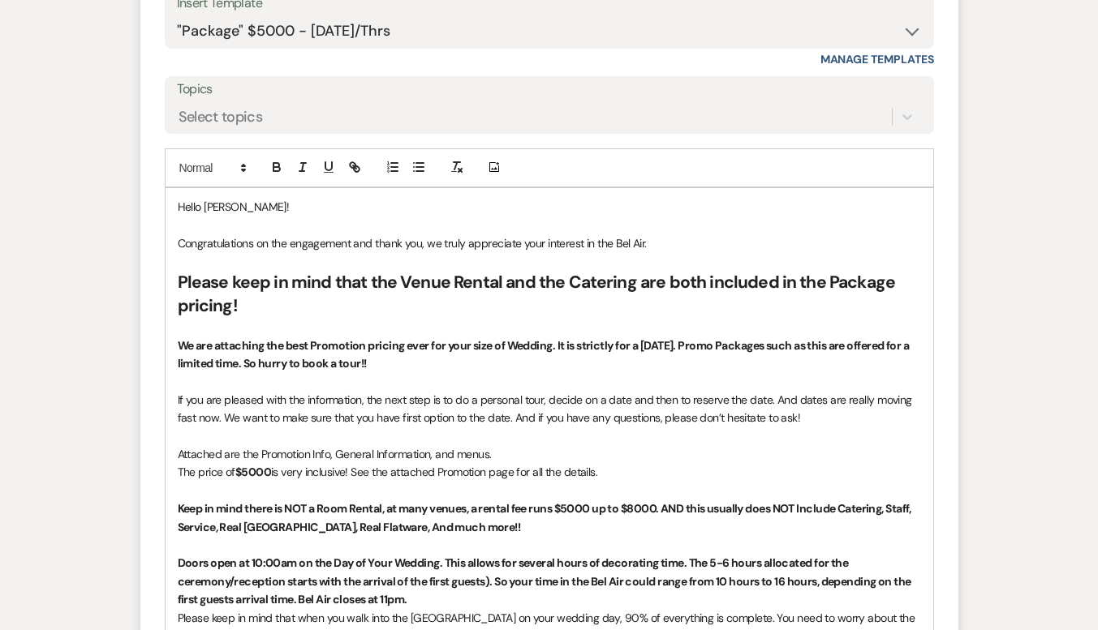
click at [671, 243] on p "Congratulations on the engagement and thank you, we truly appreciate your inter…" at bounding box center [549, 243] width 743 height 18
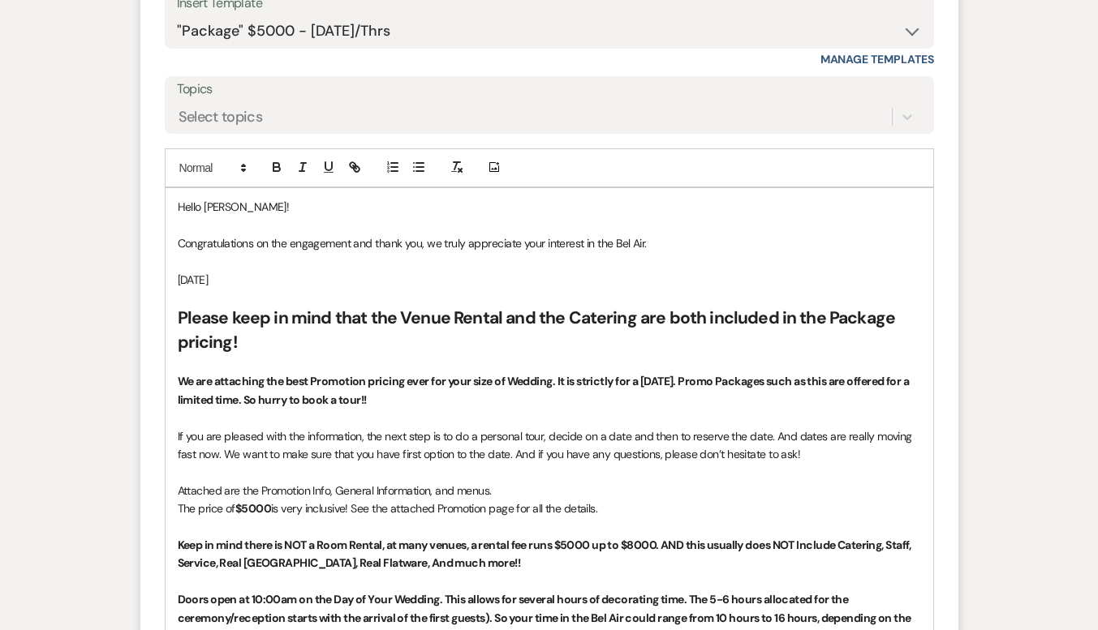
click at [178, 281] on span "[DATE]" at bounding box center [193, 280] width 31 height 15
click at [196, 278] on span "THE DATE of [DATE]" at bounding box center [224, 280] width 93 height 15
click at [363, 282] on p "The DATE of [DATE]" at bounding box center [549, 280] width 743 height 18
click at [237, 279] on span "The DATE of [DATE]" at bounding box center [224, 280] width 92 height 15
click at [391, 276] on p "The DATE of [DATE]" at bounding box center [549, 280] width 743 height 18
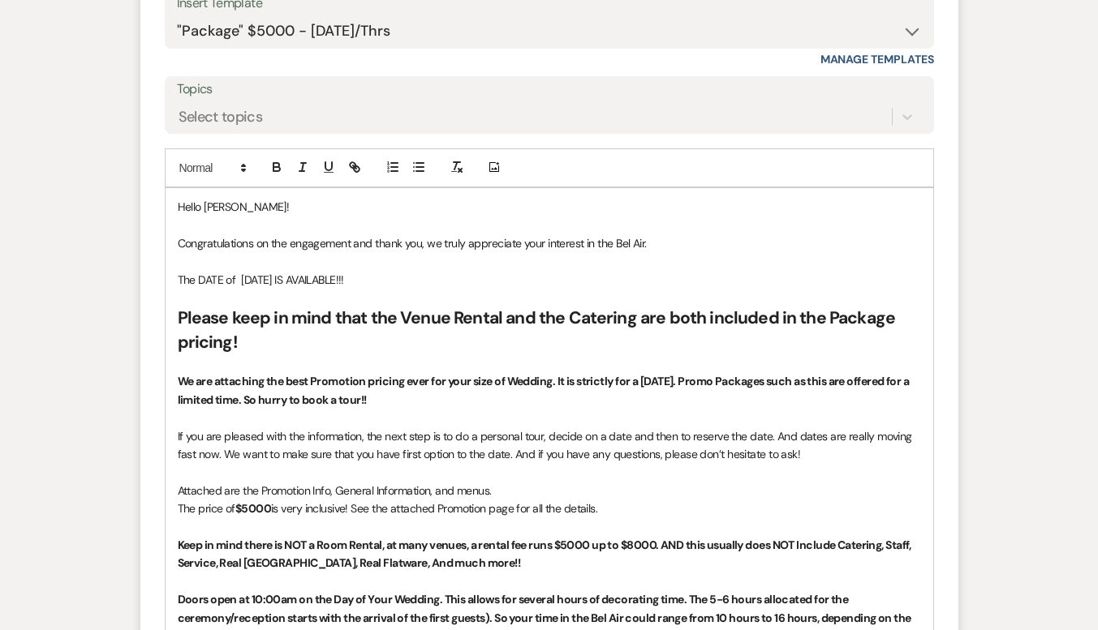
drag, startPoint x: 468, startPoint y: 279, endPoint x: 128, endPoint y: 276, distance: 340.0
click at [128, 276] on div "Event Messages Log Log Message + New Message Communicate with clients by clicki…" at bounding box center [549, 181] width 925 height 2537
click at [277, 161] on icon "button" at bounding box center [276, 167] width 15 height 15
click at [321, 169] on icon "button" at bounding box center [328, 167] width 15 height 15
click at [474, 286] on p "The DATE of [DATE] IS AVAILABLE!!!" at bounding box center [549, 280] width 743 height 18
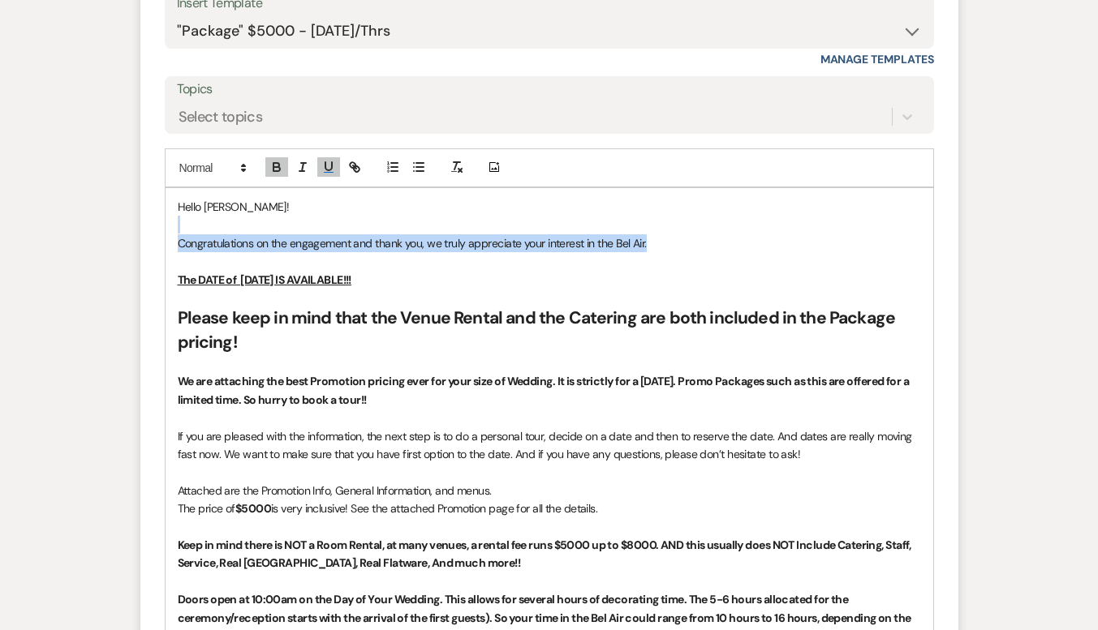
drag, startPoint x: 666, startPoint y: 241, endPoint x: 323, endPoint y: 230, distance: 343.4
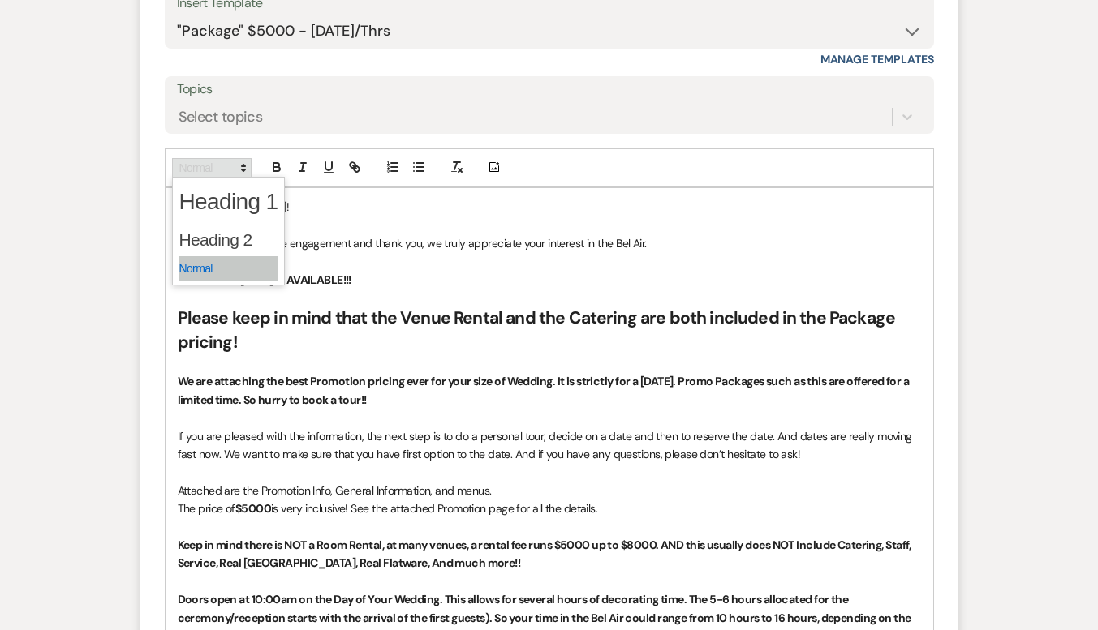
click at [199, 165] on span at bounding box center [212, 167] width 80 height 19
click at [202, 226] on span at bounding box center [228, 240] width 99 height 34
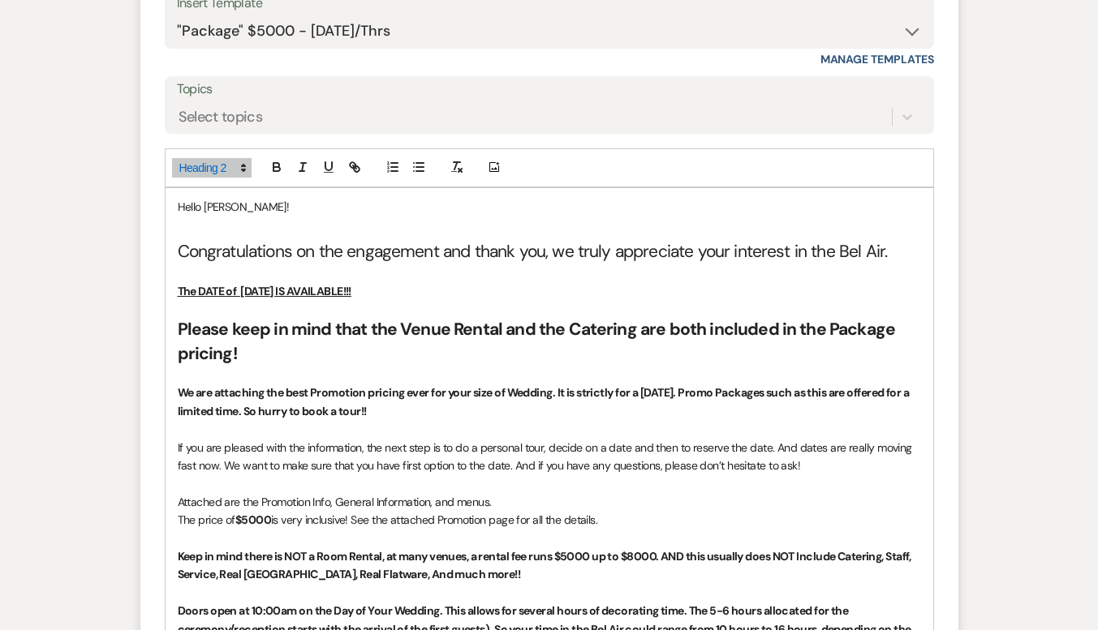
click at [503, 297] on p "The DATE of [DATE] IS AVAILABLE!!!" at bounding box center [549, 291] width 743 height 18
drag, startPoint x: 501, startPoint y: 295, endPoint x: 143, endPoint y: 289, distance: 357.8
click at [142, 290] on form "Reply X Draft Recipients* Event Contacts ( [PERSON_NAME][GEOGRAPHIC_DATA] ) Ins…" at bounding box center [549, 638] width 818 height 1559
click at [247, 164] on icon at bounding box center [243, 168] width 15 height 15
click at [224, 234] on span at bounding box center [228, 240] width 99 height 34
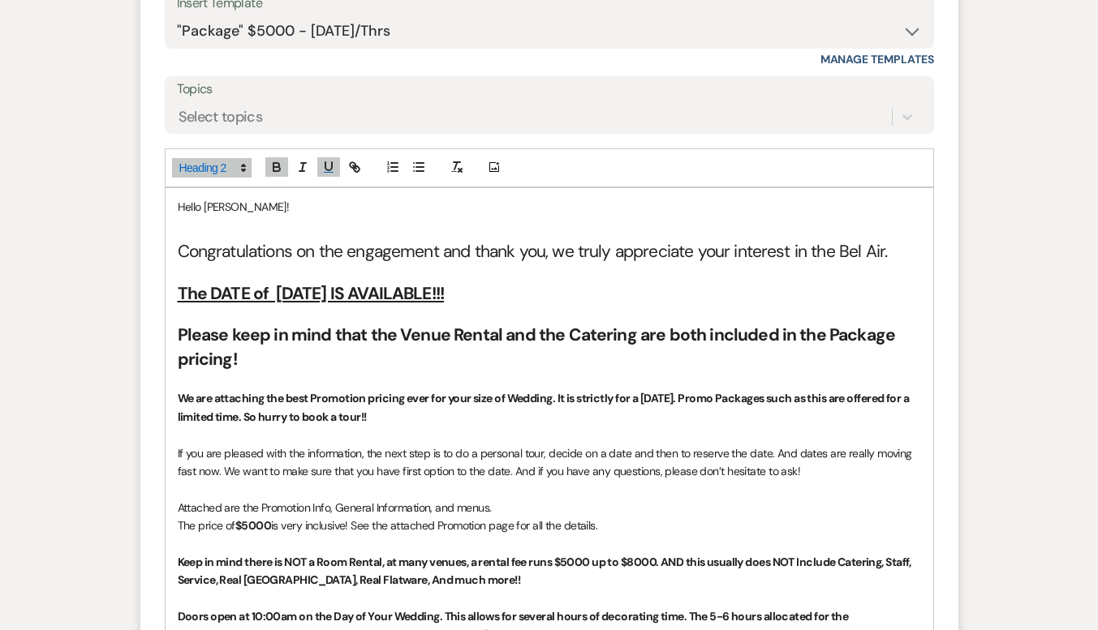
click at [639, 299] on h2 "The DATE of [DATE] IS AVAILABLE!!!" at bounding box center [549, 294] width 743 height 24
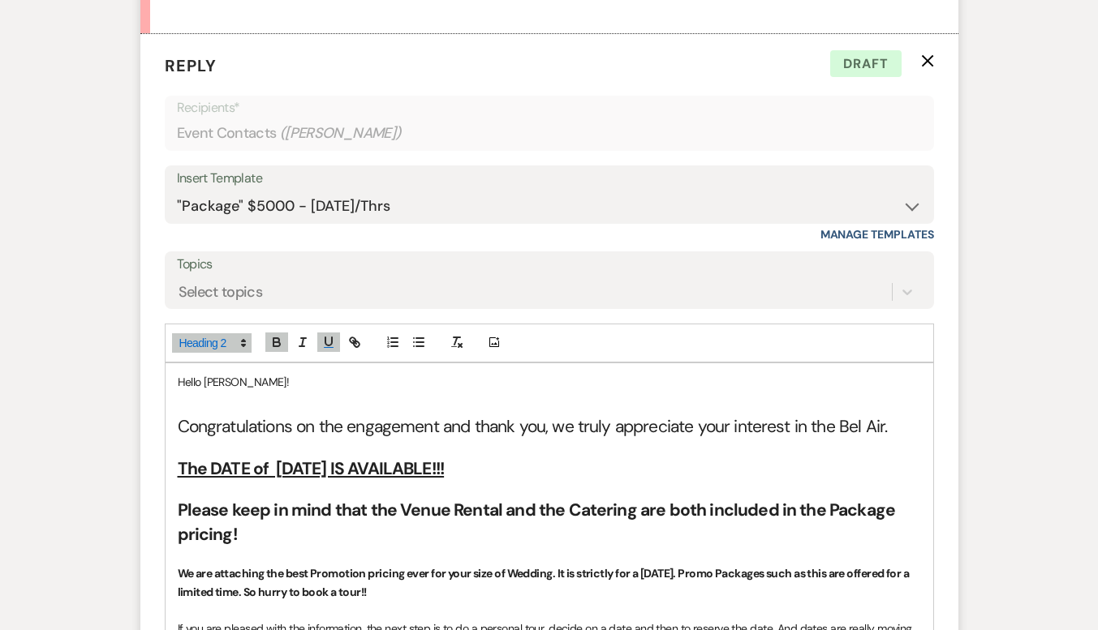
scroll to position [1347, 0]
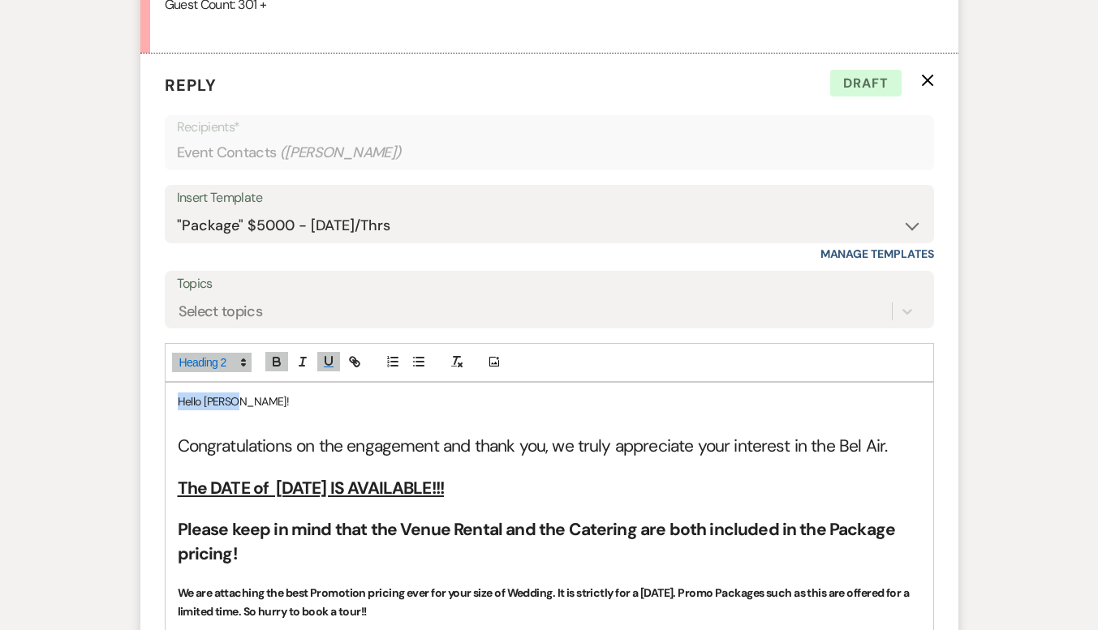
drag, startPoint x: 240, startPoint y: 402, endPoint x: 178, endPoint y: 405, distance: 61.7
click at [178, 405] on p "Hello [PERSON_NAME]!" at bounding box center [549, 402] width 743 height 18
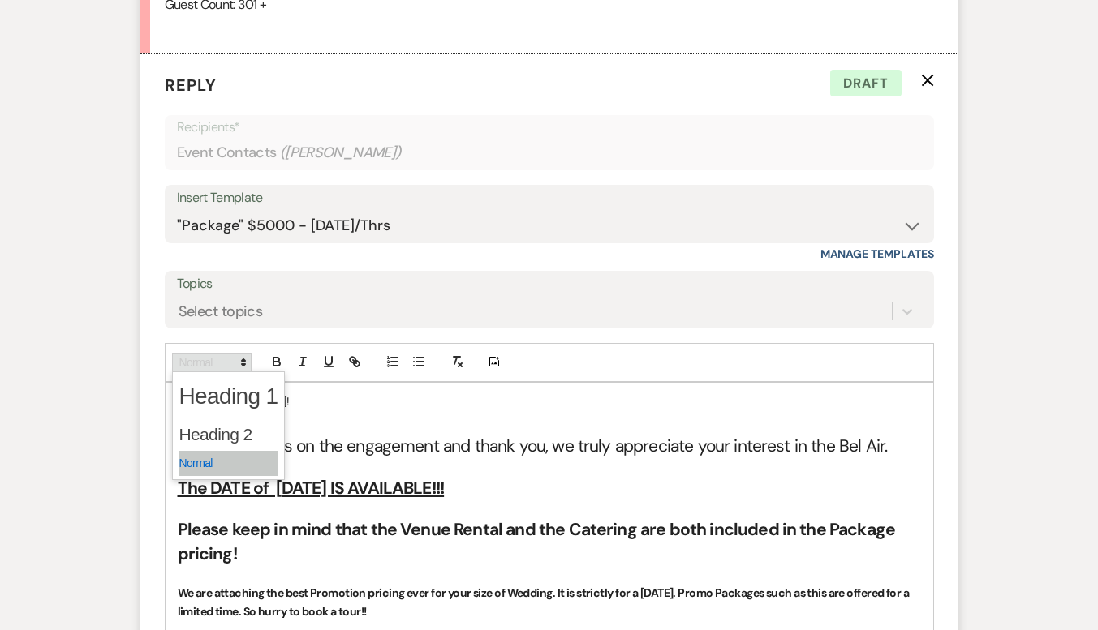
click at [232, 358] on span at bounding box center [212, 362] width 80 height 19
click at [213, 437] on span at bounding box center [228, 435] width 99 height 34
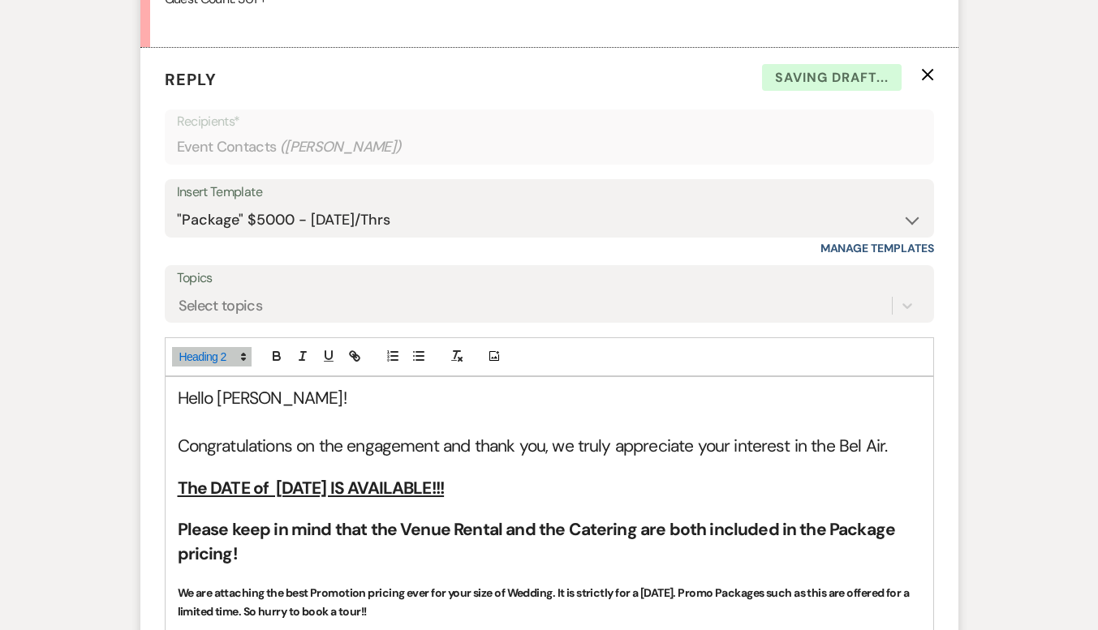
click at [291, 398] on h2 "Hello [PERSON_NAME]!" at bounding box center [549, 399] width 743 height 24
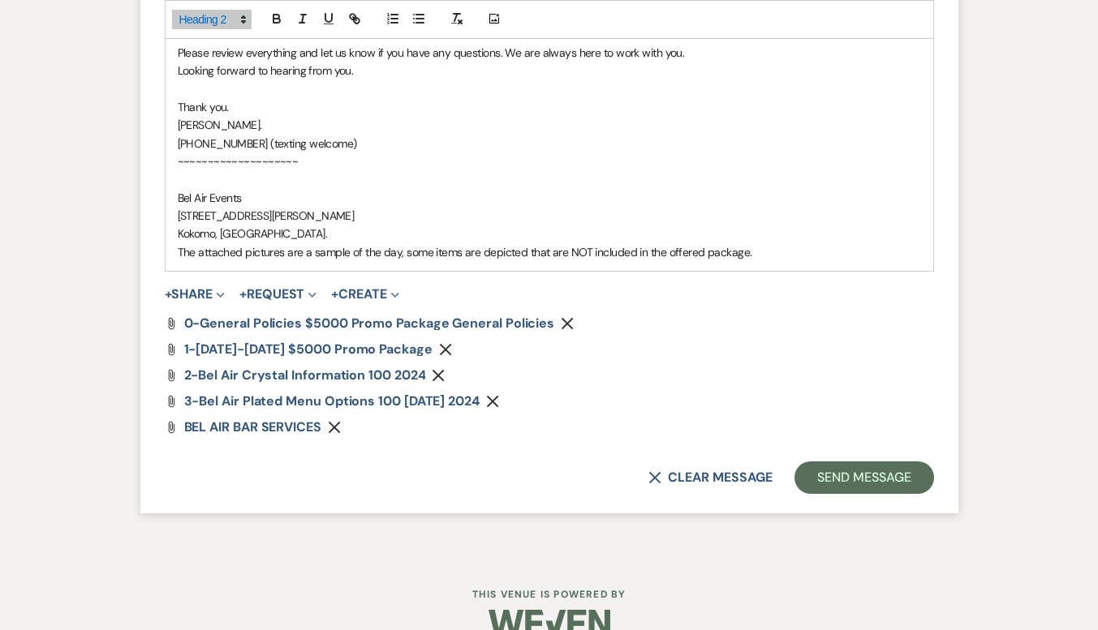
scroll to position [2488, 0]
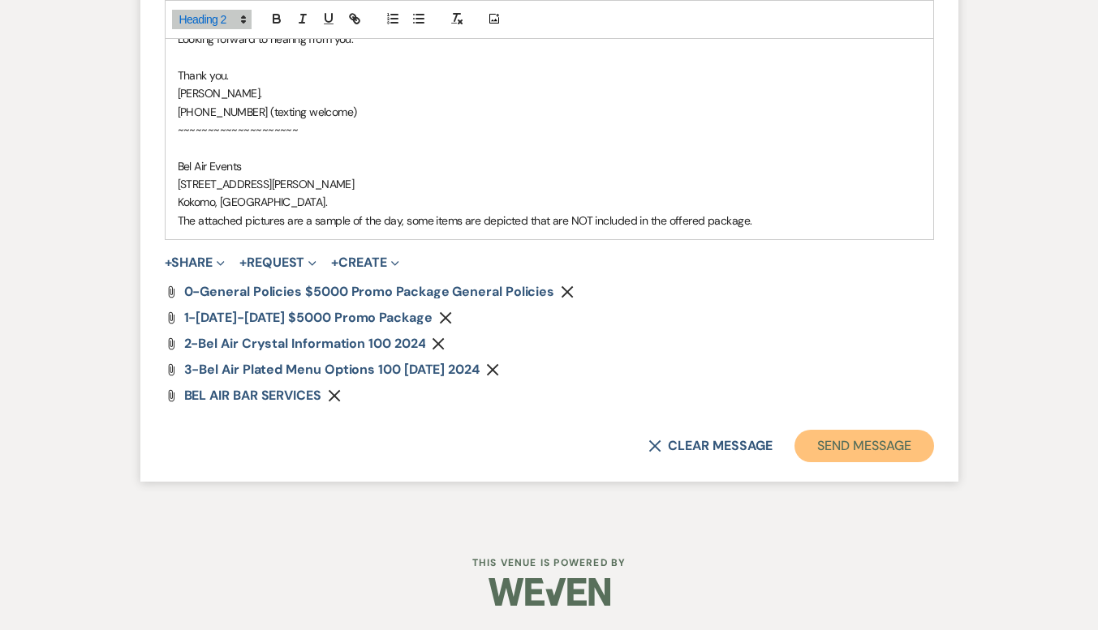
click at [845, 454] on button "Send Message" at bounding box center [863, 446] width 139 height 32
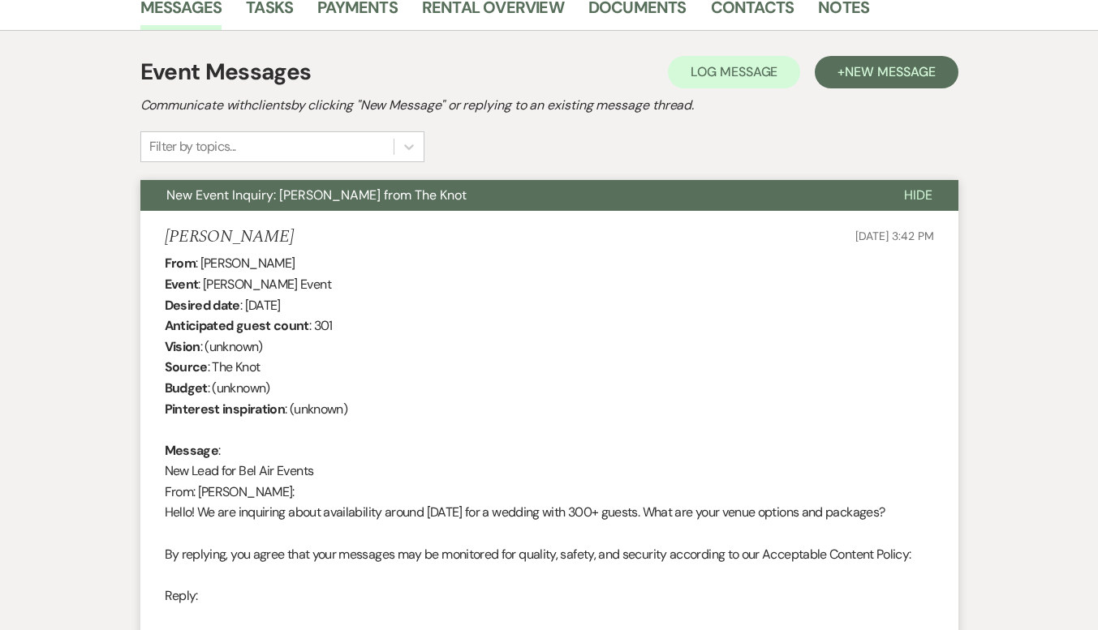
scroll to position [330, 0]
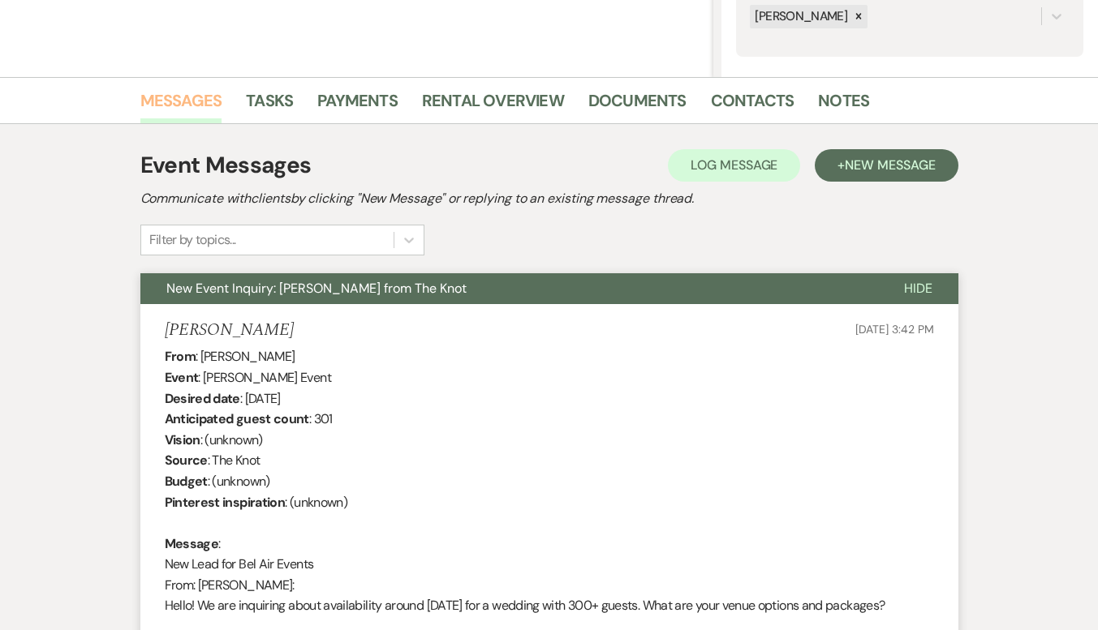
click at [208, 93] on link "Messages" at bounding box center [181, 106] width 82 height 36
click at [205, 100] on link "Messages" at bounding box center [181, 106] width 82 height 36
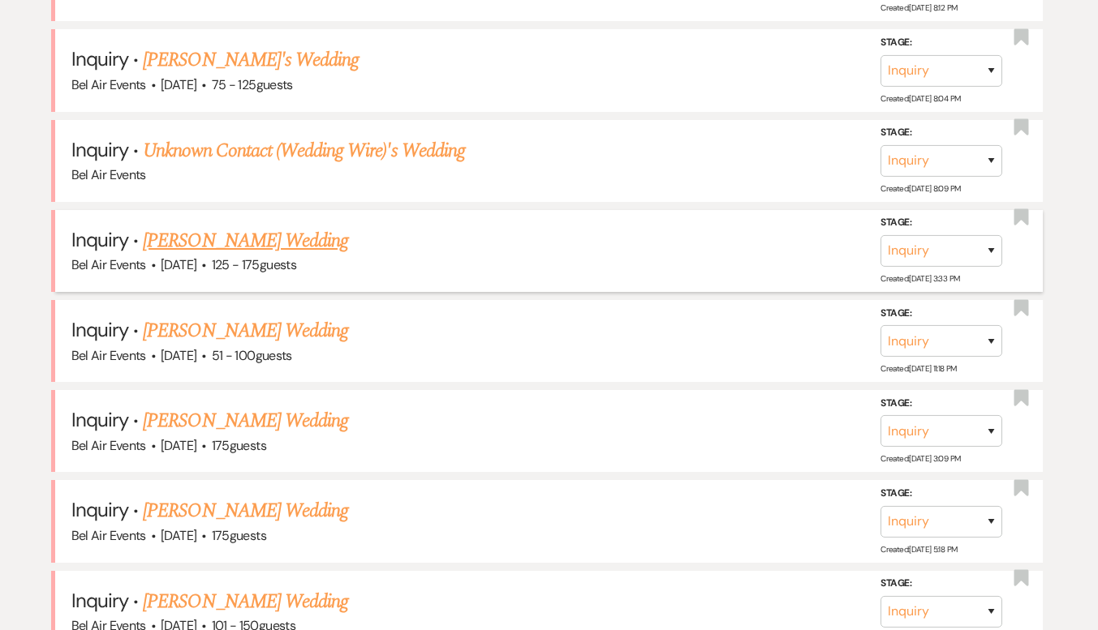
scroll to position [1136, 0]
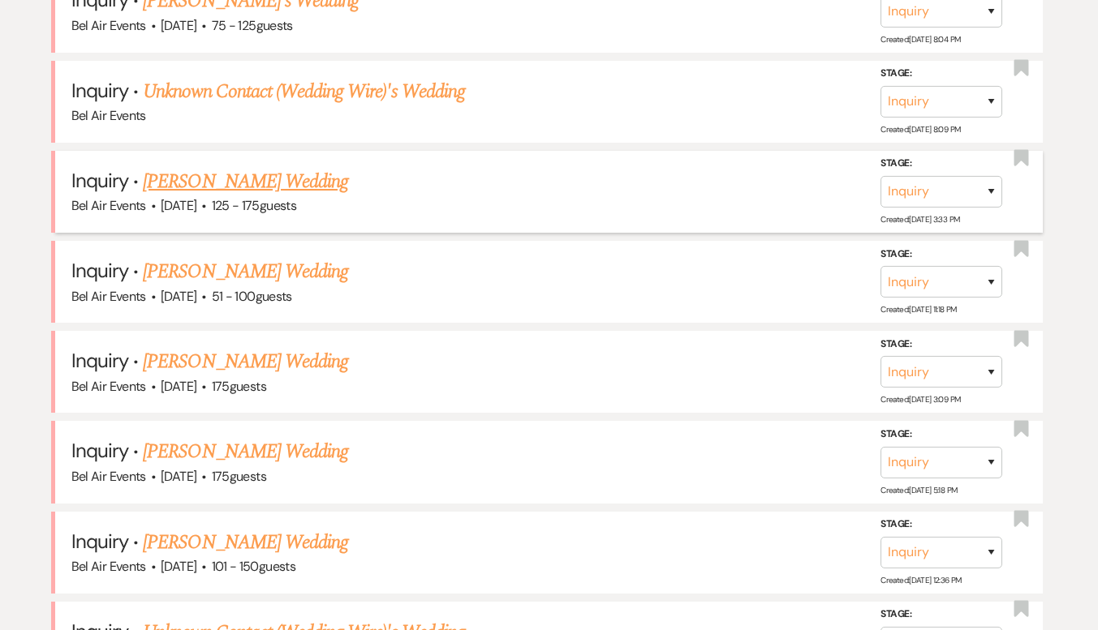
click at [221, 177] on link "[PERSON_NAME] Wedding" at bounding box center [245, 181] width 205 height 29
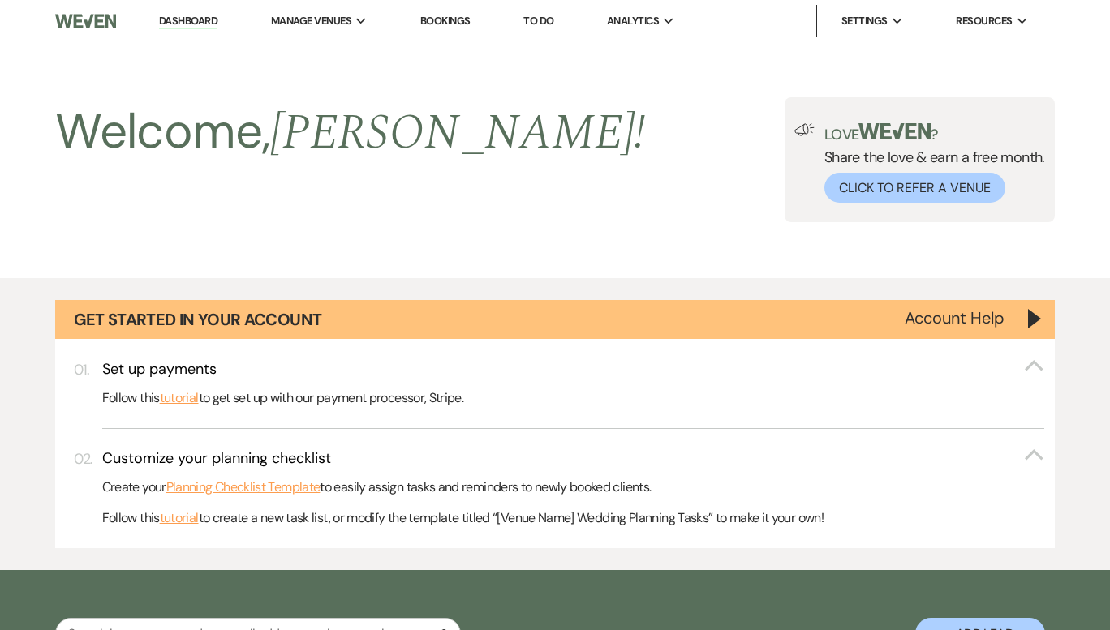
select select "3"
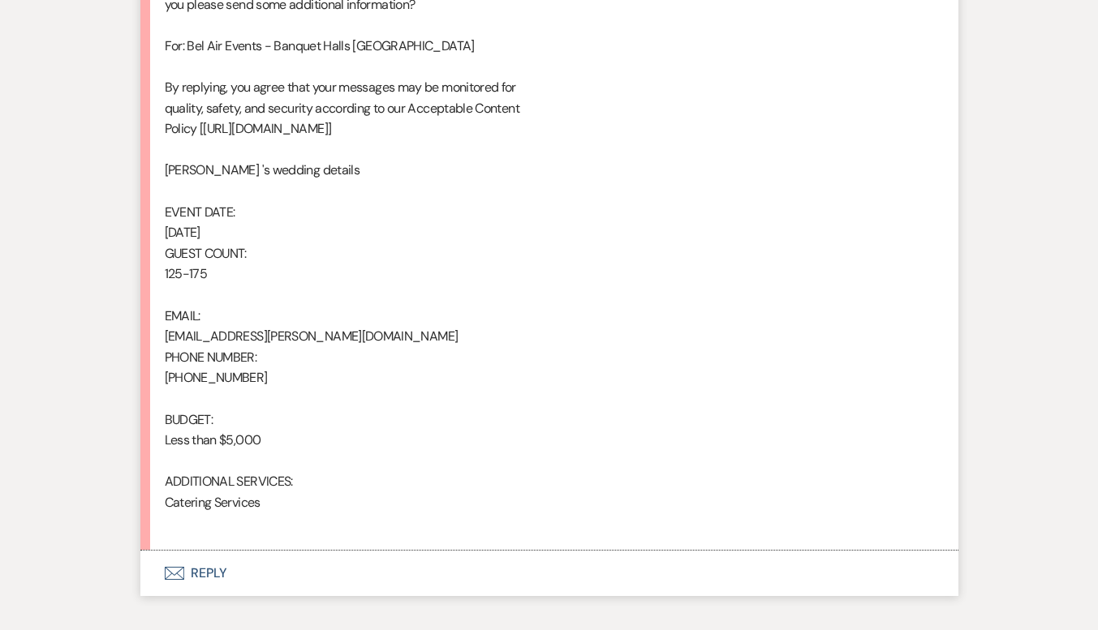
scroll to position [1055, 0]
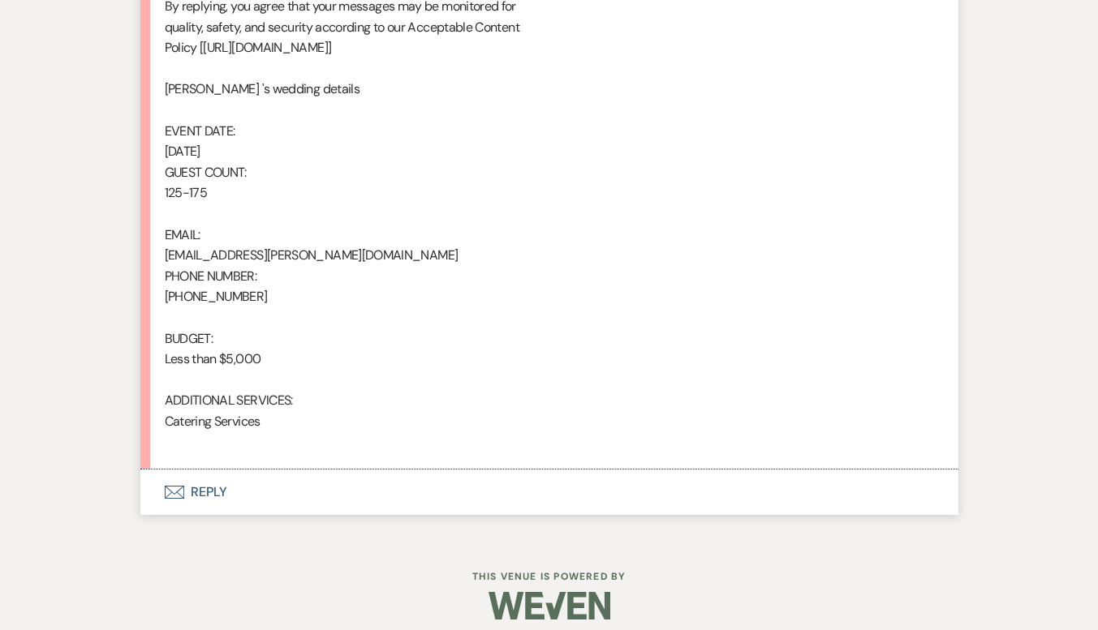
click at [200, 491] on button "Envelope Reply" at bounding box center [549, 492] width 818 height 45
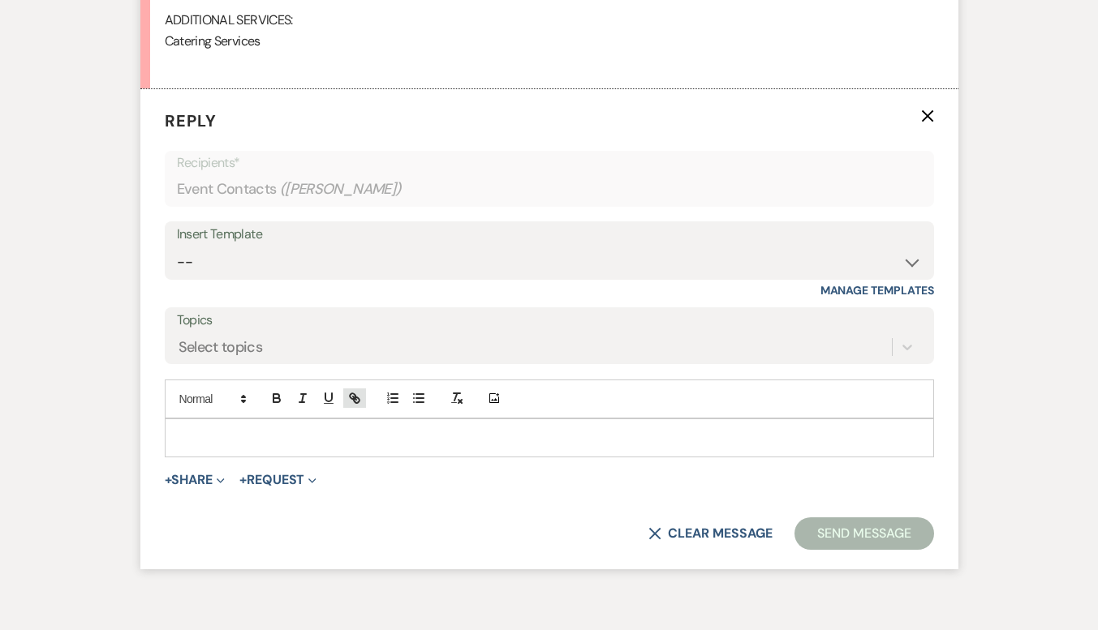
scroll to position [1450, 0]
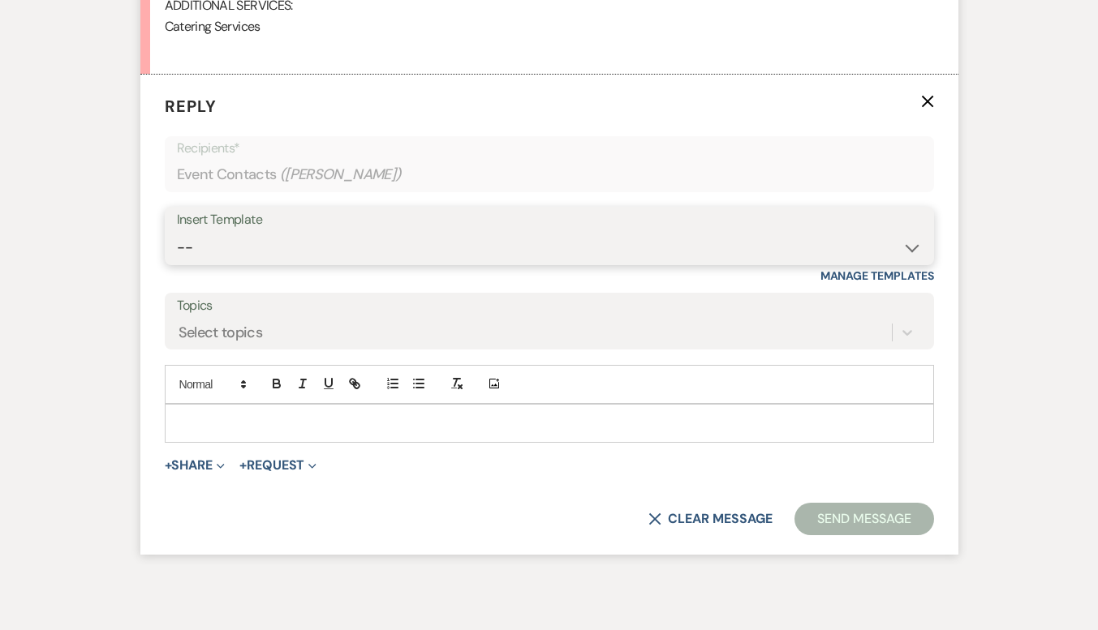
click at [338, 244] on select "-- Weven Planning Portal Introduction (Booked Events) Contract (Pre-Booked Lead…" at bounding box center [549, 248] width 745 height 32
click at [177, 232] on select "-- Weven Planning Portal Introduction (Booked Events) Contract (Pre-Booked Lead…" at bounding box center [549, 248] width 745 height 32
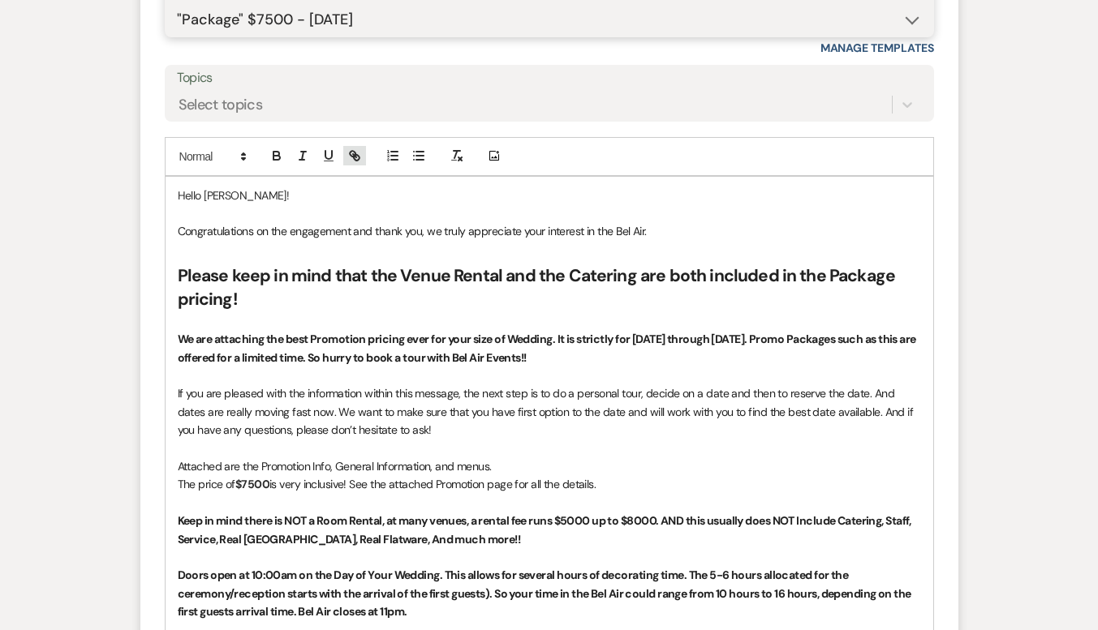
scroll to position [1542, 0]
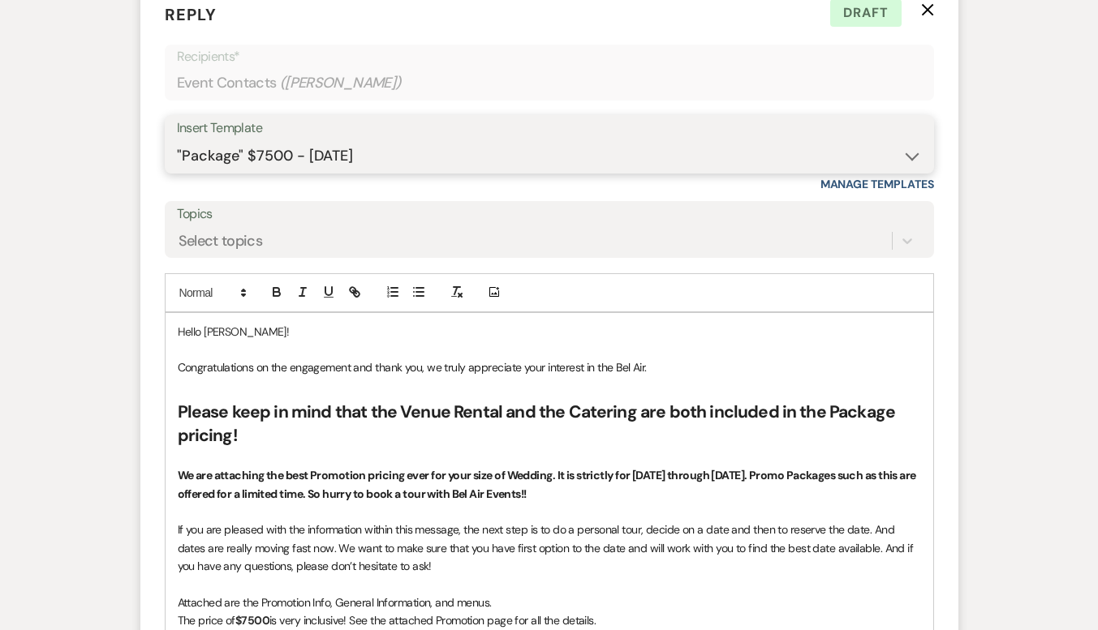
click at [694, 162] on select "-- Weven Planning Portal Introduction (Booked Events) Contract (Pre-Booked Lead…" at bounding box center [549, 156] width 745 height 32
select select "4027"
click at [177, 140] on select "-- Weven Planning Portal Introduction (Booked Events) Contract (Pre-Booked Lead…" at bounding box center [549, 156] width 745 height 32
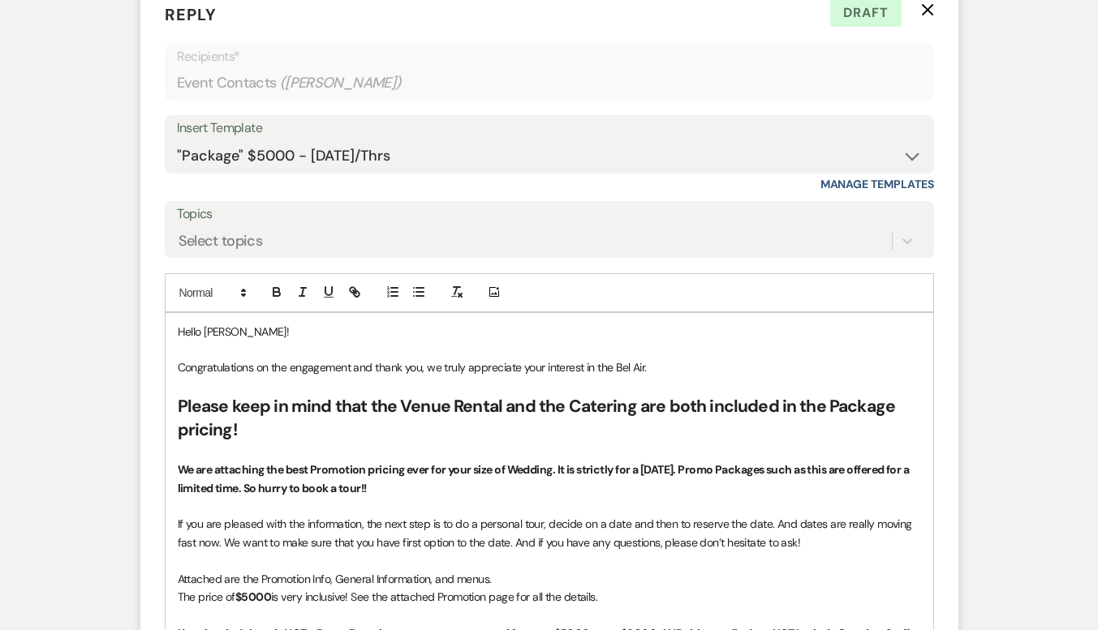
click at [691, 372] on p "Congratulations on the engagement and thank you, we truly appreciate your inter…" at bounding box center [549, 368] width 743 height 18
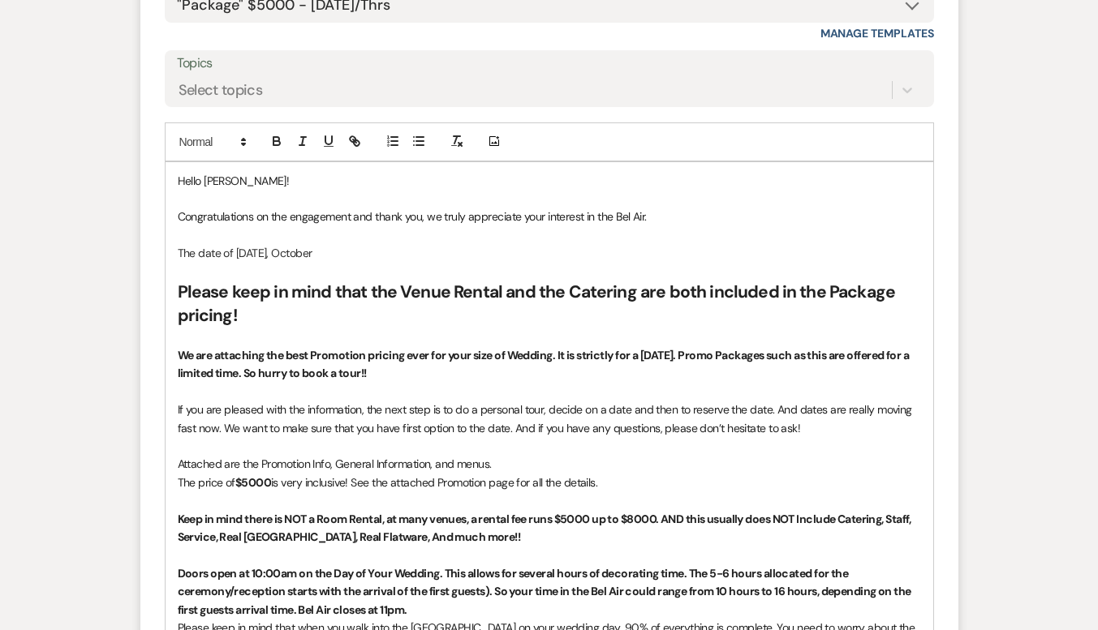
scroll to position [1704, 0]
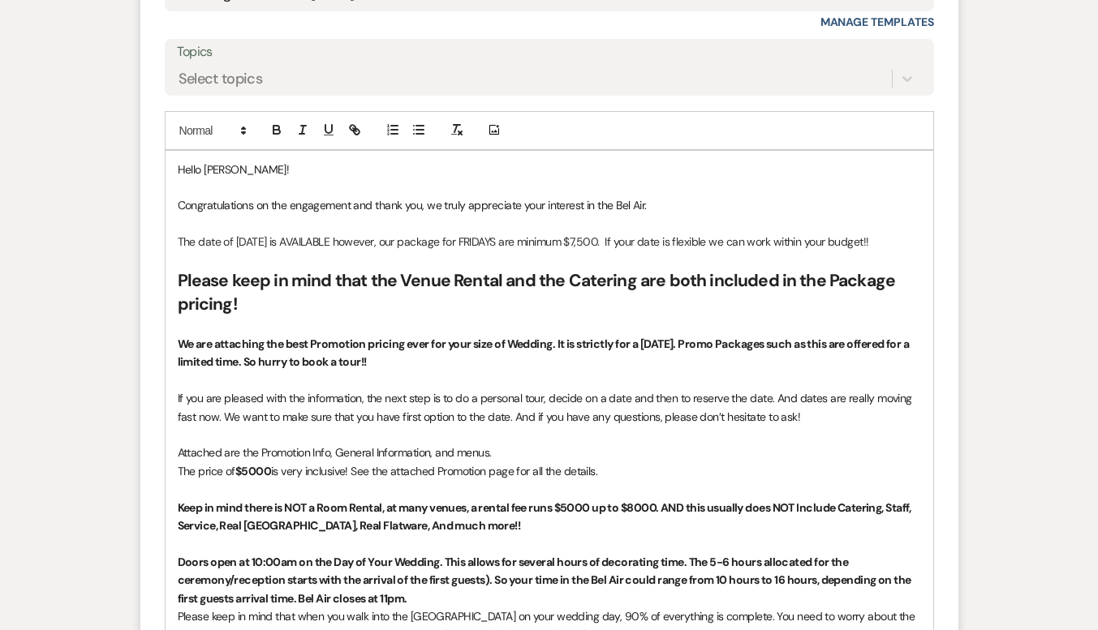
drag, startPoint x: 226, startPoint y: 263, endPoint x: 177, endPoint y: 238, distance: 55.5
click at [177, 238] on div "Hello [PERSON_NAME]! Congratulations on the engagement and thank you, we truly …" at bounding box center [550, 638] width 768 height 975
click at [279, 123] on icon "button" at bounding box center [276, 130] width 15 height 15
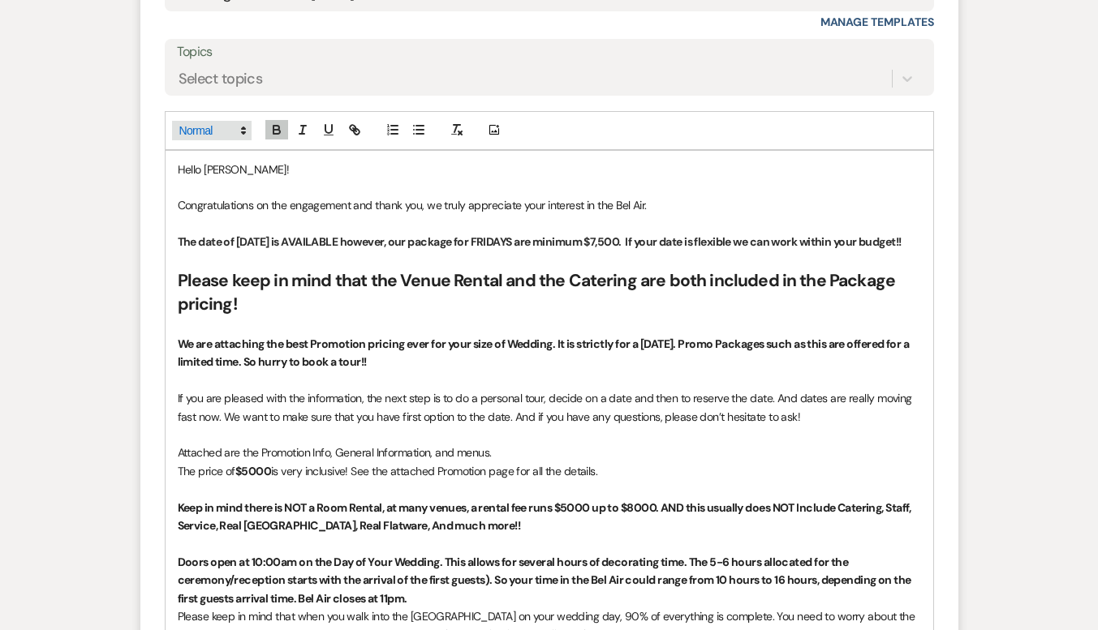
click at [236, 126] on icon at bounding box center [243, 130] width 15 height 15
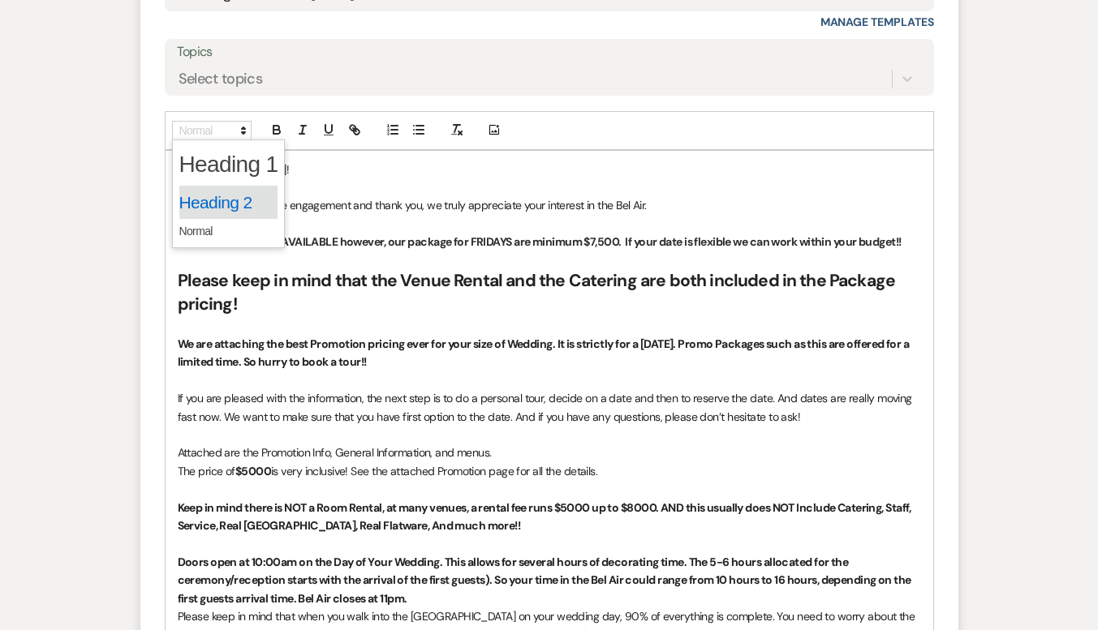
click at [213, 204] on span at bounding box center [228, 203] width 99 height 34
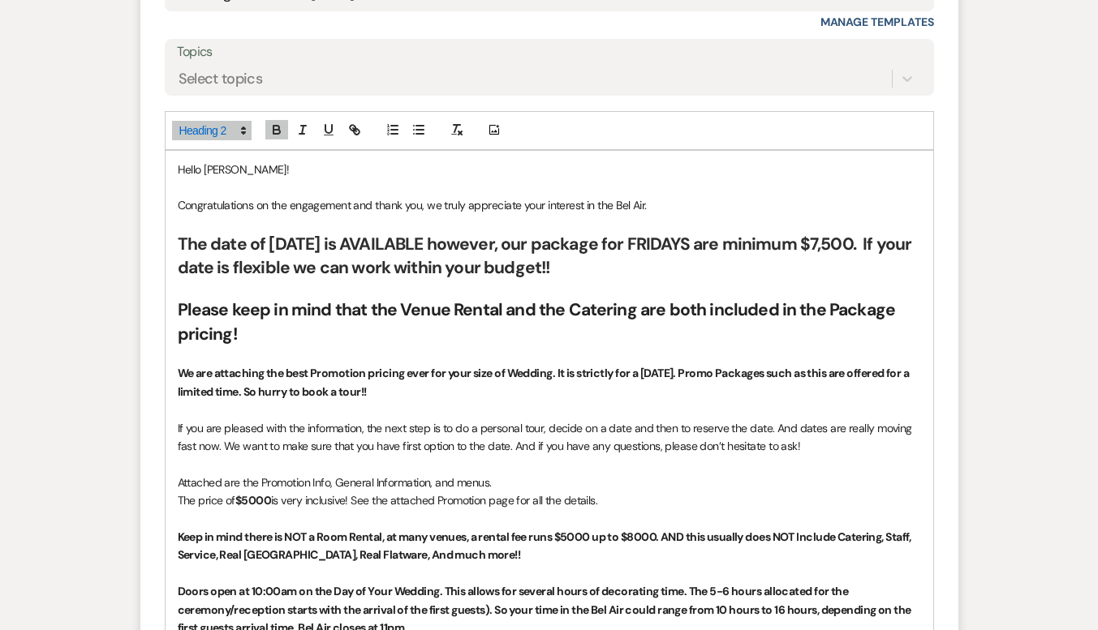
click at [737, 271] on h2 "The date of [DATE] is AVAILABLE however, our package for FRIDAYS are minimum $7…" at bounding box center [549, 257] width 743 height 48
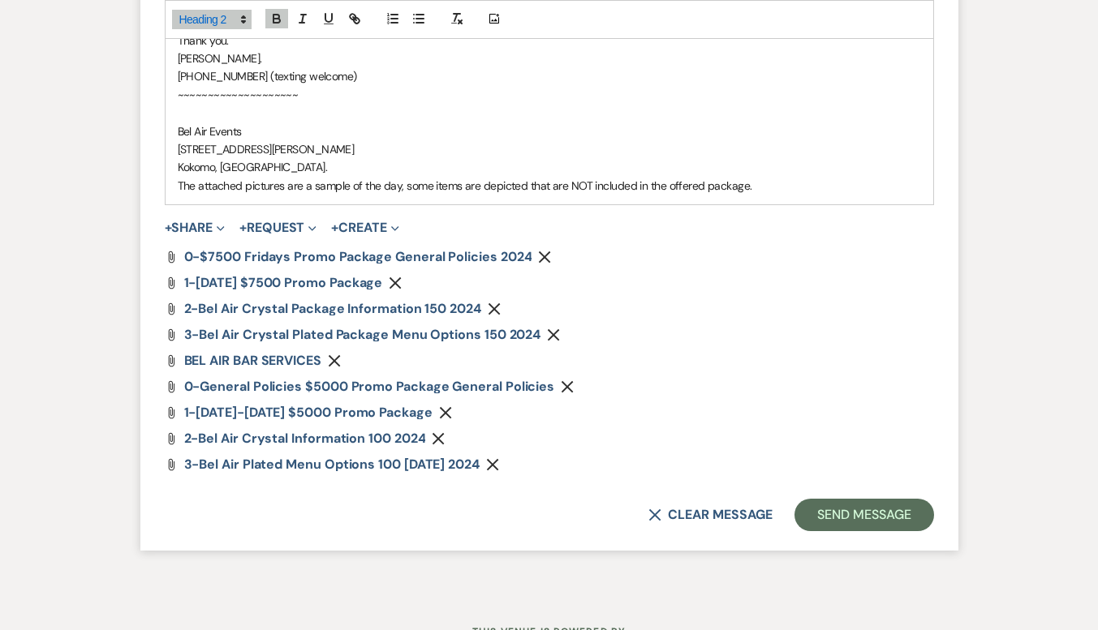
scroll to position [2724, 0]
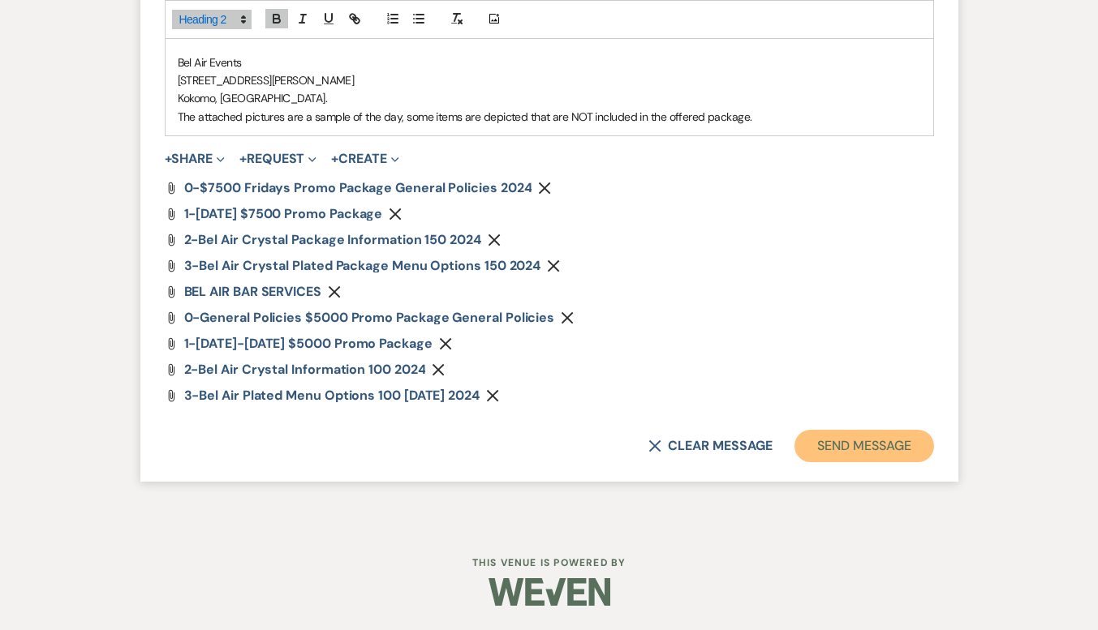
click at [832, 446] on button "Send Message" at bounding box center [863, 446] width 139 height 32
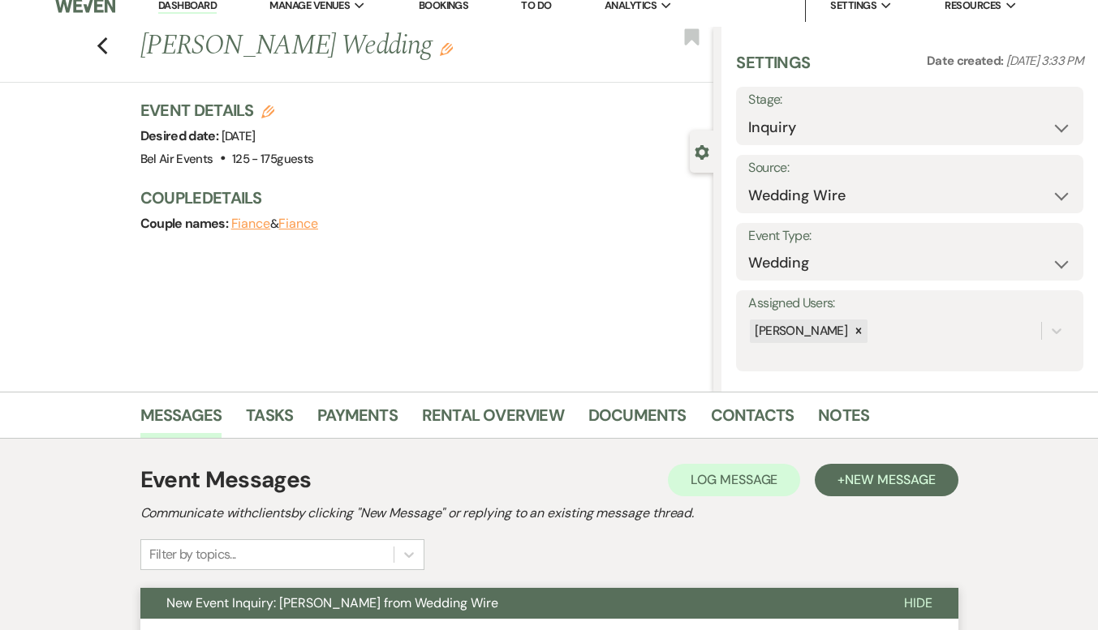
scroll to position [0, 0]
